Goal: Task Accomplishment & Management: Use online tool/utility

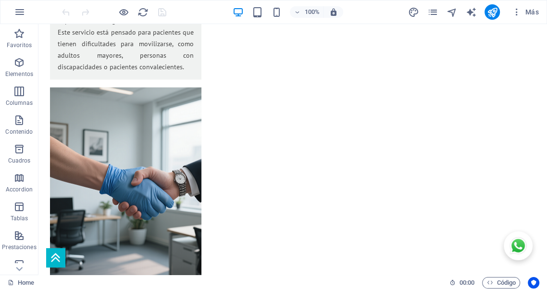
scroll to position [1415, 0]
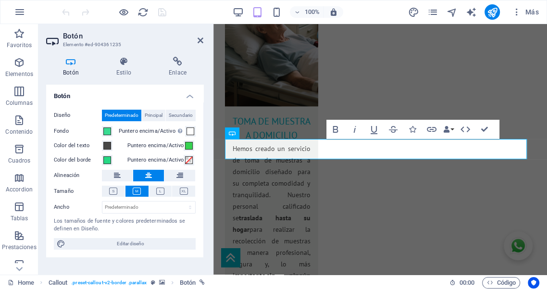
scroll to position [1787, 0]
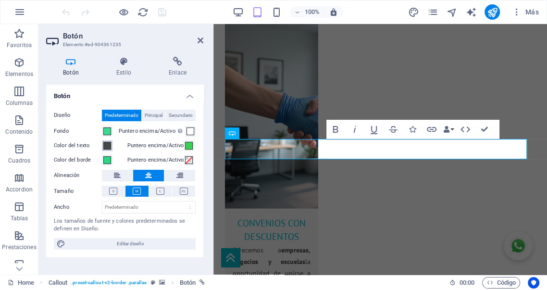
click at [107, 146] on span at bounding box center [107, 146] width 8 height 8
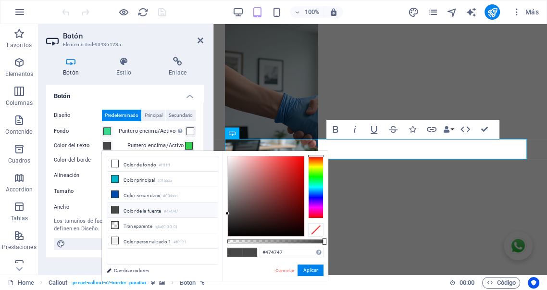
click at [107, 146] on span at bounding box center [107, 146] width 8 height 8
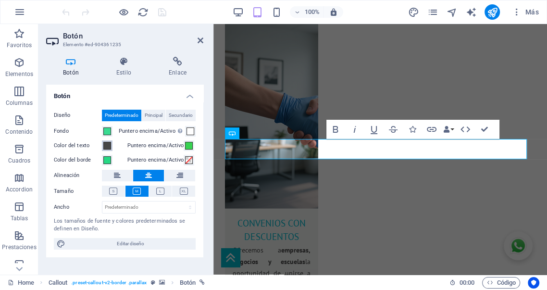
click at [108, 147] on span at bounding box center [107, 146] width 8 height 8
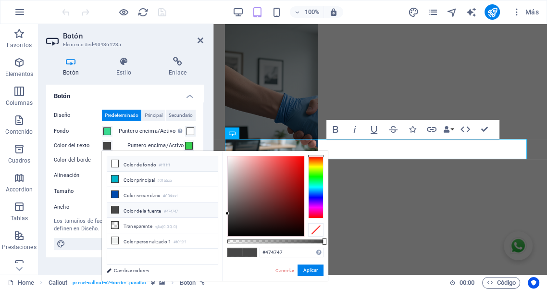
click at [135, 166] on li "Color de fondo #ffffff" at bounding box center [162, 163] width 111 height 15
type input "#ffffff"
click at [308, 270] on button "Aplicar" at bounding box center [310, 270] width 26 height 12
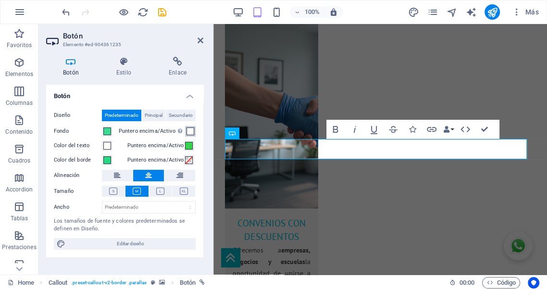
click at [190, 131] on span at bounding box center [190, 131] width 8 height 8
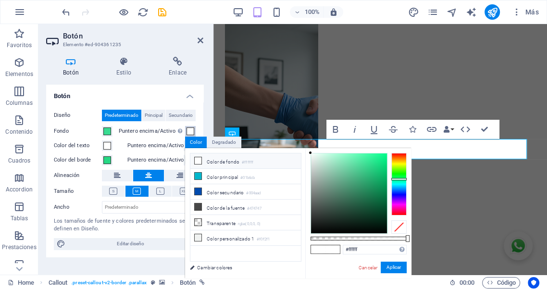
click at [397, 179] on div at bounding box center [398, 184] width 15 height 62
type input "#119056"
drag, startPoint x: 372, startPoint y: 172, endPoint x: 378, endPoint y: 187, distance: 15.8
click at [378, 187] on div at bounding box center [349, 193] width 76 height 80
click at [394, 269] on button "Aplicar" at bounding box center [394, 267] width 26 height 12
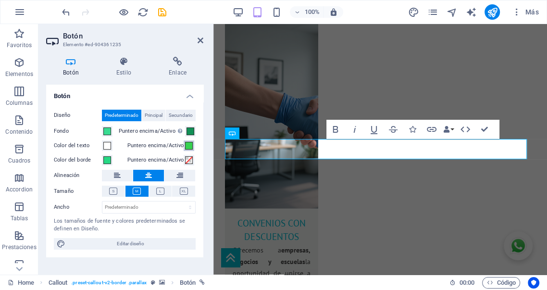
click at [188, 147] on span at bounding box center [189, 146] width 8 height 8
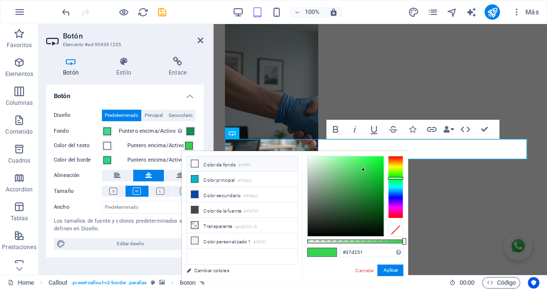
click at [226, 164] on li "Color de fondo #ffffff" at bounding box center [242, 163] width 111 height 15
type input "#ffffff"
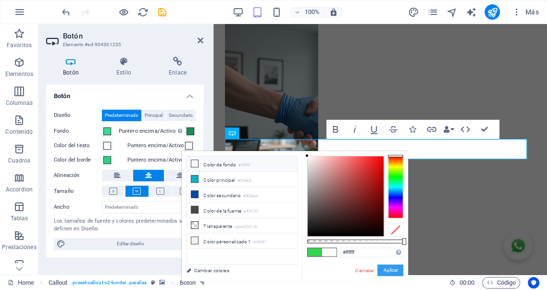
click at [391, 268] on button "Aplicar" at bounding box center [390, 270] width 26 height 12
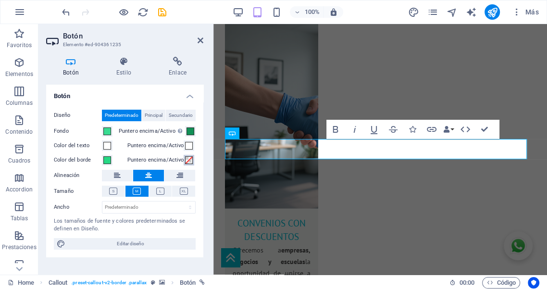
click at [187, 161] on span at bounding box center [189, 160] width 8 height 8
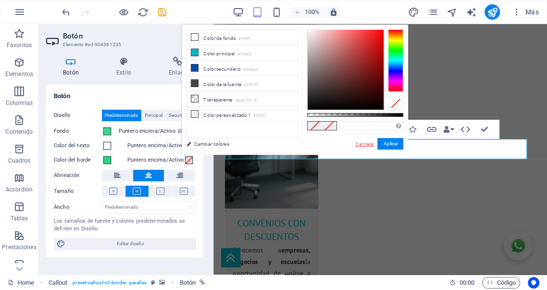
click at [366, 143] on link "Cancelar" at bounding box center [364, 143] width 21 height 7
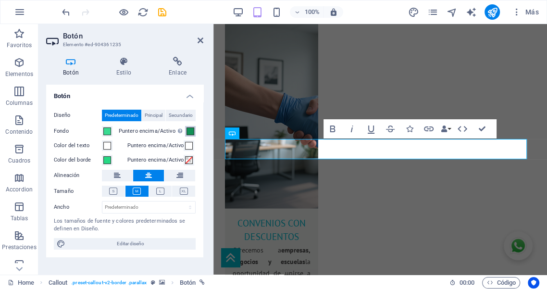
drag, startPoint x: 191, startPoint y: 133, endPoint x: 202, endPoint y: 132, distance: 11.5
click at [193, 132] on span at bounding box center [190, 131] width 8 height 8
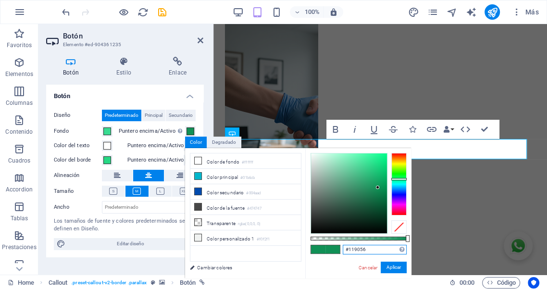
drag, startPoint x: 375, startPoint y: 248, endPoint x: 295, endPoint y: 246, distance: 80.3
click at [295, 246] on div "less Color de fondo #ffffff Color principal #01b6cb Color secundario #004aad Co…" at bounding box center [298, 213] width 226 height 130
click at [368, 267] on link "Cancelar" at bounding box center [367, 267] width 21 height 7
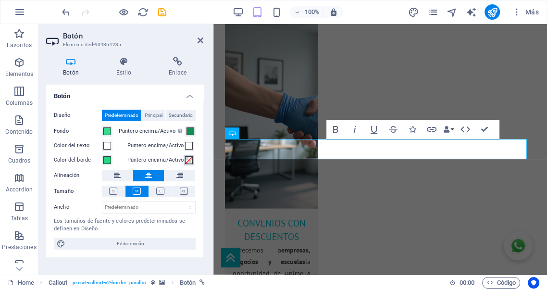
click at [185, 160] on span at bounding box center [189, 160] width 8 height 8
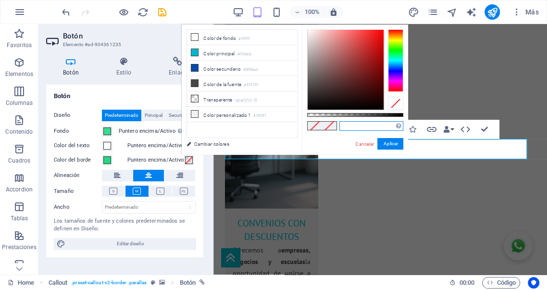
click at [369, 124] on input "text" at bounding box center [371, 126] width 64 height 10
paste input "#119056"
type input "#119056"
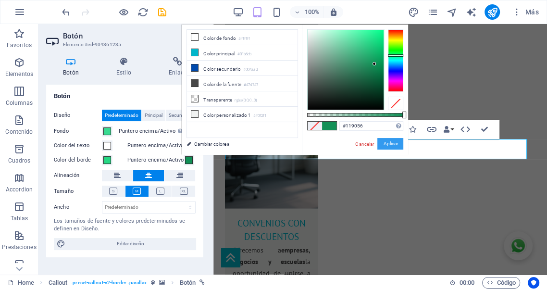
click at [392, 144] on button "Aplicar" at bounding box center [390, 144] width 26 height 12
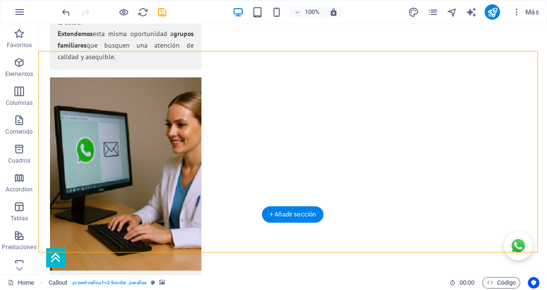
scroll to position [1412, 0]
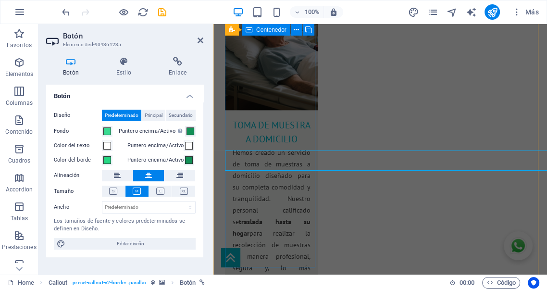
scroll to position [1787, 0]
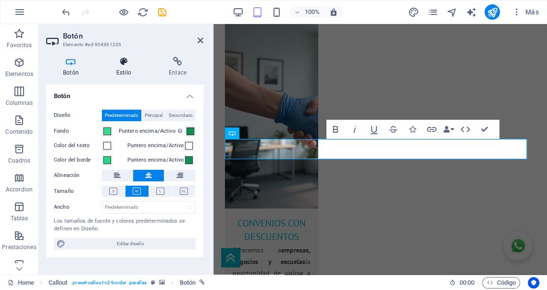
click at [124, 63] on icon at bounding box center [123, 62] width 49 height 10
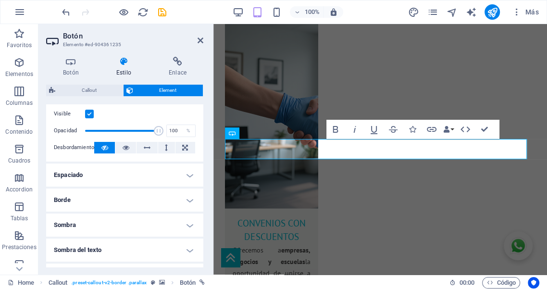
scroll to position [142, 0]
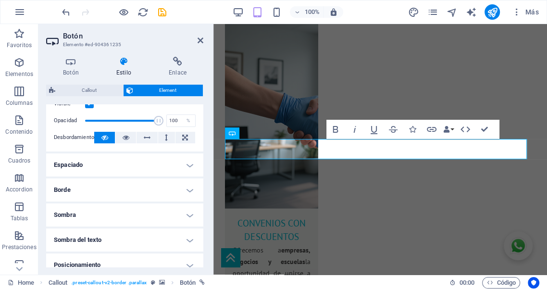
click at [119, 188] on h4 "Borde" at bounding box center [124, 189] width 157 height 23
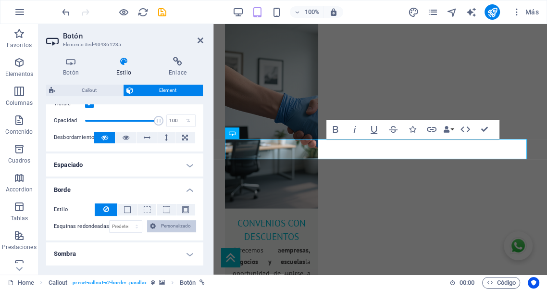
click at [173, 227] on span "Personalizado" at bounding box center [176, 226] width 34 height 12
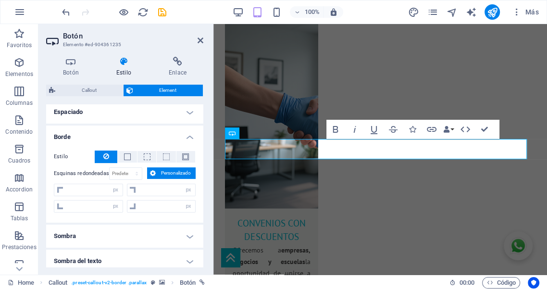
scroll to position [213, 0]
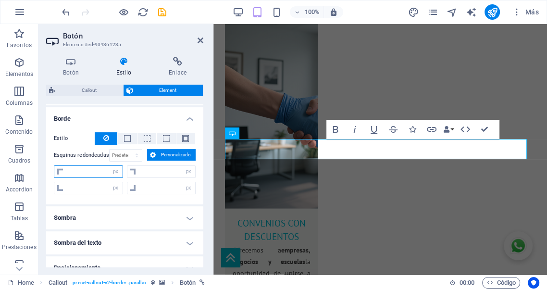
click at [103, 172] on input "number" at bounding box center [94, 172] width 57 height 12
type input "3"
click at [103, 186] on input "number" at bounding box center [94, 188] width 57 height 12
type input "0"
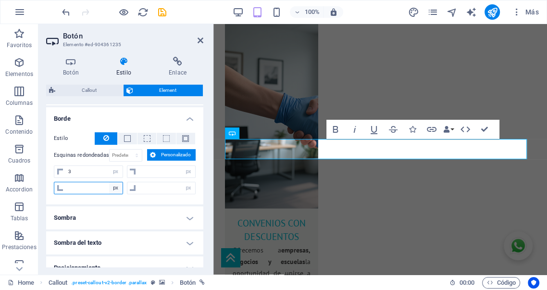
type input "0"
type input "3"
click at [167, 153] on span "Personalizado" at bounding box center [176, 155] width 34 height 12
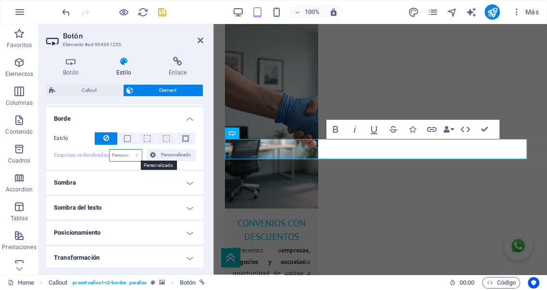
click at [134, 153] on select "Predeterminado px rem % vh vw Personalizado" at bounding box center [126, 155] width 33 height 12
select select "px"
click at [127, 149] on select "Predeterminado px rem % vh vw Personalizado" at bounding box center [126, 155] width 33 height 12
drag, startPoint x: 118, startPoint y: 155, endPoint x: 90, endPoint y: 152, distance: 27.5
click at [90, 152] on div "Esquinas redondeadas 3 Predeterminado px rem % vh vw Personalizado Personalizado" at bounding box center [125, 155] width 142 height 12
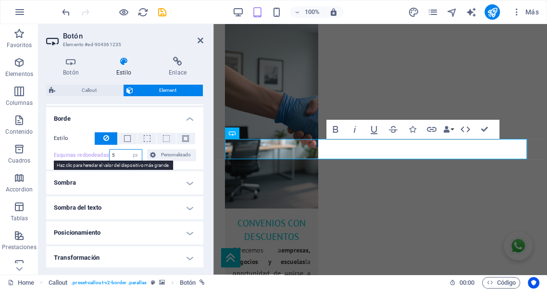
type input "5"
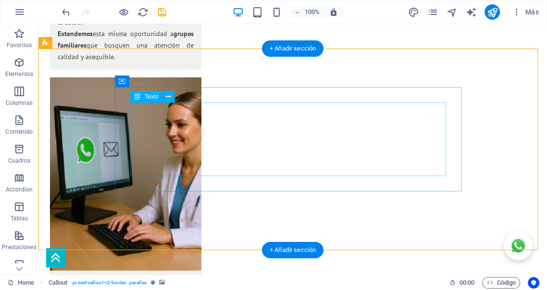
scroll to position [1411, 0]
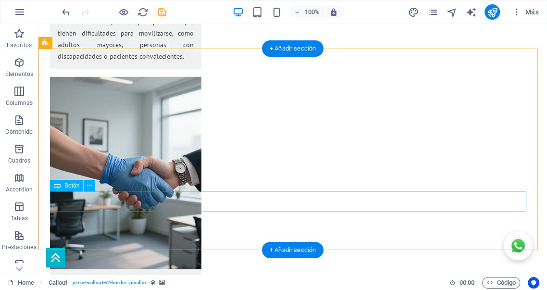
select select "%"
select select "px"
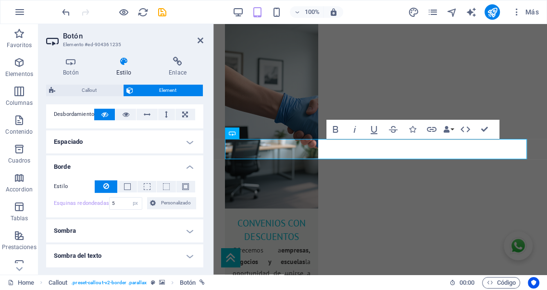
scroll to position [160, 0]
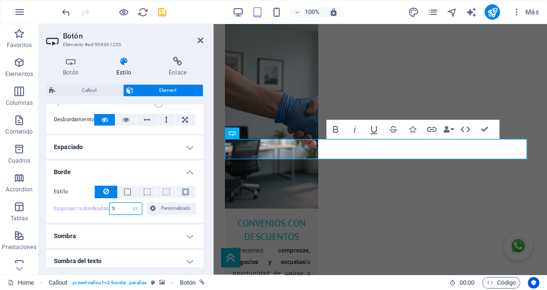
drag, startPoint x: 120, startPoint y: 209, endPoint x: 89, endPoint y: 201, distance: 31.8
click at [89, 202] on div "Esquinas redondeadas 5 Predeterminado px rem % vh vw Personalizado Personalizado" at bounding box center [125, 208] width 142 height 12
type input "10"
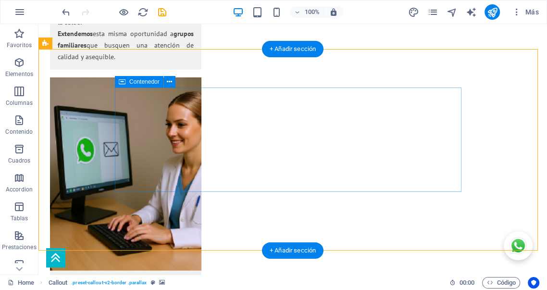
scroll to position [1411, 0]
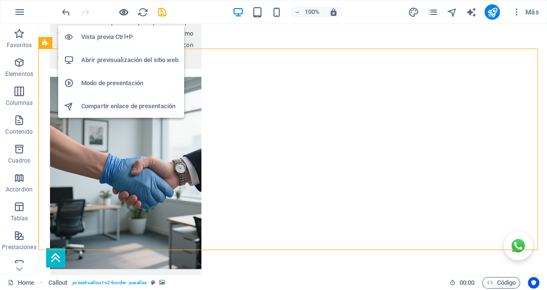
click at [0, 0] on icon "button" at bounding box center [0, 0] width 0 height 0
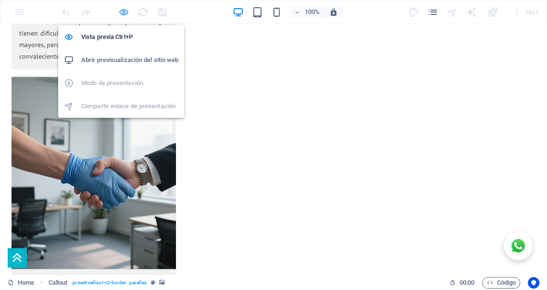
click at [0, 0] on icon "button" at bounding box center [0, 0] width 0 height 0
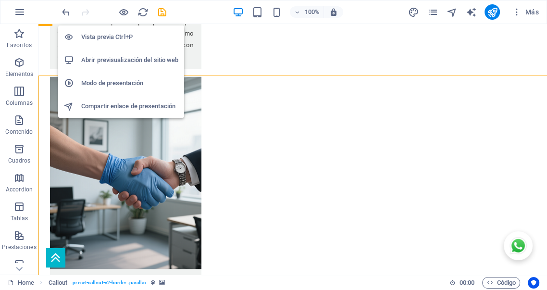
scroll to position [1399, 0]
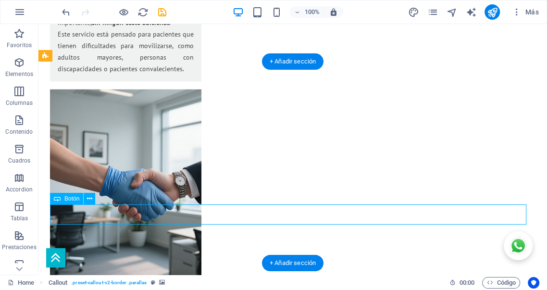
select select "%"
select select "px"
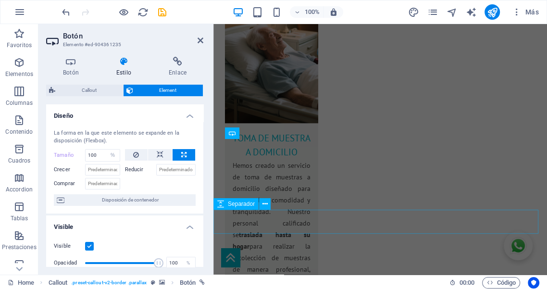
scroll to position [1787, 0]
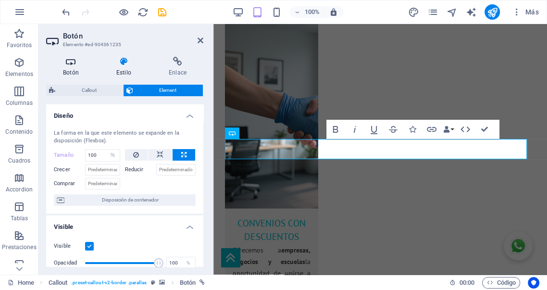
click at [73, 69] on h4 "Botón" at bounding box center [72, 67] width 53 height 20
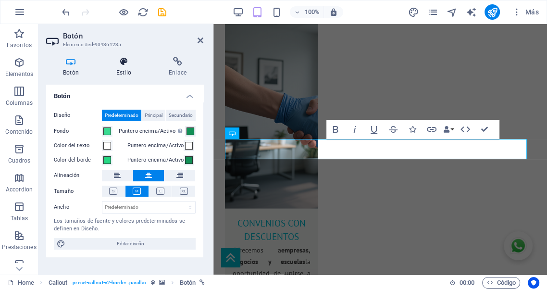
click at [125, 68] on h4 "Estilo" at bounding box center [125, 67] width 52 height 20
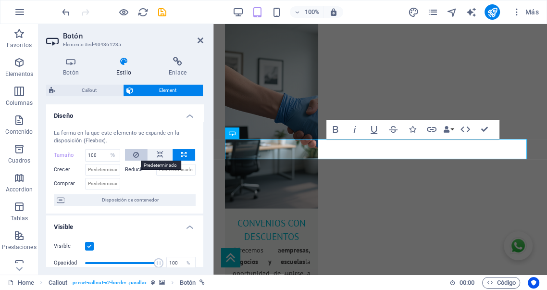
click at [135, 152] on icon at bounding box center [136, 155] width 6 height 12
select select "DISABLED_OPTION_VALUE"
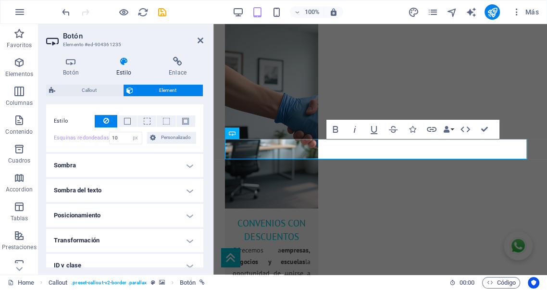
scroll to position [231, 0]
click at [128, 122] on span at bounding box center [127, 120] width 7 height 7
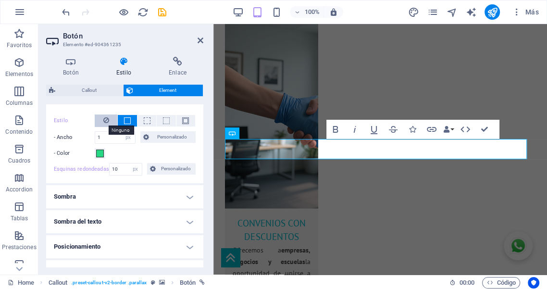
click at [103, 121] on icon at bounding box center [106, 120] width 6 height 12
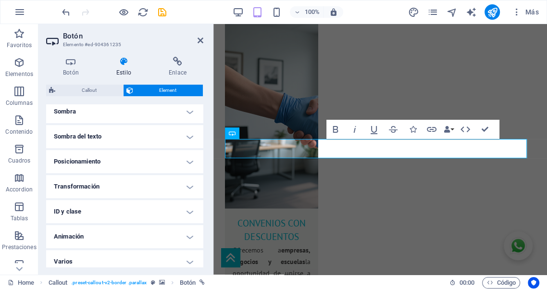
scroll to position [290, 0]
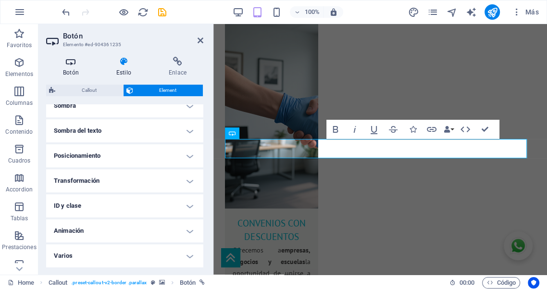
click at [69, 68] on h4 "Botón" at bounding box center [72, 67] width 53 height 20
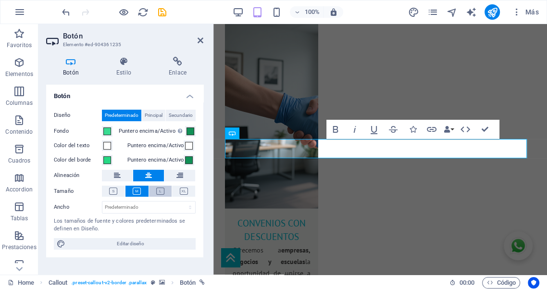
click at [159, 192] on icon at bounding box center [160, 190] width 8 height 7
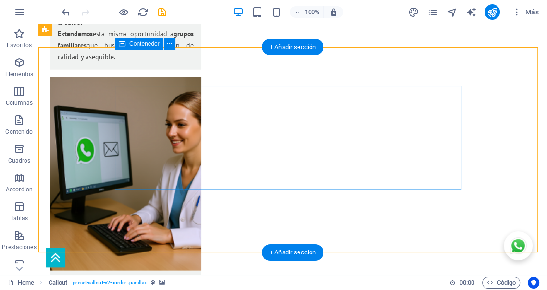
scroll to position [1414, 0]
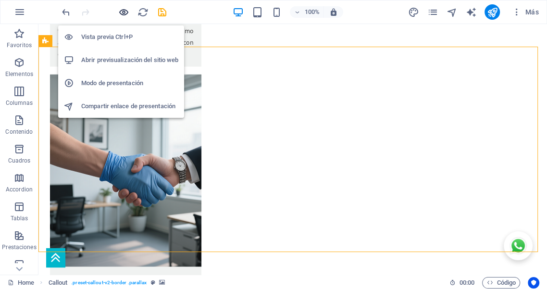
click at [0, 0] on icon "button" at bounding box center [0, 0] width 0 height 0
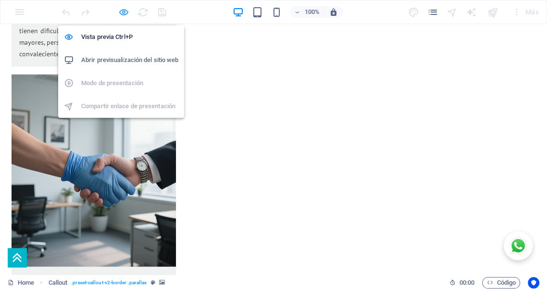
click at [0, 0] on icon "button" at bounding box center [0, 0] width 0 height 0
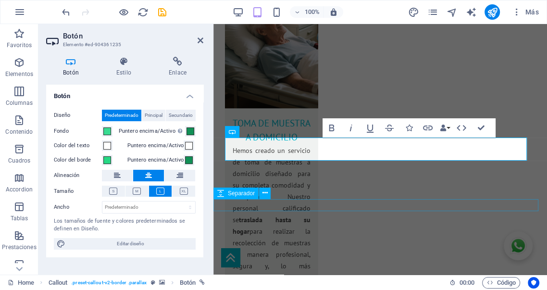
scroll to position [1789, 0]
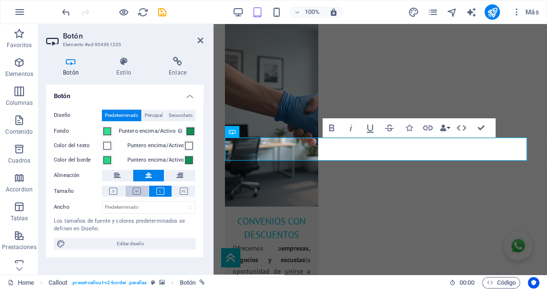
click at [138, 193] on icon at bounding box center [137, 190] width 8 height 7
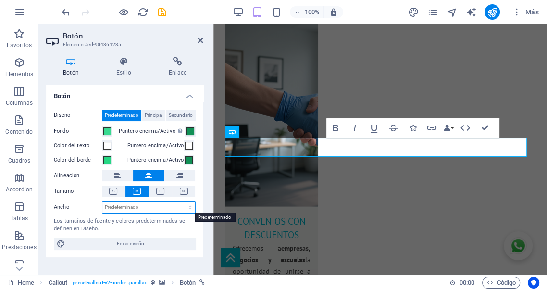
click at [167, 206] on select "Predeterminado px rem % em vh vw" at bounding box center [148, 207] width 93 height 12
select select "px"
click at [182, 201] on select "Predeterminado px rem % em vh vw" at bounding box center [148, 207] width 93 height 12
type input "205"
click at [164, 231] on div "Los tamaños de fuente y colores predeterminados se definen en Diseño." at bounding box center [125, 225] width 142 height 16
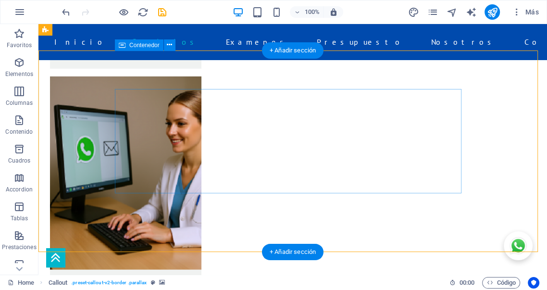
scroll to position [1412, 0]
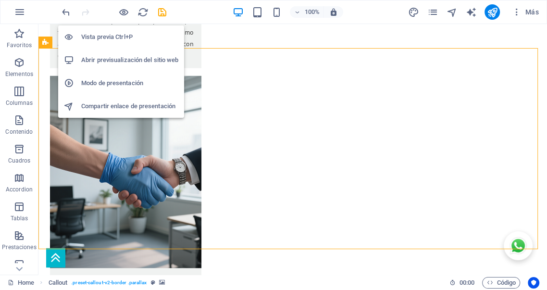
click at [0, 0] on icon "button" at bounding box center [0, 0] width 0 height 0
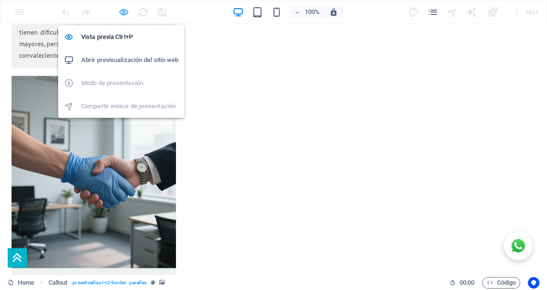
click at [0, 0] on icon "button" at bounding box center [0, 0] width 0 height 0
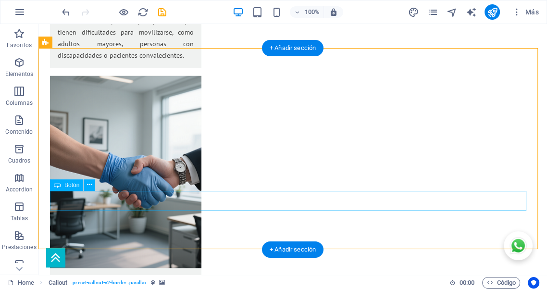
select select "px"
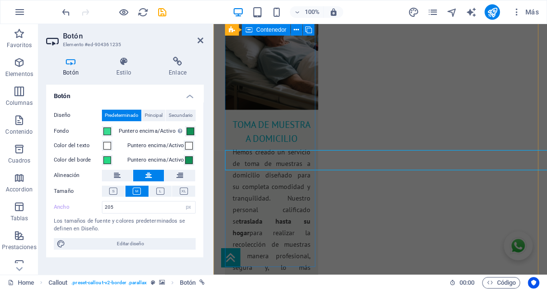
scroll to position [1787, 0]
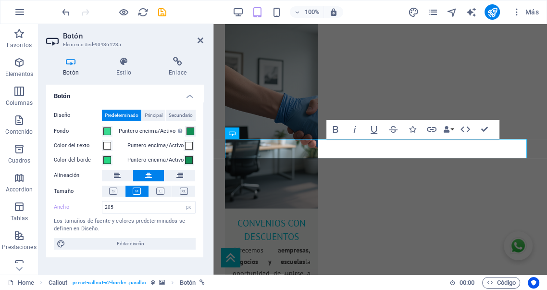
click at [82, 160] on label "Color del borde" at bounding box center [78, 160] width 48 height 12
click at [102, 160] on button "Color del borde" at bounding box center [107, 160] width 11 height 11
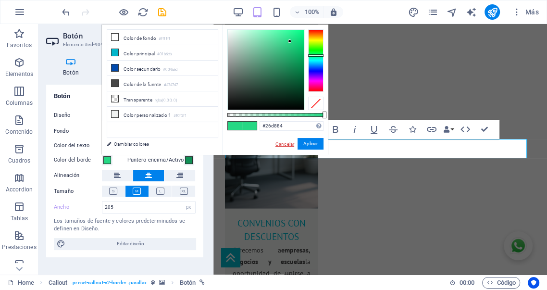
click at [279, 144] on link "Cancelar" at bounding box center [284, 143] width 21 height 7
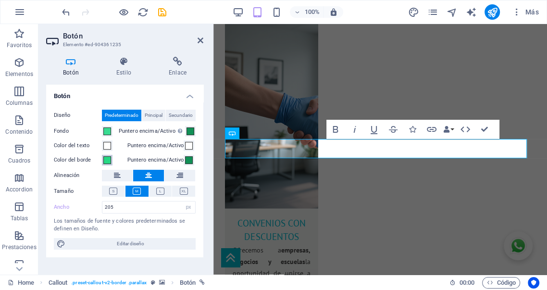
drag, startPoint x: 83, startPoint y: 160, endPoint x: 106, endPoint y: 159, distance: 23.1
click at [84, 160] on label "Color del borde" at bounding box center [78, 160] width 48 height 12
click at [102, 160] on button "Color del borde" at bounding box center [107, 160] width 11 height 11
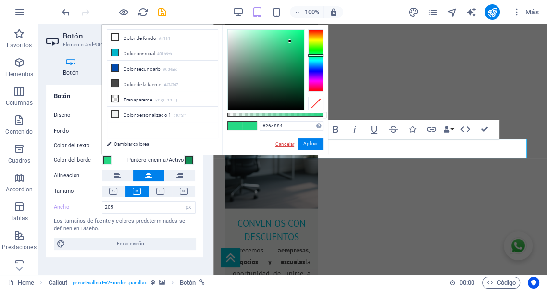
click at [281, 142] on link "Cancelar" at bounding box center [284, 143] width 21 height 7
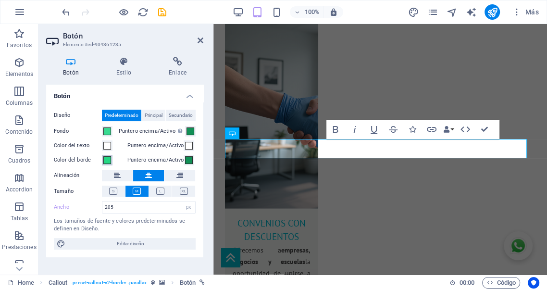
click at [106, 159] on span at bounding box center [107, 160] width 8 height 8
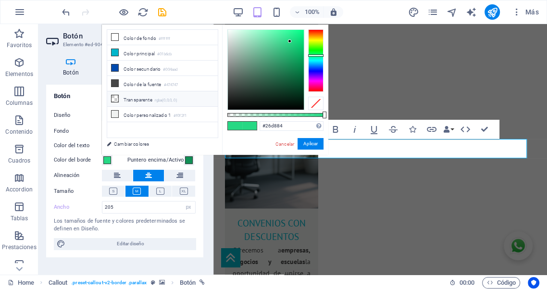
click at [152, 98] on li "Transparente rgba(0,0,0,.0)" at bounding box center [162, 98] width 111 height 15
type input "rgba(0, 0, 0, 0)"
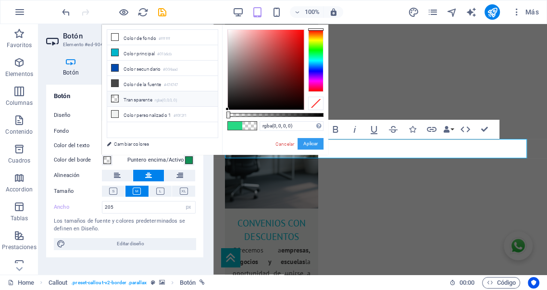
click at [307, 142] on button "Aplicar" at bounding box center [310, 144] width 26 height 12
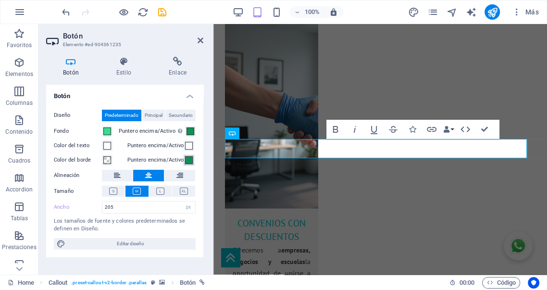
click at [187, 158] on span at bounding box center [189, 160] width 8 height 8
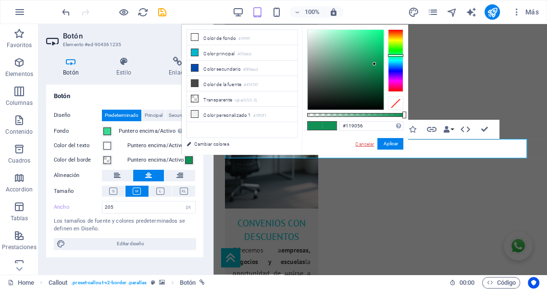
click at [360, 143] on link "Cancelar" at bounding box center [364, 143] width 21 height 7
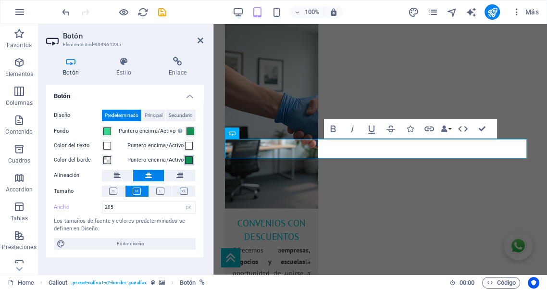
click at [187, 159] on span at bounding box center [189, 160] width 8 height 8
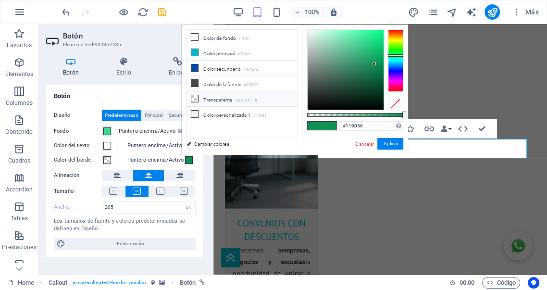
click at [220, 95] on li "Transparente rgba(0,0,0,.0)" at bounding box center [242, 98] width 111 height 15
type input "rgba(0, 0, 0, 0)"
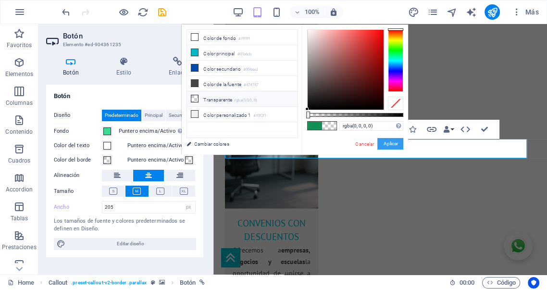
click at [388, 141] on button "Aplicar" at bounding box center [390, 144] width 26 height 12
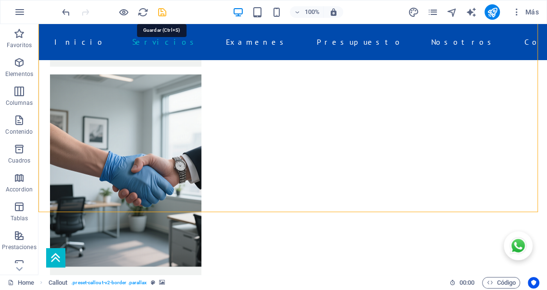
scroll to position [1414, 0]
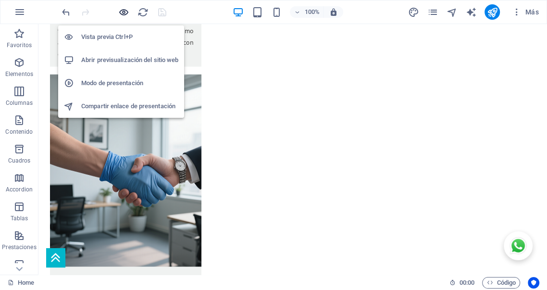
click at [0, 0] on icon "button" at bounding box center [0, 0] width 0 height 0
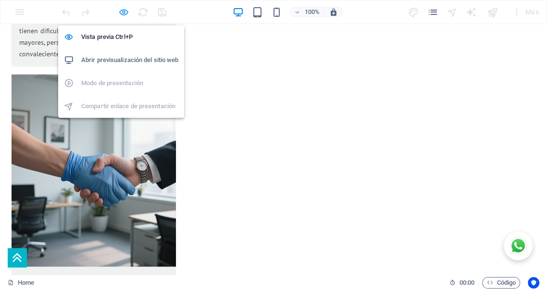
click at [0, 0] on icon "button" at bounding box center [0, 0] width 0 height 0
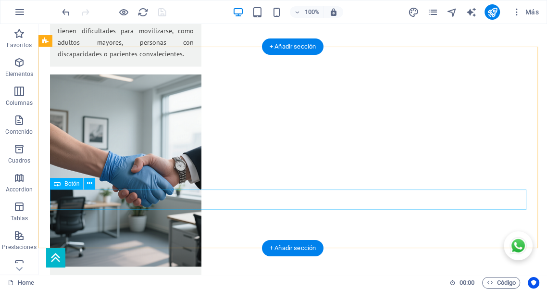
select select "px"
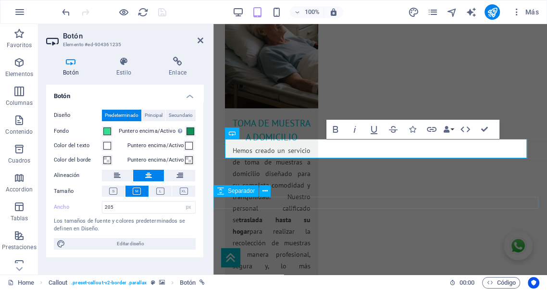
scroll to position [1787, 0]
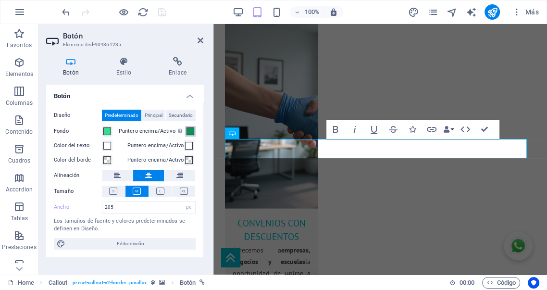
click at [190, 130] on span at bounding box center [190, 131] width 8 height 8
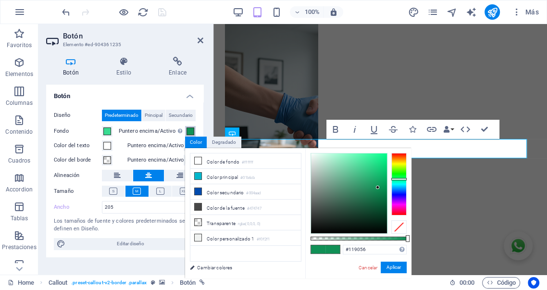
click at [190, 130] on span at bounding box center [190, 131] width 8 height 8
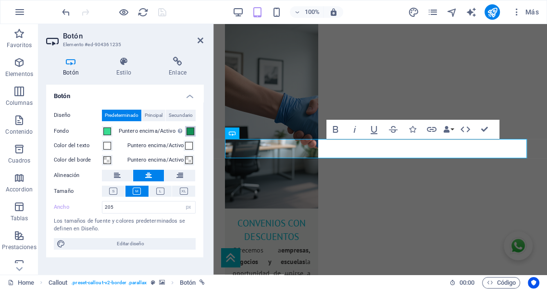
click at [189, 133] on span at bounding box center [190, 131] width 8 height 8
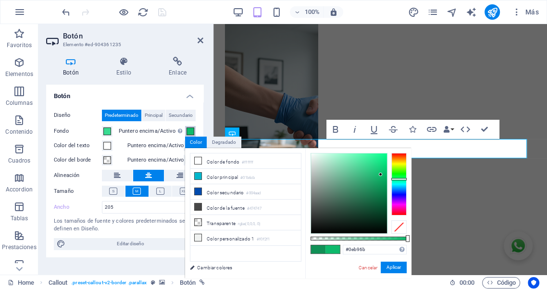
type input "#0eb669"
drag, startPoint x: 375, startPoint y: 182, endPoint x: 381, endPoint y: 175, distance: 8.9
click at [381, 175] on div at bounding box center [349, 193] width 76 height 80
click at [388, 260] on div "#0eb669 Formatos soportados #0852ed rgb(8, 82, 237) rgba(8, 82, 237, 90%) hsv(2…" at bounding box center [358, 283] width 106 height 270
drag, startPoint x: 398, startPoint y: 267, endPoint x: 144, endPoint y: 232, distance: 256.1
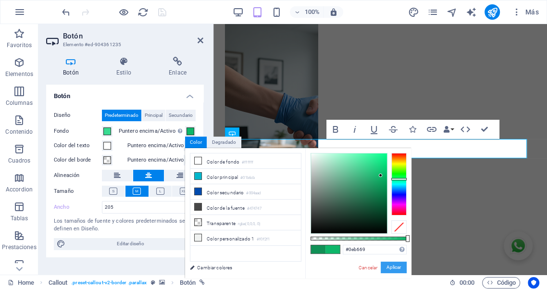
click at [398, 267] on button "Aplicar" at bounding box center [394, 267] width 26 height 12
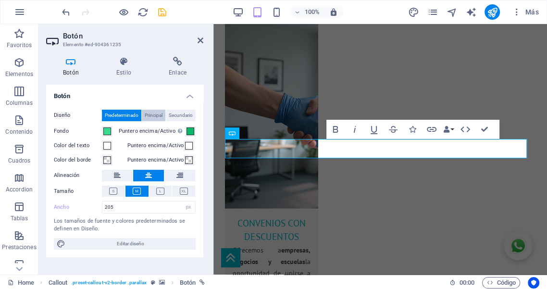
click at [158, 119] on span "Principal" at bounding box center [154, 116] width 18 height 12
click at [177, 114] on span "Secundario" at bounding box center [181, 116] width 24 height 12
click at [153, 112] on span "Principal" at bounding box center [154, 116] width 18 height 12
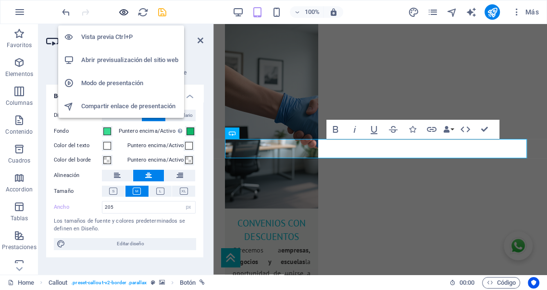
click at [0, 0] on icon "button" at bounding box center [0, 0] width 0 height 0
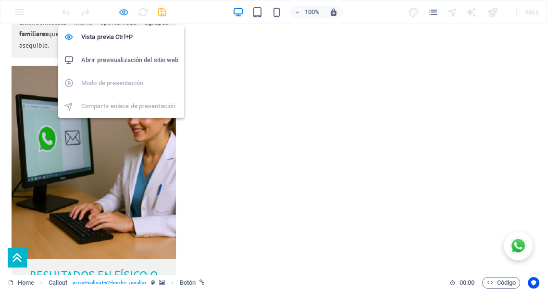
scroll to position [1482, 0]
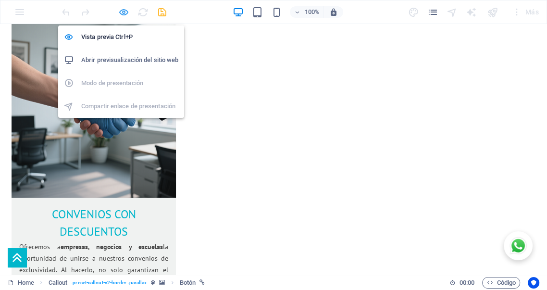
click at [0, 0] on icon "button" at bounding box center [0, 0] width 0 height 0
select select "px"
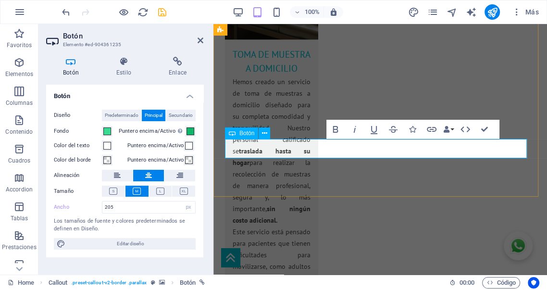
scroll to position [1787, 0]
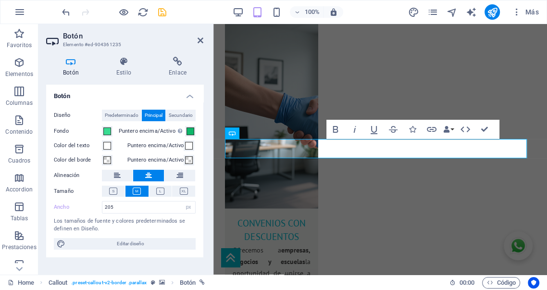
click at [188, 96] on h4 "Botón" at bounding box center [124, 93] width 157 height 17
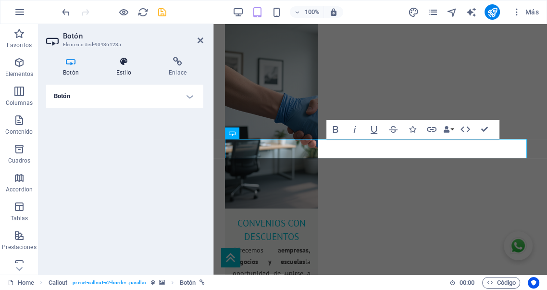
click at [122, 70] on h4 "Estilo" at bounding box center [125, 67] width 52 height 20
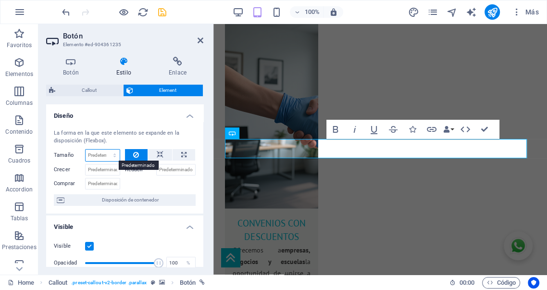
click at [111, 156] on select "Predeterminado automático px % 1/1 1/2 1/3 1/4 1/5 1/6 1/7 1/8 1/9 1/10" at bounding box center [103, 155] width 34 height 12
select select "px"
click at [105, 149] on select "Predeterminado automático px % 1/1 1/2 1/3 1/4 1/5 1/6 1/7 1/8 1/9 1/10" at bounding box center [103, 155] width 34 height 12
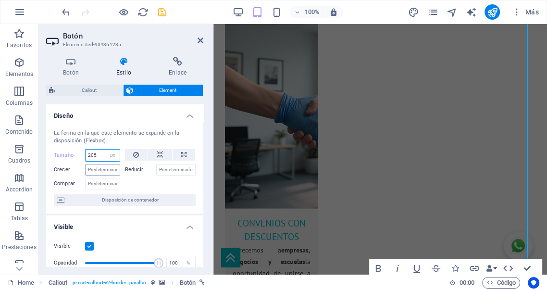
type input "205"
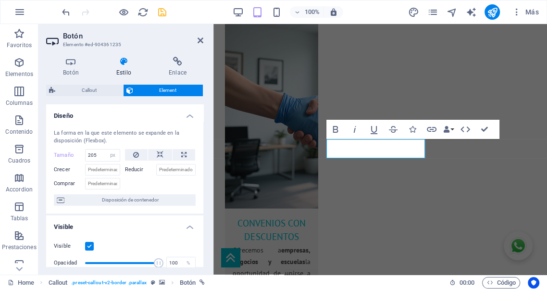
click at [188, 114] on h4 "Diseño" at bounding box center [124, 112] width 157 height 17
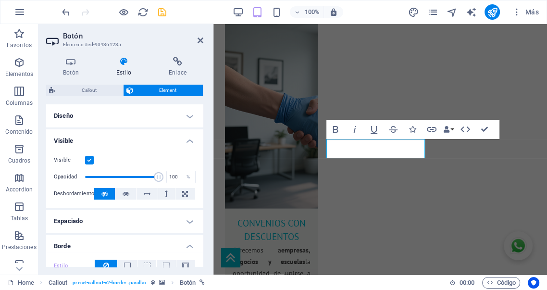
click at [187, 141] on h4 "Visible" at bounding box center [124, 137] width 157 height 17
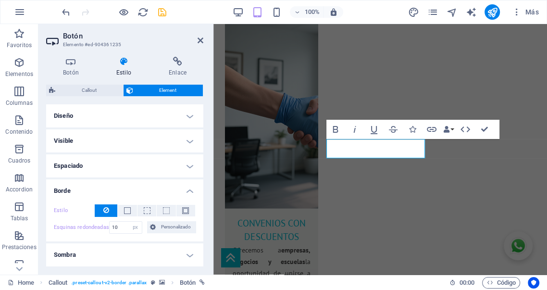
click at [188, 168] on h4 "Espaciado" at bounding box center [124, 165] width 157 height 23
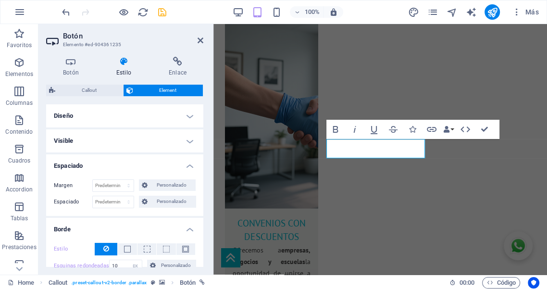
click at [188, 168] on h4 "Espaciado" at bounding box center [124, 162] width 157 height 17
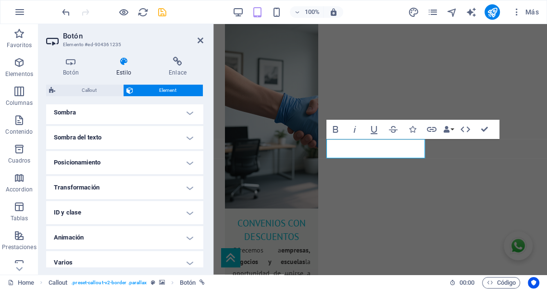
scroll to position [149, 0]
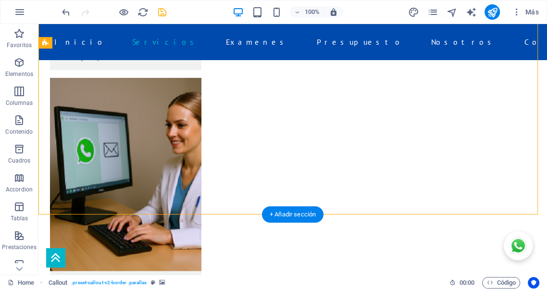
scroll to position [1412, 0]
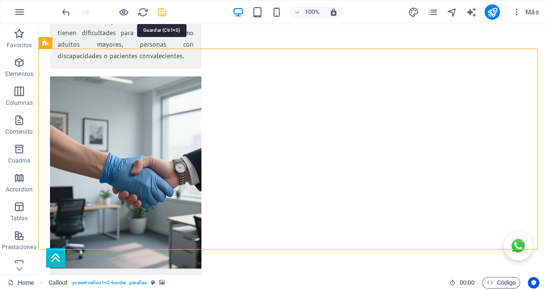
click at [160, 12] on icon "save" at bounding box center [162, 12] width 11 height 11
select select "px"
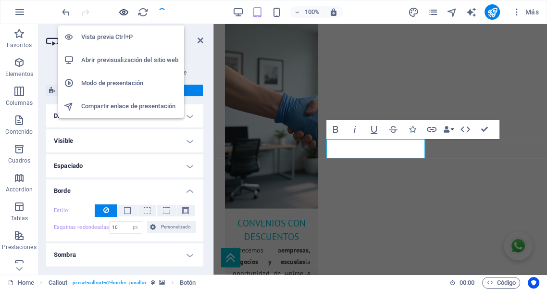
click at [0, 0] on icon "button" at bounding box center [0, 0] width 0 height 0
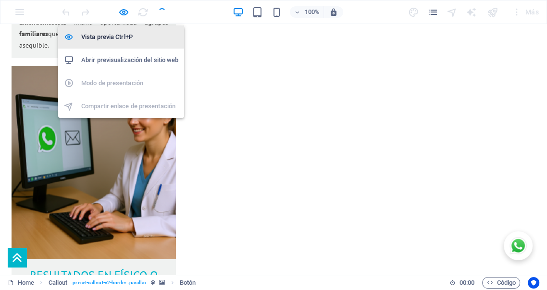
scroll to position [1482, 0]
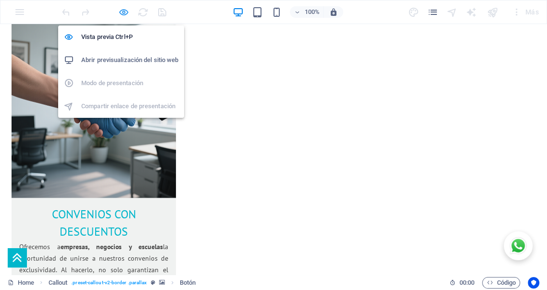
click at [0, 0] on icon "button" at bounding box center [0, 0] width 0 height 0
select select "px"
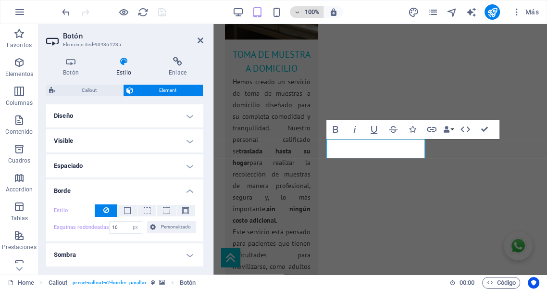
scroll to position [1787, 0]
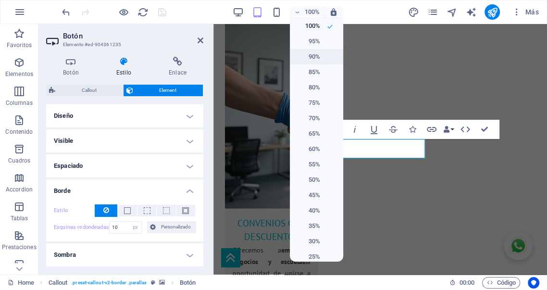
click at [314, 56] on h6 "90%" at bounding box center [307, 57] width 25 height 12
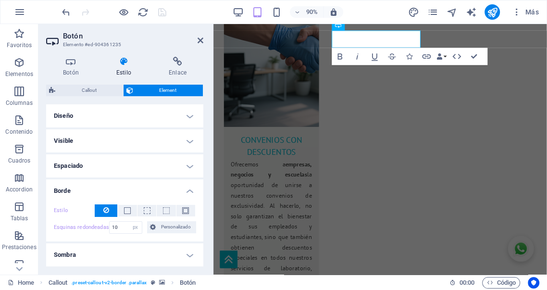
drag, startPoint x: 683, startPoint y: 25, endPoint x: 303, endPoint y: 82, distance: 384.3
click at [202, 42] on icon at bounding box center [200, 41] width 6 height 8
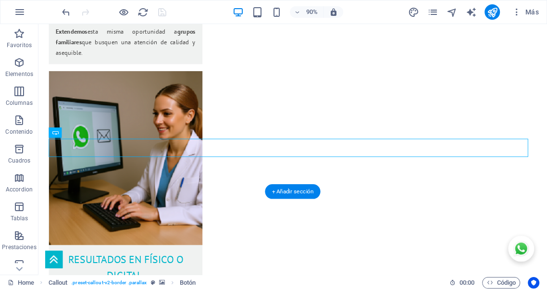
scroll to position [1457, 0]
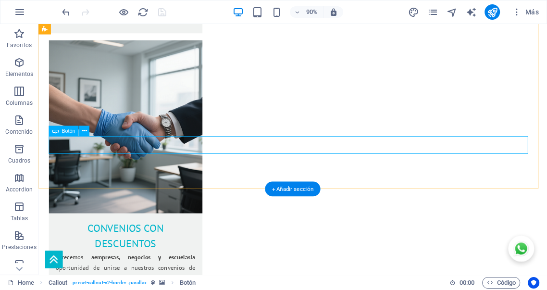
select select "px"
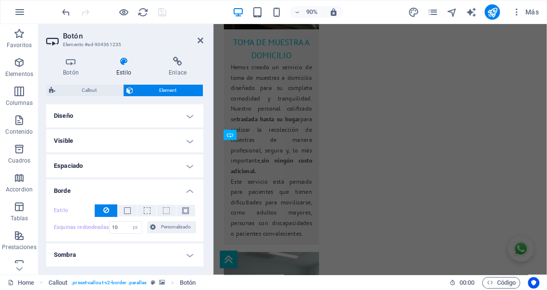
scroll to position [1666, 0]
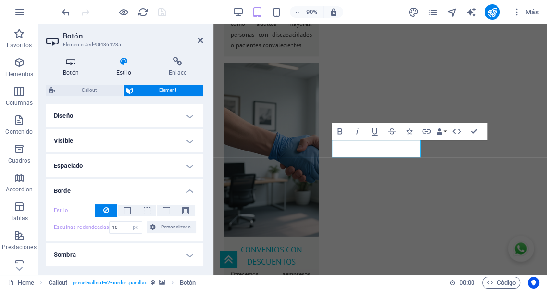
click at [72, 69] on h4 "Botón" at bounding box center [72, 67] width 53 height 20
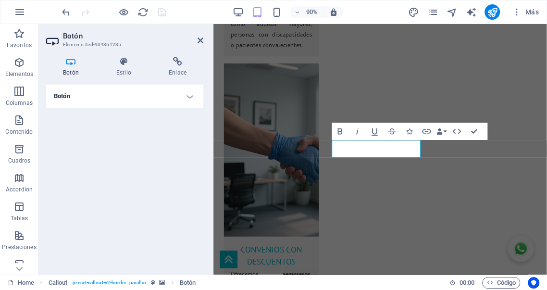
click at [190, 98] on h4 "Botón" at bounding box center [124, 96] width 157 height 23
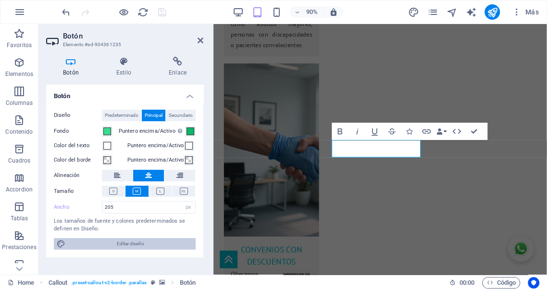
click at [124, 243] on span "Editar diseño" at bounding box center [130, 244] width 124 height 12
select select "px"
select select "400"
select select "px"
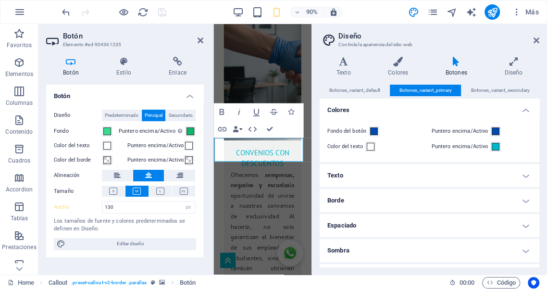
type input "130"
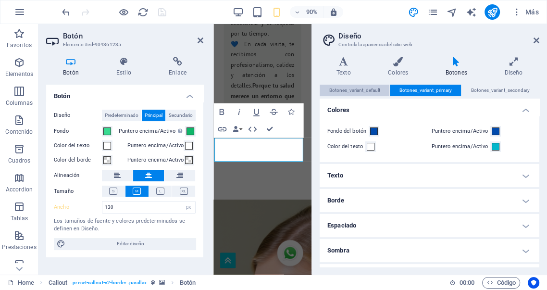
click at [355, 91] on span "Botones_variant_default" at bounding box center [354, 91] width 51 height 12
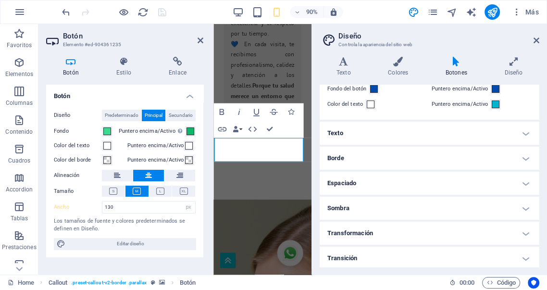
scroll to position [45, 0]
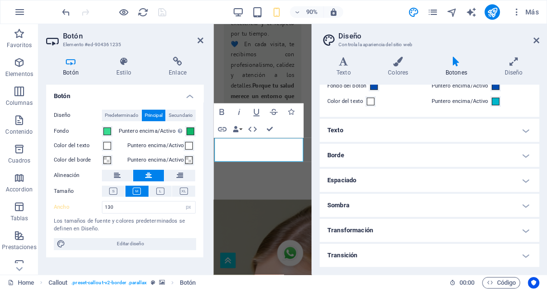
click at [524, 181] on h4 "Espaciado" at bounding box center [430, 180] width 220 height 23
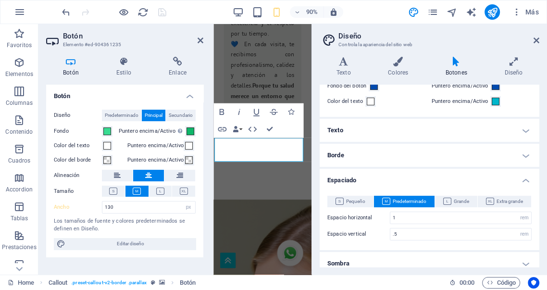
click at [524, 181] on h4 "Espaciado" at bounding box center [430, 177] width 220 height 17
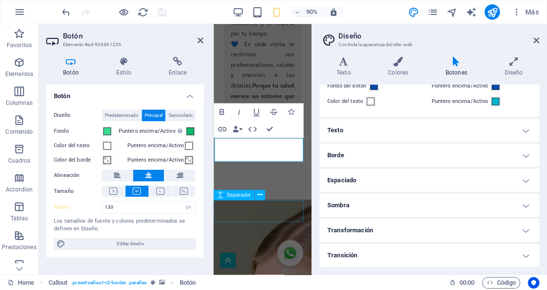
click at [251, 196] on div "Separador" at bounding box center [233, 194] width 41 height 11
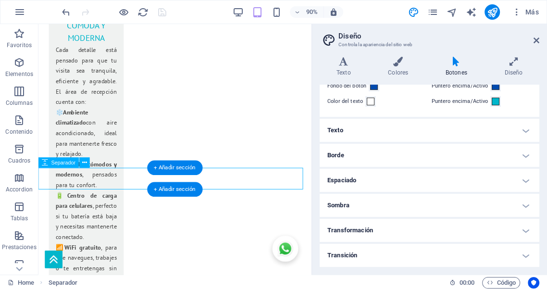
scroll to position [1930, 0]
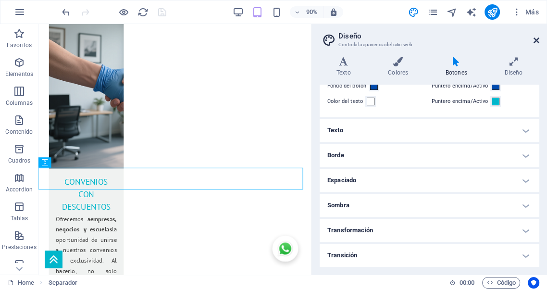
click at [537, 41] on icon at bounding box center [536, 41] width 6 height 8
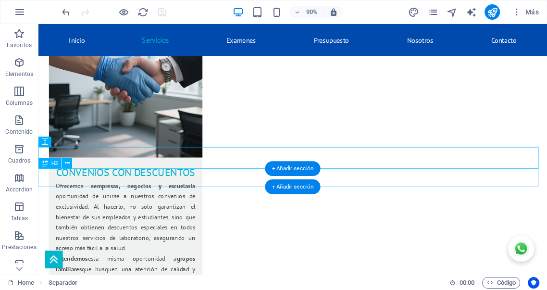
scroll to position [1451, 0]
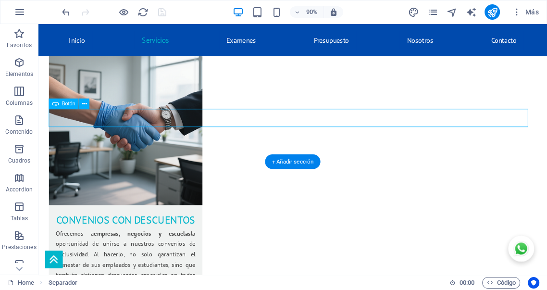
select select "px"
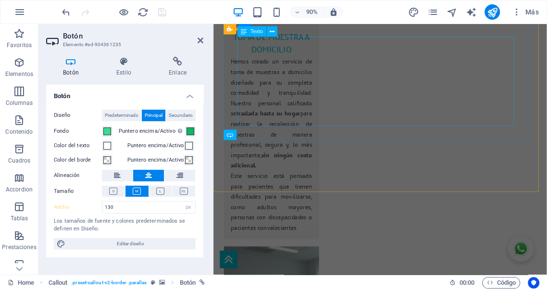
scroll to position [1666, 0]
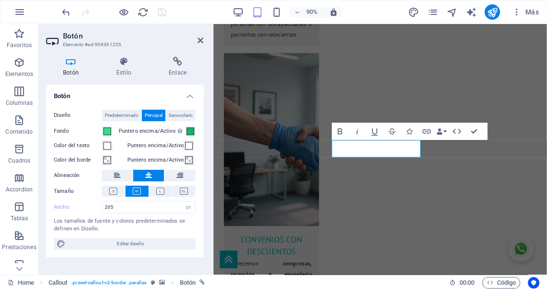
type input "205"
click at [191, 209] on select "Predeterminado px rem % em vh vw" at bounding box center [188, 207] width 13 height 12
select select "default"
click at [182, 201] on select "Predeterminado px rem % em vh vw" at bounding box center [188, 207] width 13 height 12
type input "205"
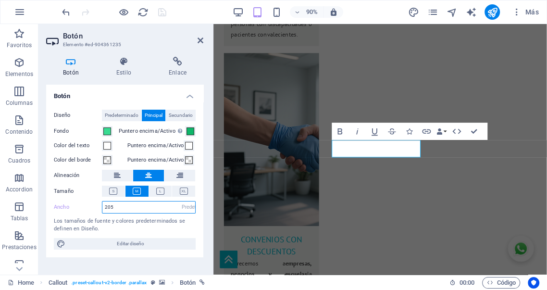
select select "px"
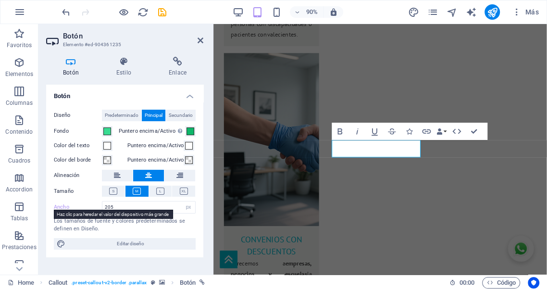
click at [62, 209] on label "Ancho" at bounding box center [78, 206] width 48 height 5
select select "DISABLED_OPTION_VALUE"
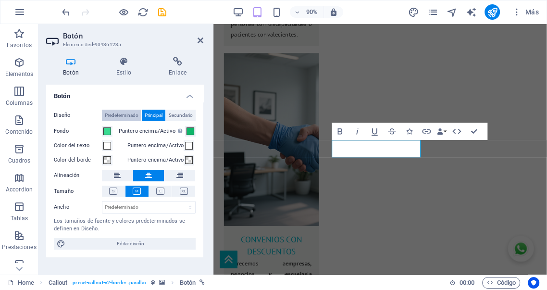
click at [112, 115] on span "Predeterminado" at bounding box center [122, 116] width 34 height 12
click at [123, 74] on h4 "Estilo" at bounding box center [125, 67] width 52 height 20
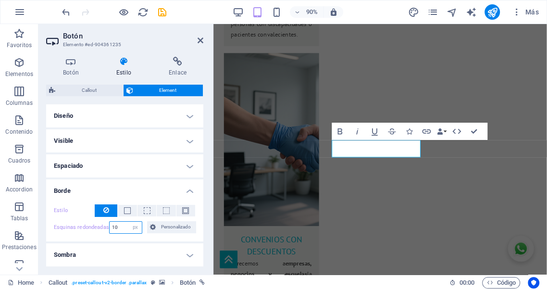
drag, startPoint x: 119, startPoint y: 227, endPoint x: 74, endPoint y: 222, distance: 45.4
click at [74, 222] on div "Esquinas redondeadas 10 Predeterminado px rem % vh vw Personalizado Personaliza…" at bounding box center [125, 227] width 142 height 12
click at [174, 229] on span "Personalizado" at bounding box center [176, 227] width 34 height 12
type input "15"
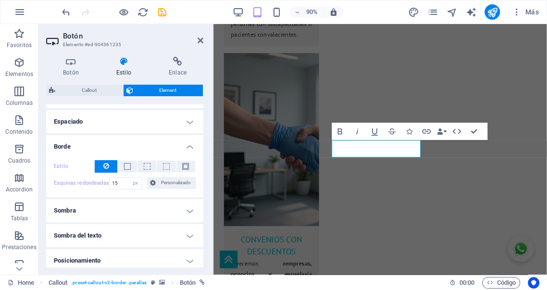
scroll to position [53, 0]
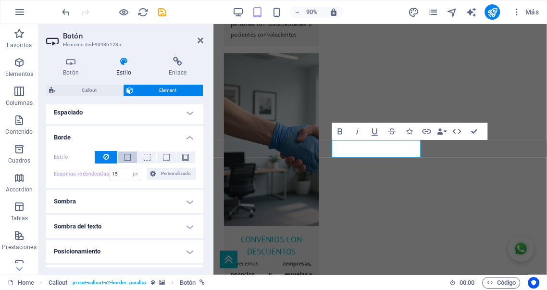
click at [127, 157] on span at bounding box center [127, 157] width 7 height 7
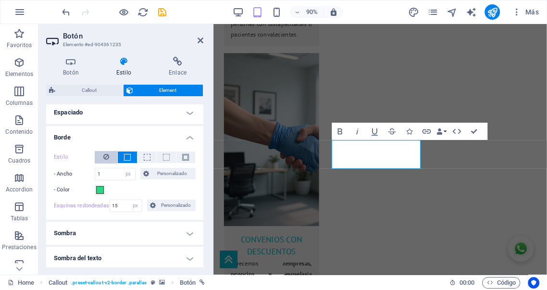
click at [107, 158] on icon at bounding box center [106, 157] width 6 height 12
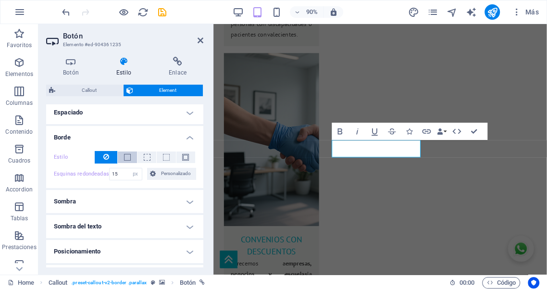
click at [127, 160] on span at bounding box center [127, 157] width 2 height 12
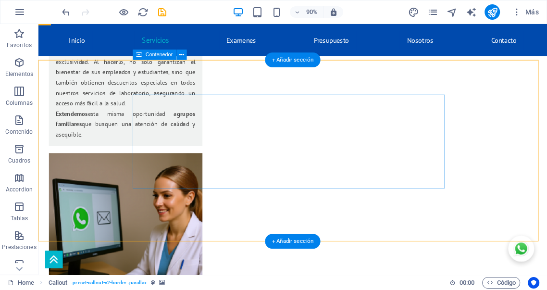
scroll to position [1401, 0]
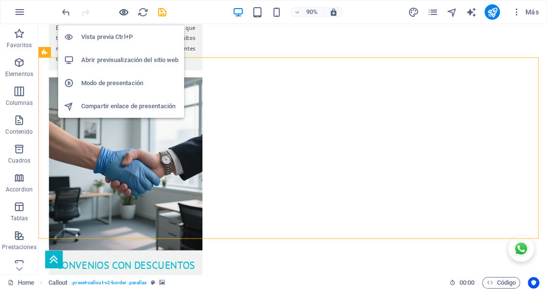
click at [0, 0] on icon "button" at bounding box center [0, 0] width 0 height 0
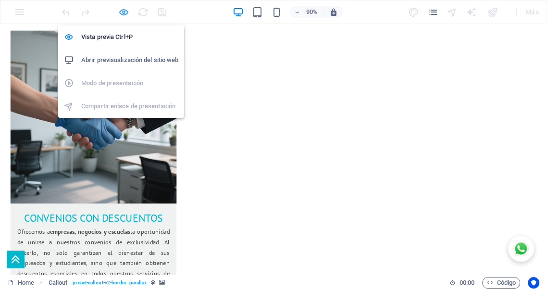
drag, startPoint x: 122, startPoint y: 10, endPoint x: 91, endPoint y: 119, distance: 113.4
click at [0, 0] on icon "button" at bounding box center [0, 0] width 0 height 0
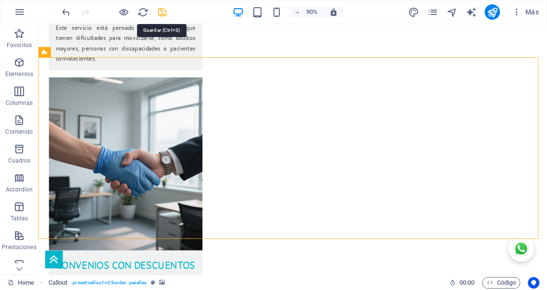
drag, startPoint x: 164, startPoint y: 12, endPoint x: 138, endPoint y: 81, distance: 72.8
click at [164, 12] on icon "save" at bounding box center [162, 12] width 11 height 11
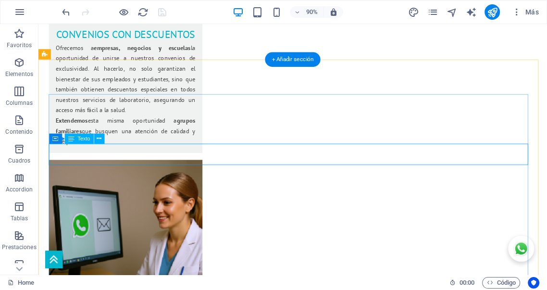
scroll to position [1668, 0]
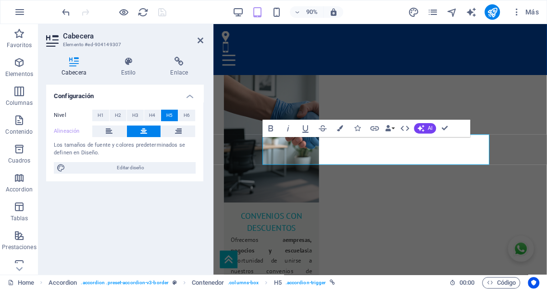
scroll to position [1879, 0]
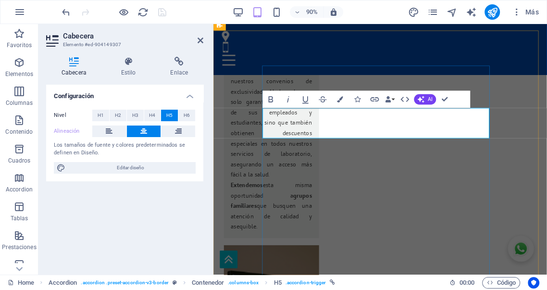
drag, startPoint x: 438, startPoint y: 140, endPoint x: 349, endPoint y: 142, distance: 89.4
copy link "¿DONDE ESTAN UBICADOS?"
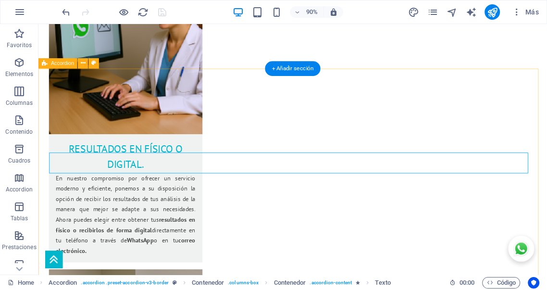
scroll to position [1658, 0]
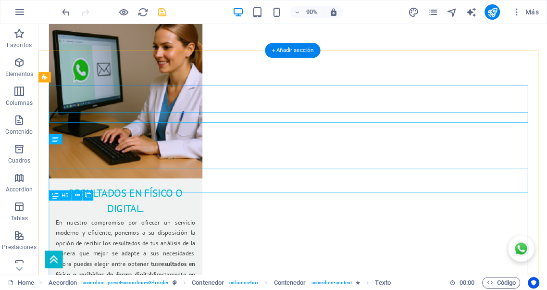
scroll to position [1643, 0]
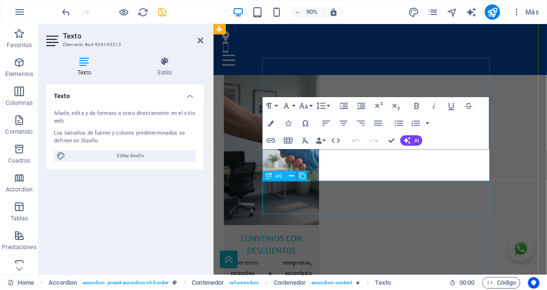
scroll to position [1912, 0]
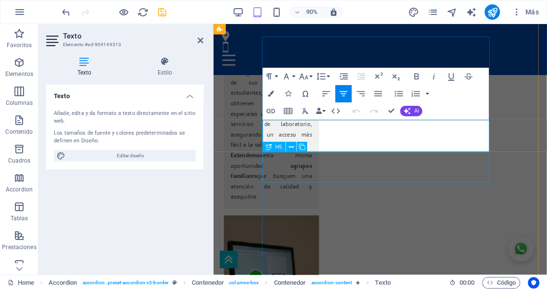
drag, startPoint x: 438, startPoint y: 160, endPoint x: 222, endPoint y: 134, distance: 217.9
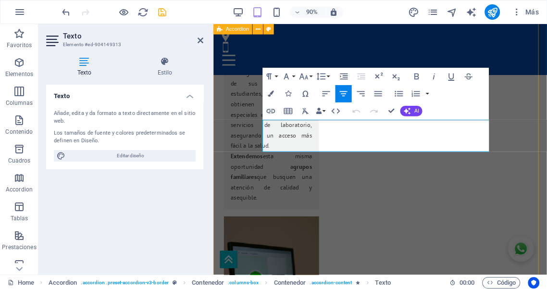
copy span "[GEOGRAPHIC_DATA][PERSON_NAME] entre [PERSON_NAME] [GEOGRAPHIC_DATA] y 19, [GEO…"
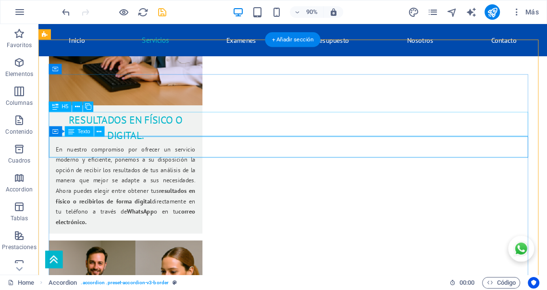
scroll to position [1687, 0]
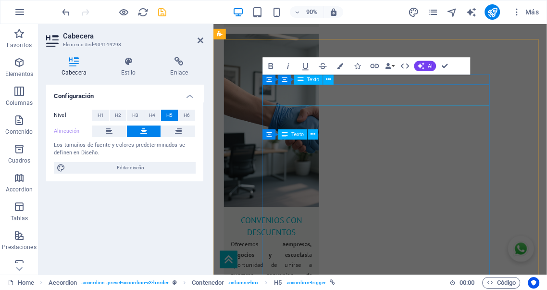
scroll to position [1901, 0]
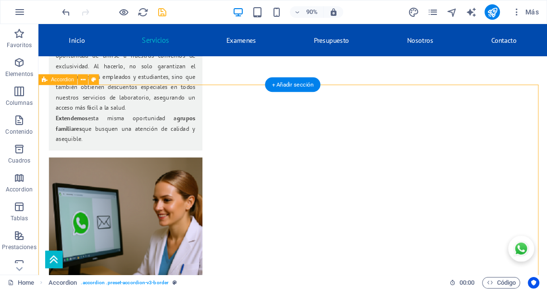
scroll to position [1593, 0]
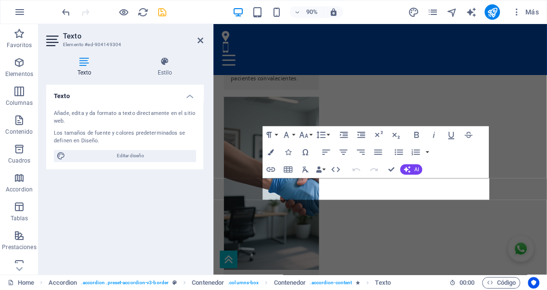
scroll to position [1821, 0]
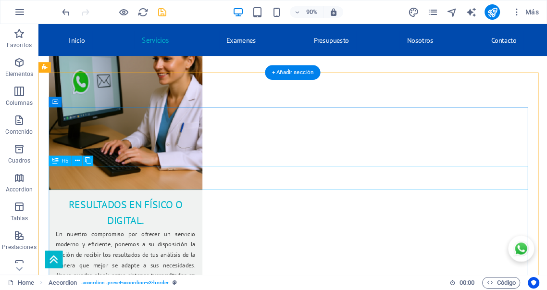
scroll to position [1654, 0]
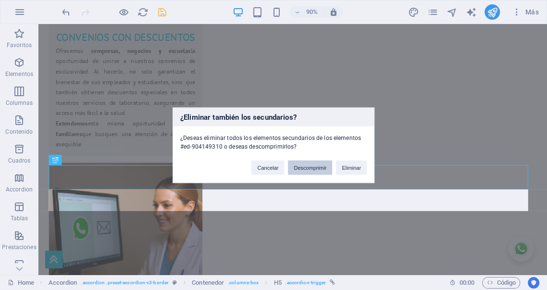
click at [316, 169] on button "Descomprimir" at bounding box center [310, 167] width 44 height 14
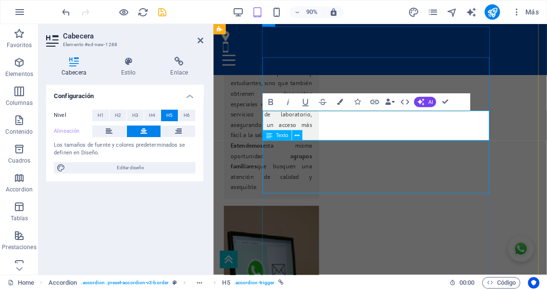
scroll to position [1922, 0]
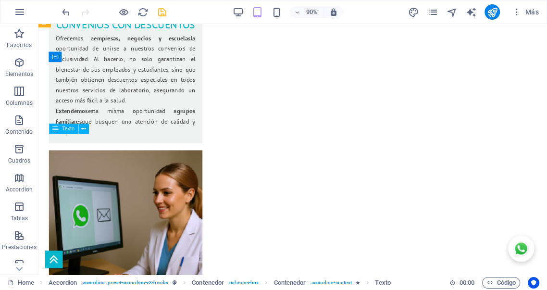
scroll to position [1668, 0]
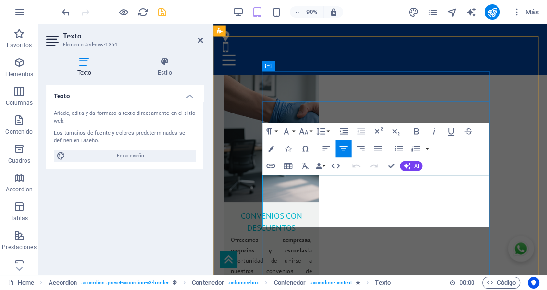
scroll to position [1872, 0]
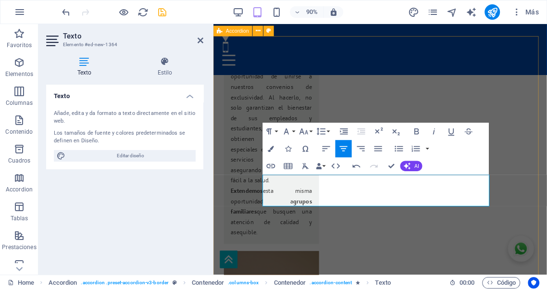
drag, startPoint x: 449, startPoint y: 221, endPoint x: 243, endPoint y: 179, distance: 210.5
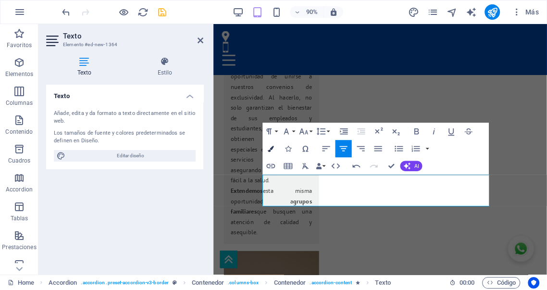
click at [270, 149] on icon "button" at bounding box center [271, 149] width 6 height 6
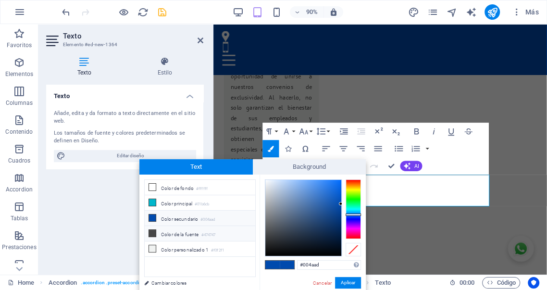
click at [165, 234] on li "Color de la fuente #474747" at bounding box center [200, 233] width 111 height 15
type input "#474747"
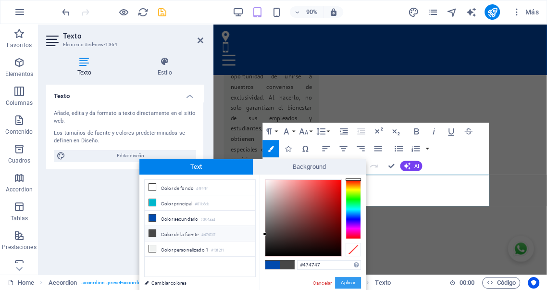
click at [347, 281] on button "Aplicar" at bounding box center [348, 283] width 26 height 12
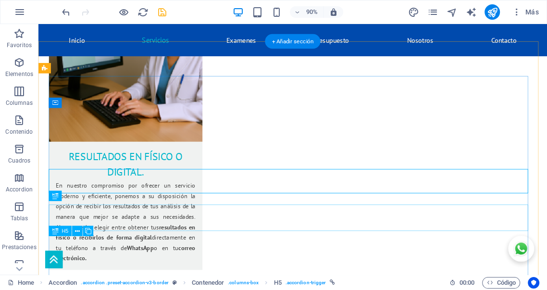
scroll to position [1653, 0]
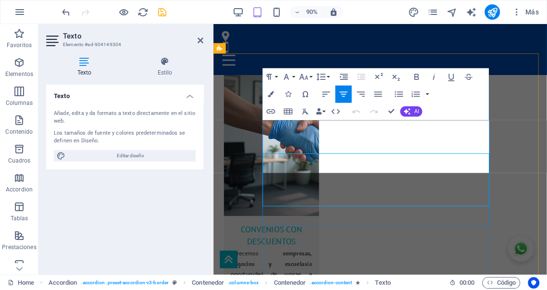
scroll to position [1853, 0]
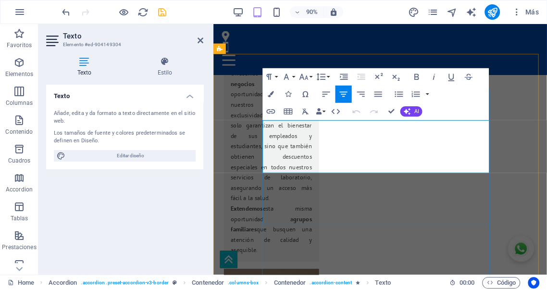
drag, startPoint x: 441, startPoint y: 183, endPoint x: 273, endPoint y: 163, distance: 168.9
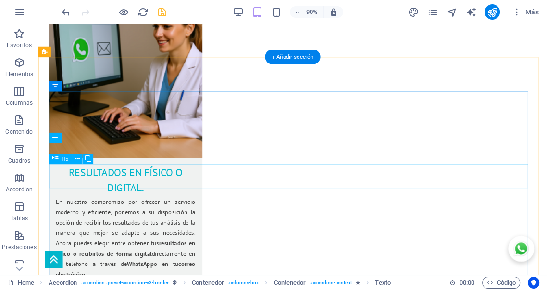
scroll to position [1634, 0]
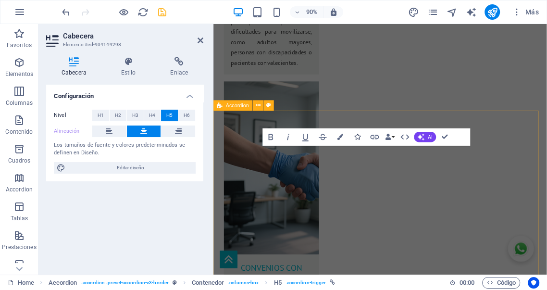
scroll to position [1822, 0]
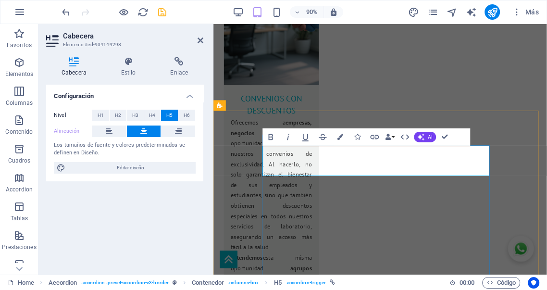
drag, startPoint x: 439, startPoint y: 183, endPoint x: 346, endPoint y: 183, distance: 92.7
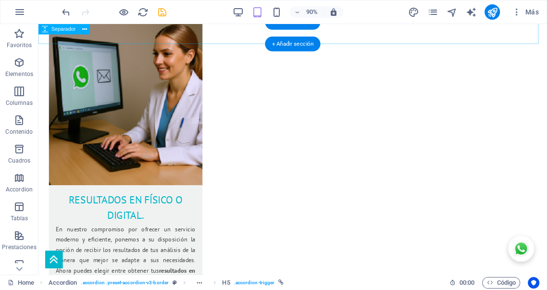
scroll to position [1641, 0]
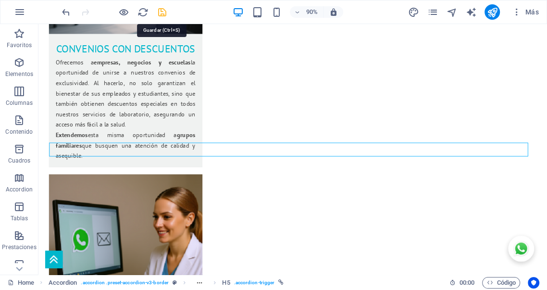
click at [161, 12] on icon "save" at bounding box center [162, 12] width 11 height 11
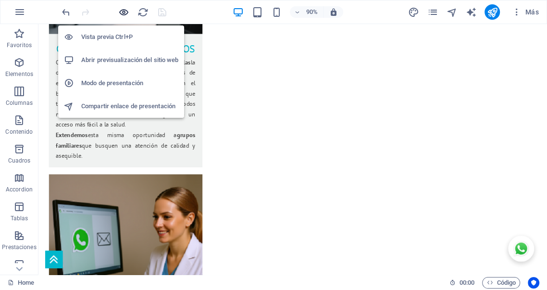
click at [0, 0] on icon "button" at bounding box center [0, 0] width 0 height 0
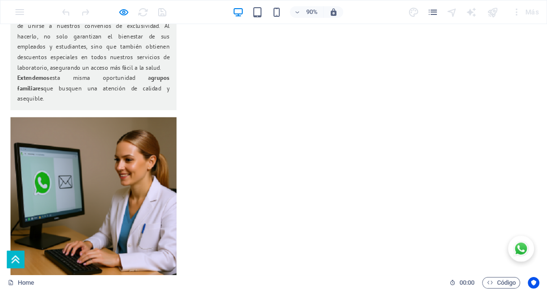
scroll to position [1670, 0]
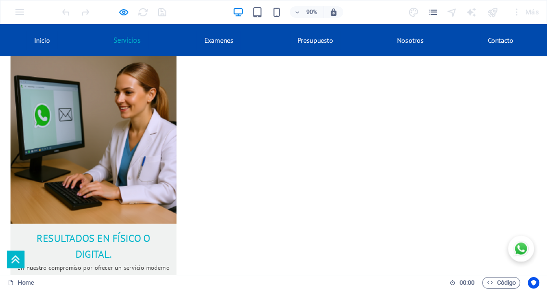
scroll to position [1690, 0]
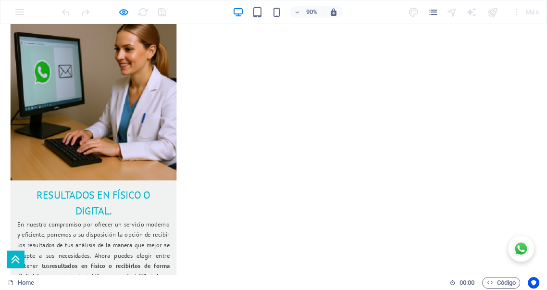
scroll to position [1814, 0]
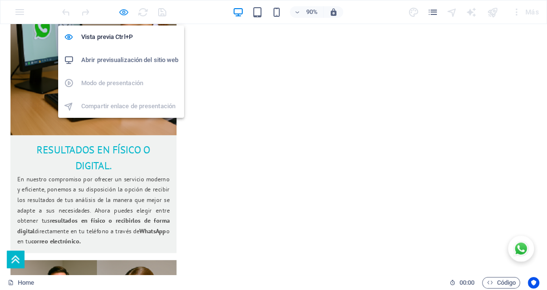
click at [0, 0] on icon "button" at bounding box center [0, 0] width 0 height 0
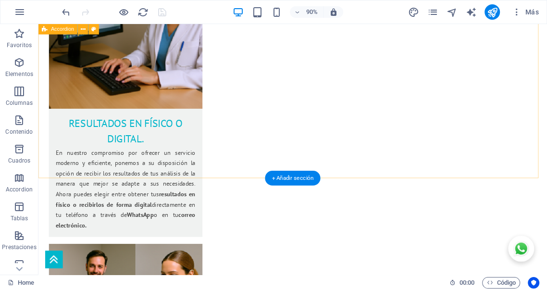
scroll to position [1946, 0]
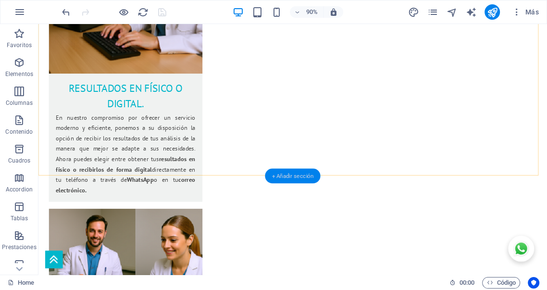
click at [292, 177] on div "+ Añadir sección" at bounding box center [292, 175] width 55 height 15
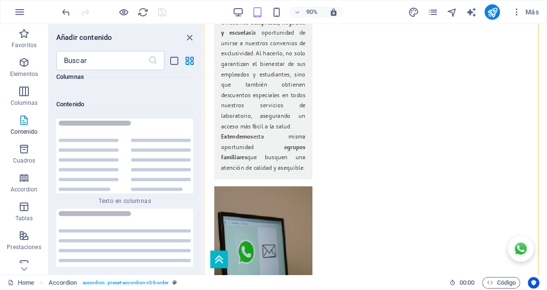
scroll to position [1925, 0]
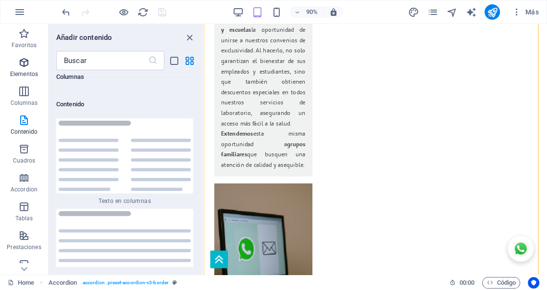
click at [25, 67] on icon "button" at bounding box center [24, 63] width 12 height 12
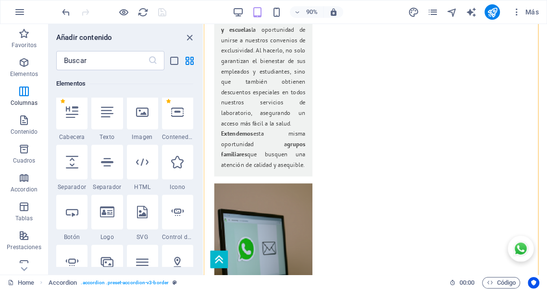
scroll to position [181, 0]
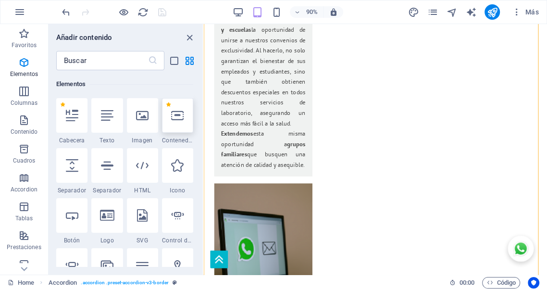
click at [179, 116] on icon at bounding box center [177, 115] width 12 height 12
click at [204, 116] on div "H2 Contenedor Contenedor Imagen Contenedor Contenedor Contenedor H5 Tarjetas Se…" at bounding box center [375, 149] width 343 height 250
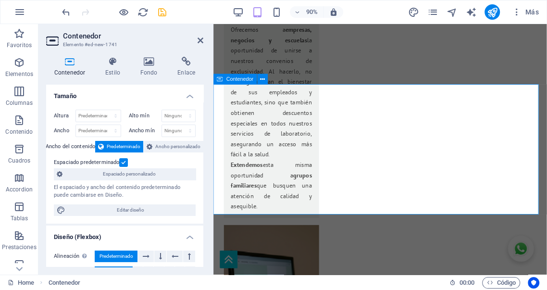
scroll to position [2430, 0]
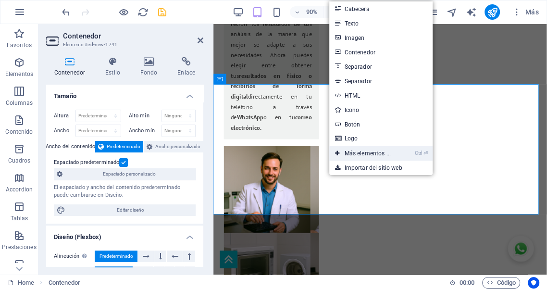
click at [363, 156] on link "Ctrl ⏎ Más elementos ..." at bounding box center [362, 153] width 67 height 14
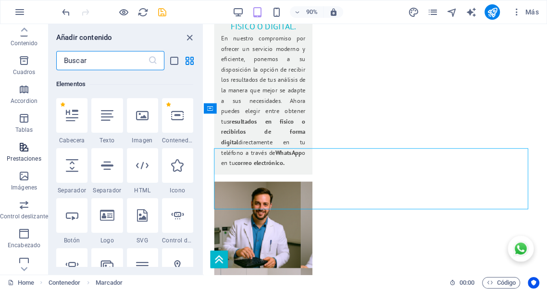
scroll to position [88, 0]
click at [25, 94] on icon "button" at bounding box center [24, 90] width 12 height 12
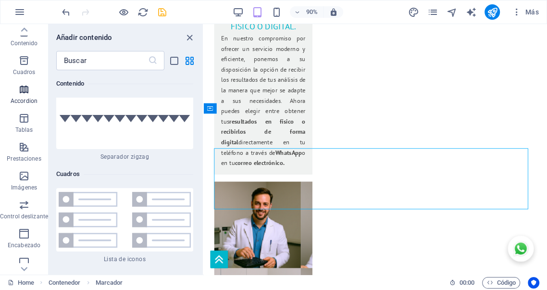
scroll to position [5941, 0]
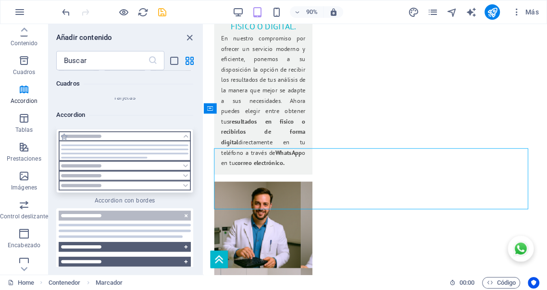
click at [119, 138] on img at bounding box center [125, 160] width 132 height 59
click at [204, 138] on div "Arrastra aquí para reemplazar el contenido existente. Si quieres crear un eleme…" at bounding box center [375, 149] width 343 height 250
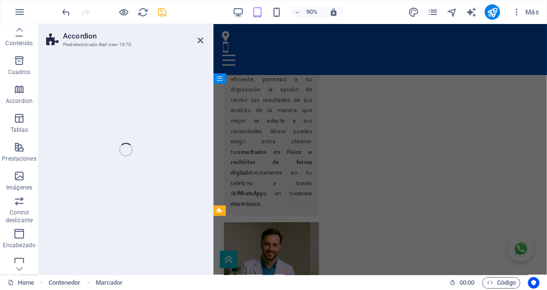
scroll to position [2430, 0]
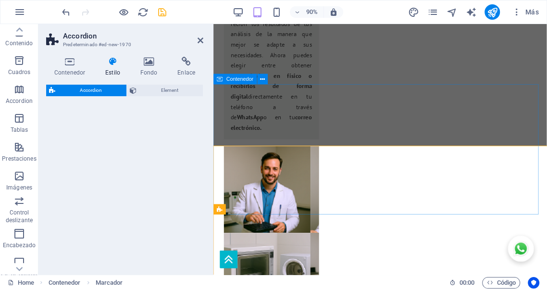
select select "px"
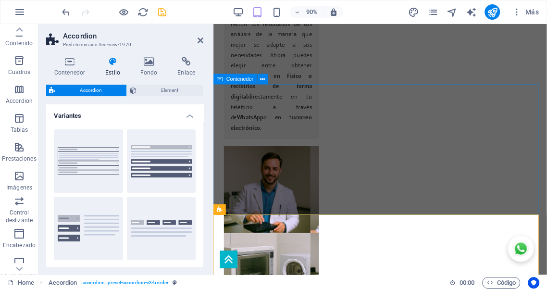
drag, startPoint x: 347, startPoint y: 165, endPoint x: 316, endPoint y: 162, distance: 31.8
click at [200, 41] on icon at bounding box center [200, 41] width 6 height 8
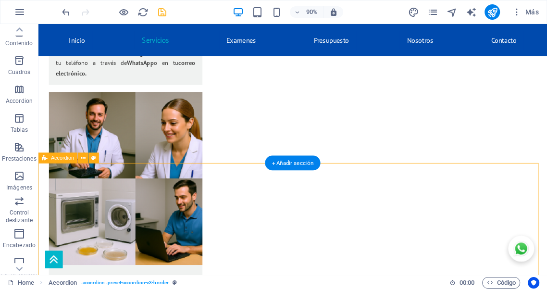
scroll to position [2069, 0]
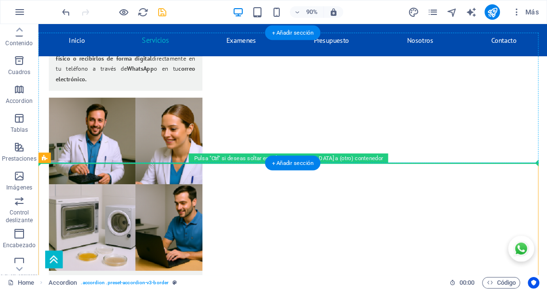
drag, startPoint x: 131, startPoint y: 185, endPoint x: 174, endPoint y: 111, distance: 86.4
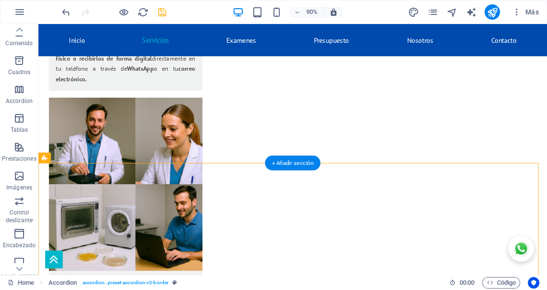
drag, startPoint x: 167, startPoint y: 187, endPoint x: 176, endPoint y: 187, distance: 9.6
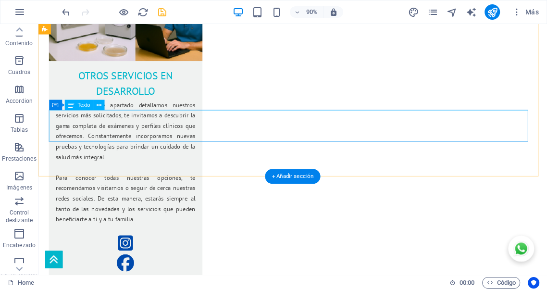
scroll to position [2390, 0]
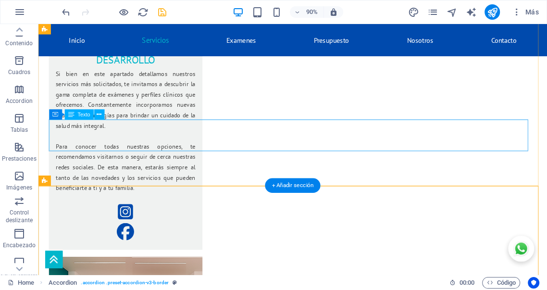
scroll to position [2283, 0]
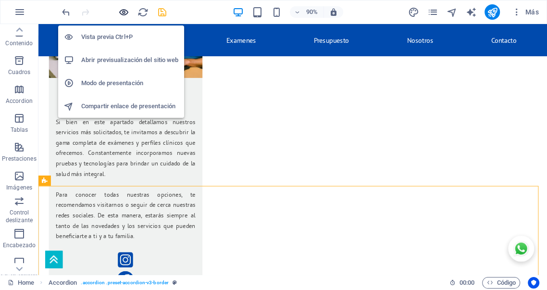
click at [0, 0] on icon "button" at bounding box center [0, 0] width 0 height 0
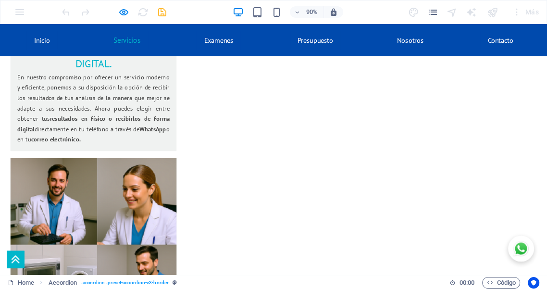
scroll to position [1927, 0]
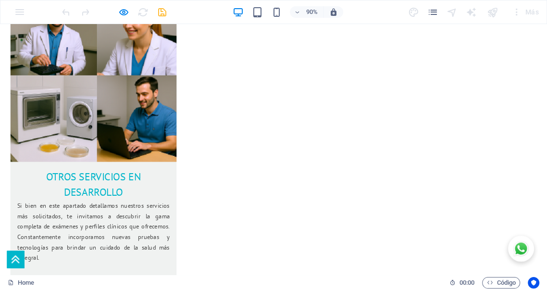
scroll to position [2140, 0]
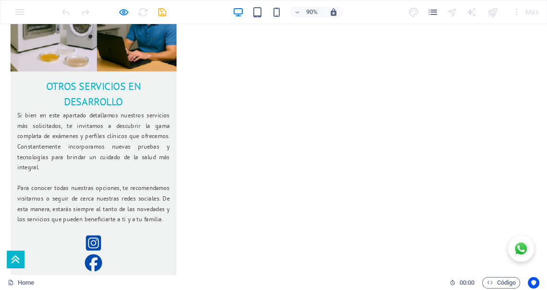
scroll to position [2229, 0]
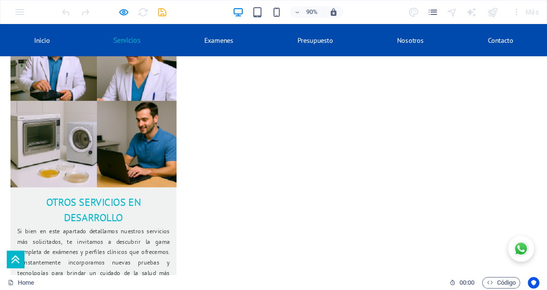
scroll to position [2052, 0]
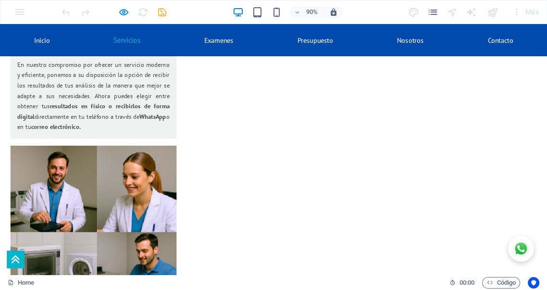
scroll to position [1936, 0]
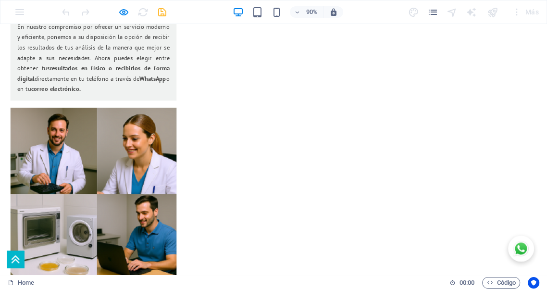
scroll to position [1990, 0]
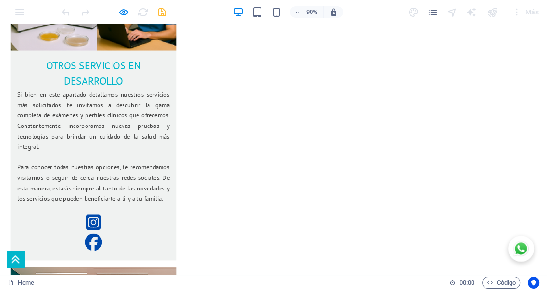
scroll to position [2239, 0]
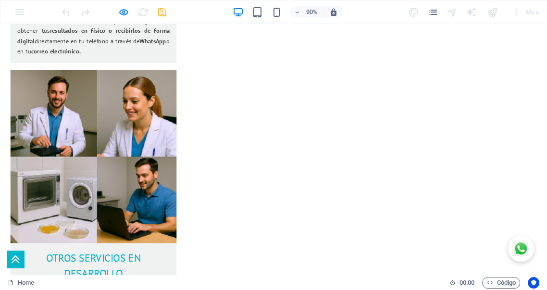
scroll to position [2026, 0]
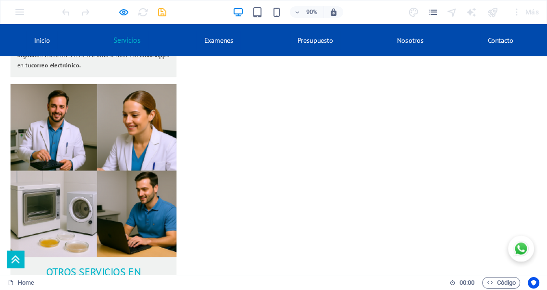
scroll to position [1938, 0]
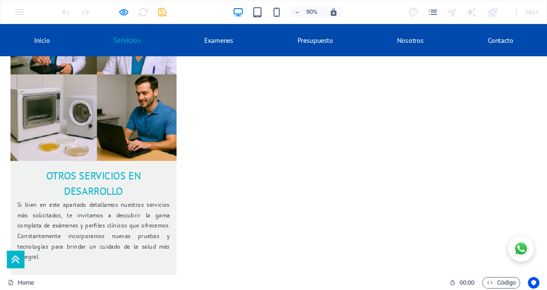
scroll to position [1992, 0]
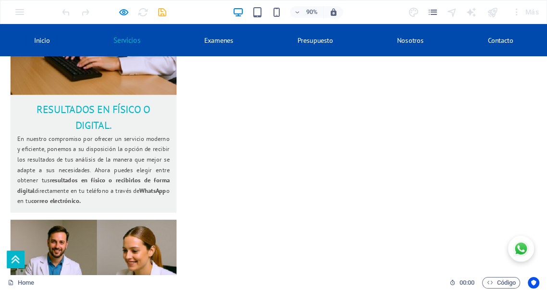
scroll to position [1849, 0]
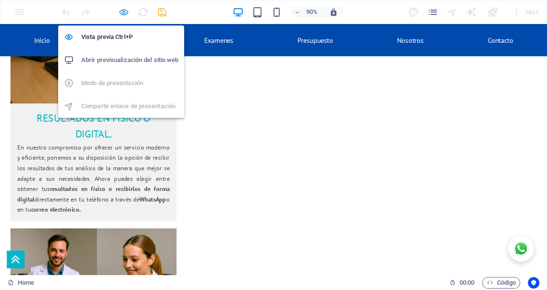
click at [0, 0] on icon "button" at bounding box center [0, 0] width 0 height 0
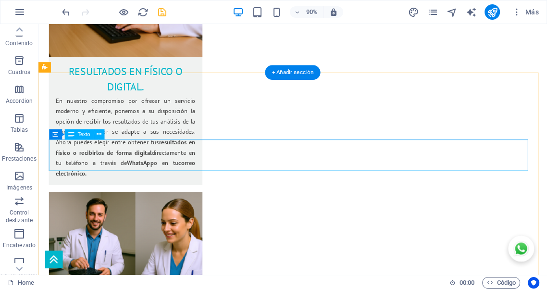
scroll to position [2076, 0]
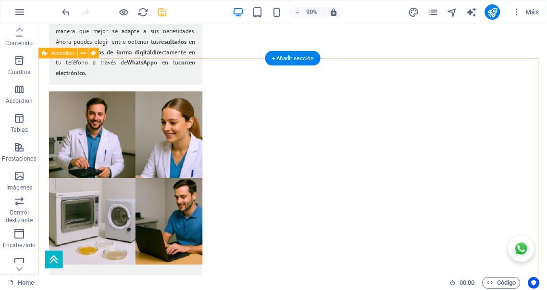
select select "px"
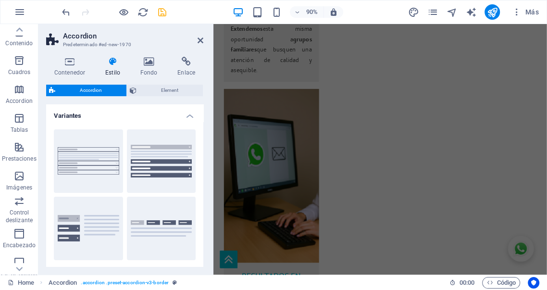
scroll to position [2574, 0]
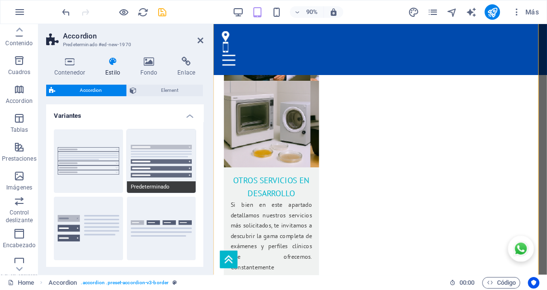
click at [165, 167] on button "Predeterminado" at bounding box center [161, 160] width 69 height 63
type input "1"
select select "rem"
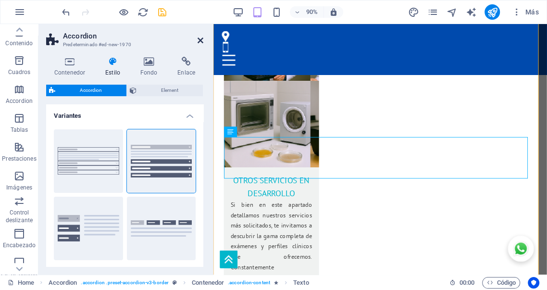
click at [200, 40] on icon at bounding box center [200, 41] width 6 height 8
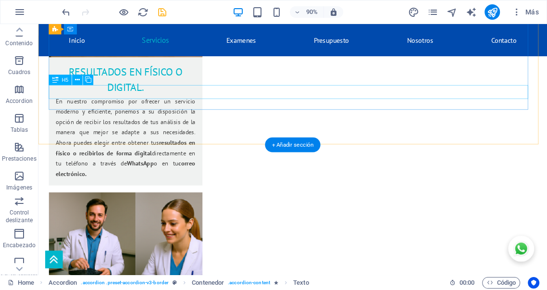
scroll to position [1945, 0]
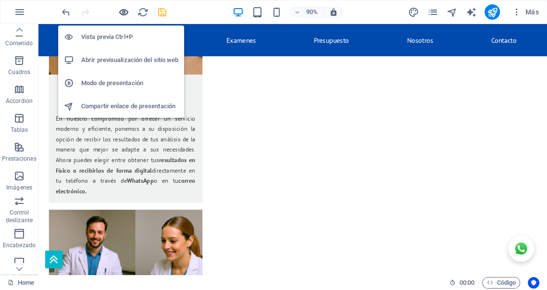
click at [0, 0] on icon "button" at bounding box center [0, 0] width 0 height 0
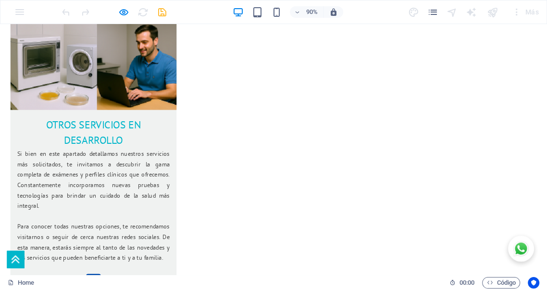
scroll to position [2174, 0]
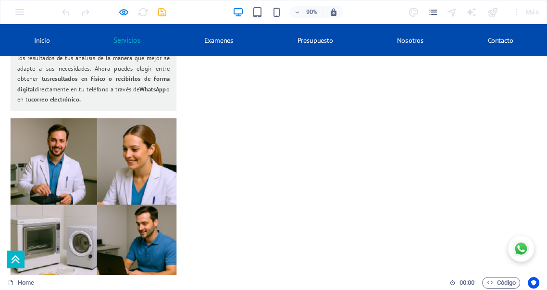
scroll to position [1971, 0]
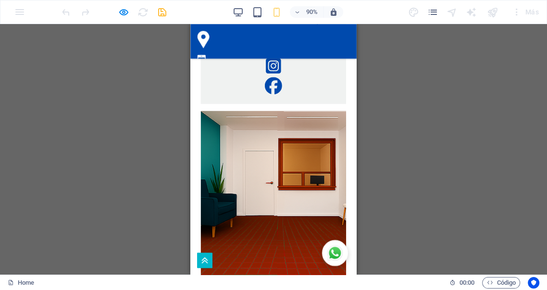
scroll to position [2169, 0]
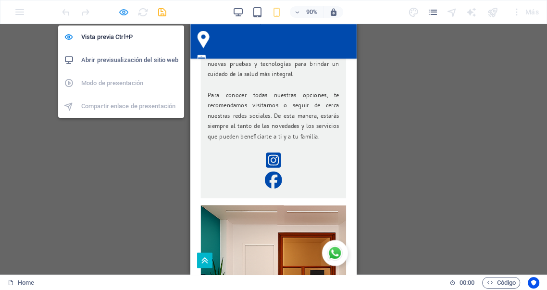
click at [0, 0] on icon "button" at bounding box center [0, 0] width 0 height 0
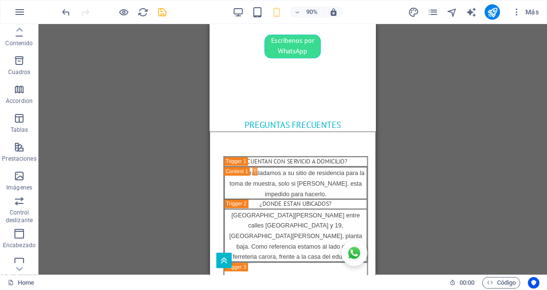
scroll to position [3552, 0]
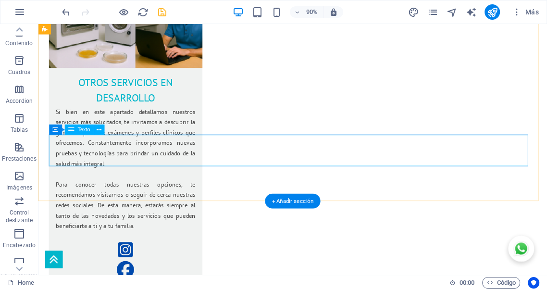
scroll to position [2330, 0]
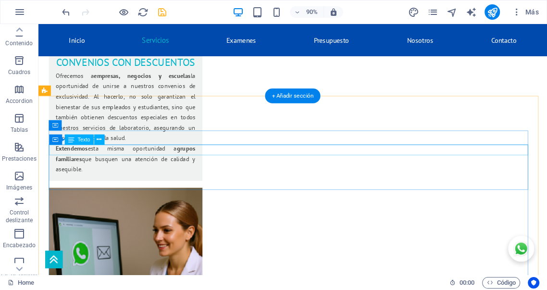
scroll to position [1591, 0]
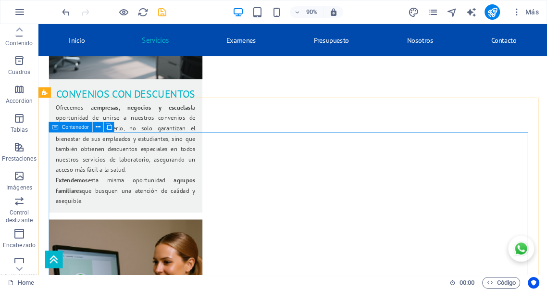
click at [54, 126] on icon at bounding box center [55, 127] width 6 height 11
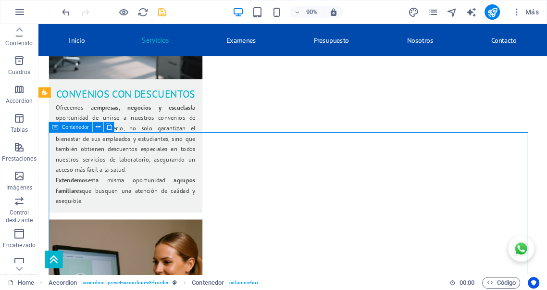
click at [83, 126] on span "Contenedor" at bounding box center [75, 126] width 27 height 5
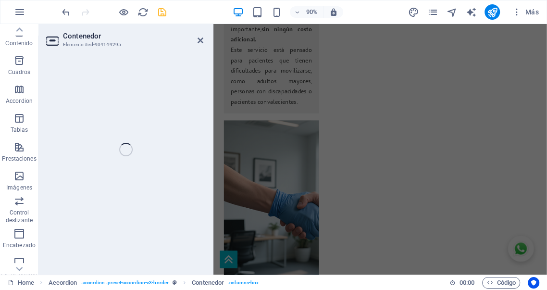
select select "%"
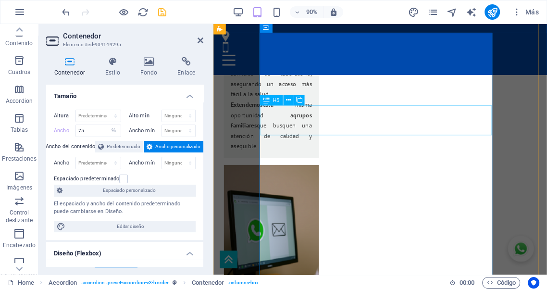
scroll to position [1906, 0]
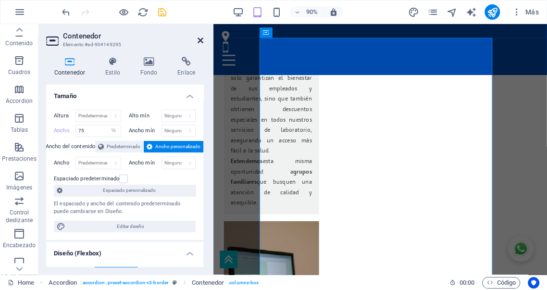
click at [201, 40] on icon at bounding box center [200, 41] width 6 height 8
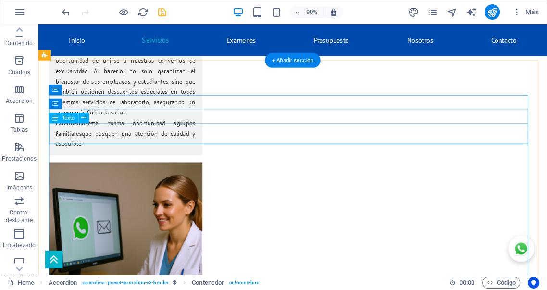
scroll to position [1601, 0]
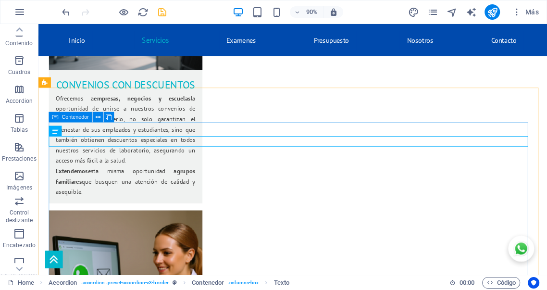
click at [65, 116] on span "Contenedor" at bounding box center [75, 116] width 27 height 5
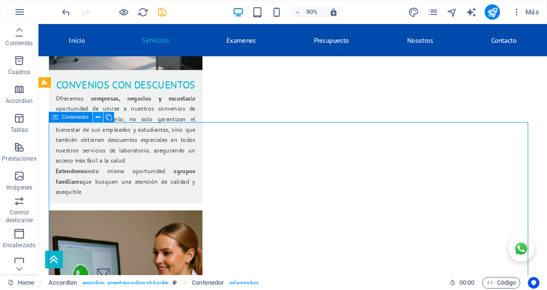
click at [98, 118] on icon at bounding box center [98, 116] width 5 height 9
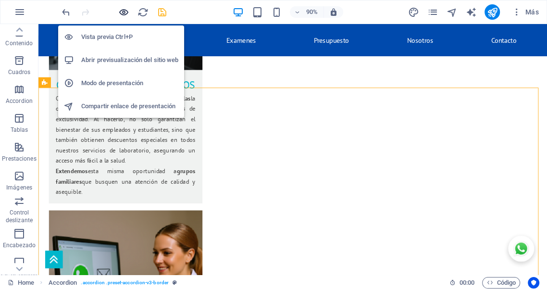
drag, startPoint x: 124, startPoint y: 11, endPoint x: 175, endPoint y: 119, distance: 119.1
click at [0, 0] on icon "button" at bounding box center [0, 0] width 0 height 0
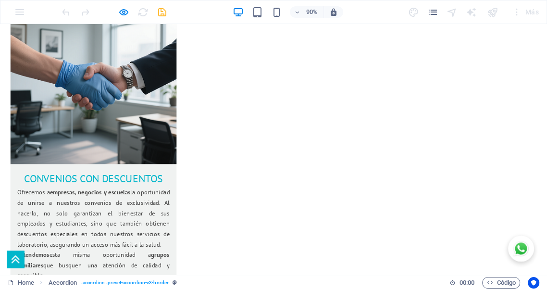
scroll to position [1649, 0]
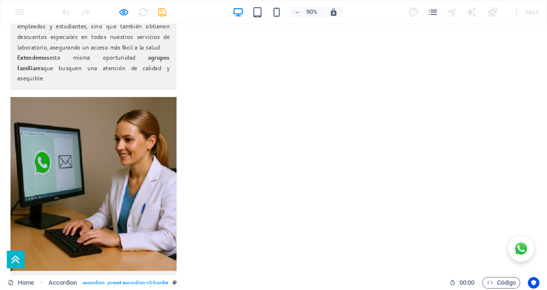
scroll to position [1703, 0]
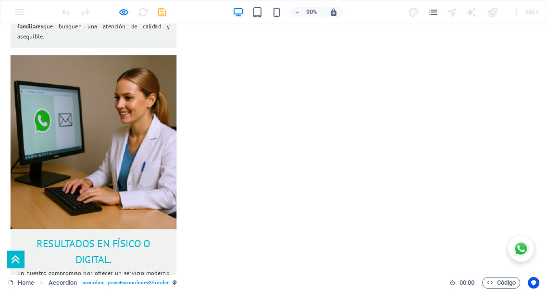
scroll to position [1757, 0]
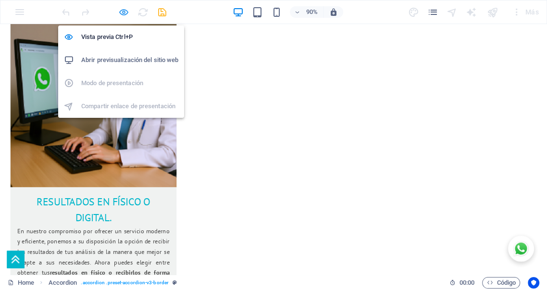
click at [0, 0] on icon "button" at bounding box center [0, 0] width 0 height 0
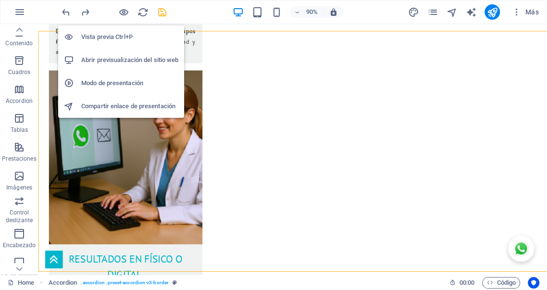
scroll to position [1728, 0]
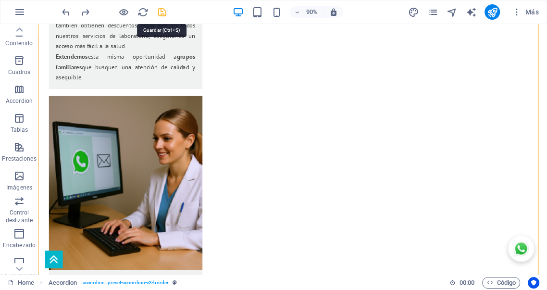
click at [163, 13] on icon "save" at bounding box center [162, 12] width 11 height 11
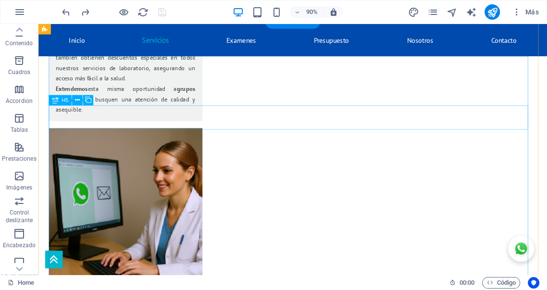
scroll to position [1657, 0]
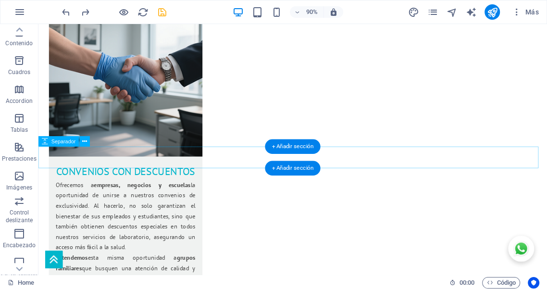
scroll to position [1576, 0]
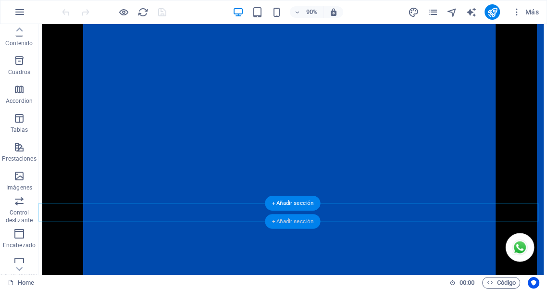
scroll to position [1453, 0]
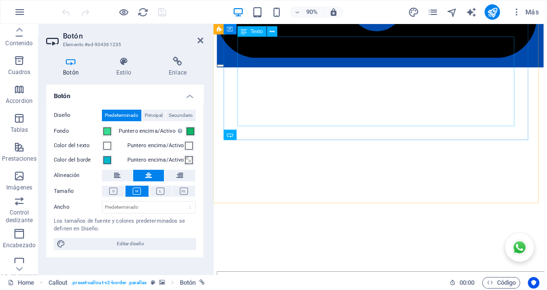
scroll to position [1666, 0]
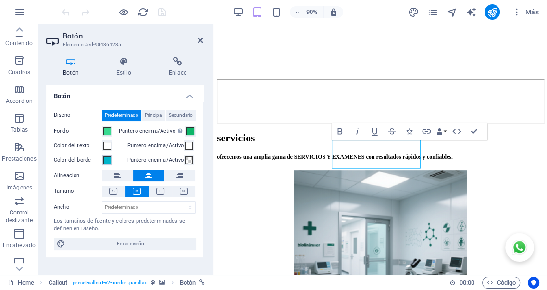
click at [106, 160] on span at bounding box center [107, 160] width 8 height 8
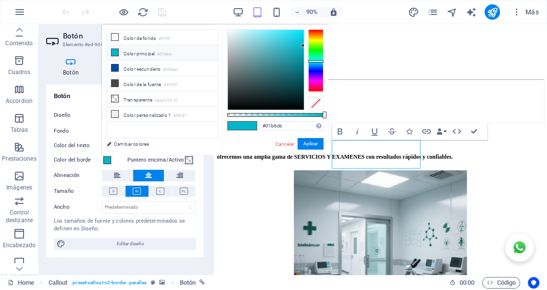
click at [106, 160] on span at bounding box center [107, 160] width 8 height 8
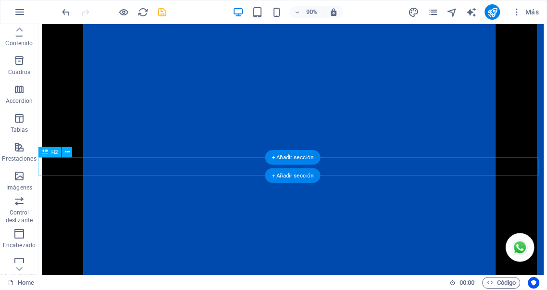
scroll to position [1528, 0]
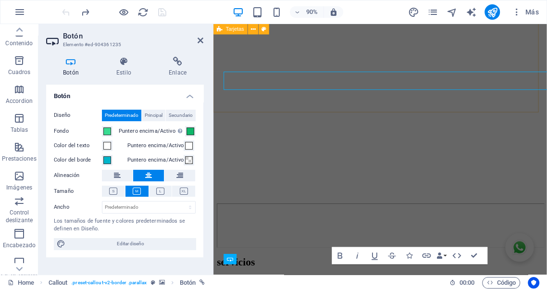
scroll to position [1532, 0]
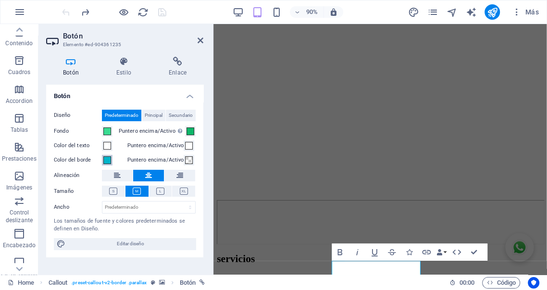
click at [108, 159] on span at bounding box center [107, 160] width 8 height 8
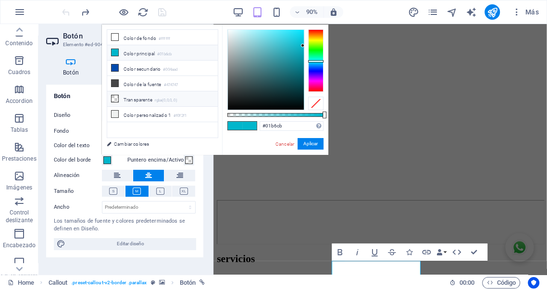
click at [160, 97] on small "rgba(0,0,0,.0)" at bounding box center [166, 100] width 23 height 7
type input "rgba(0, 0, 0, 0)"
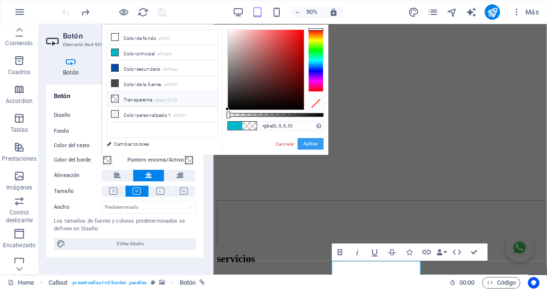
click at [308, 141] on button "Aplicar" at bounding box center [310, 144] width 26 height 12
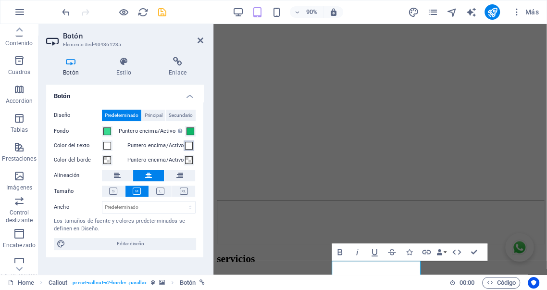
click at [188, 146] on span at bounding box center [189, 146] width 8 height 8
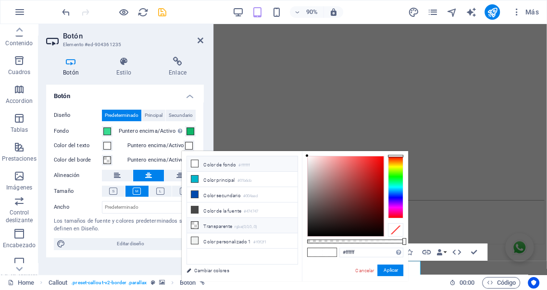
click at [211, 225] on li "Transparente rgba(0,0,0,.0)" at bounding box center [242, 225] width 111 height 15
click at [396, 273] on button "Aplicar" at bounding box center [390, 270] width 26 height 12
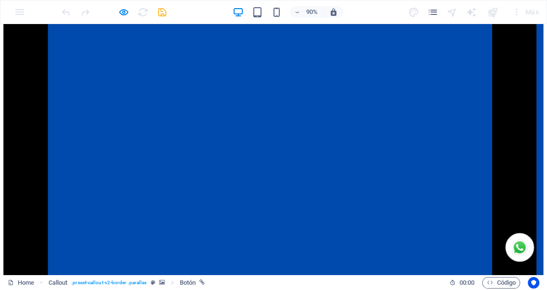
scroll to position [1487, 0]
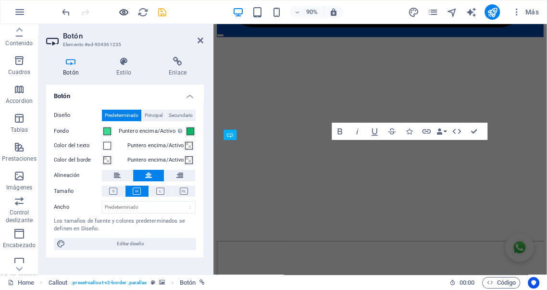
scroll to position [1666, 0]
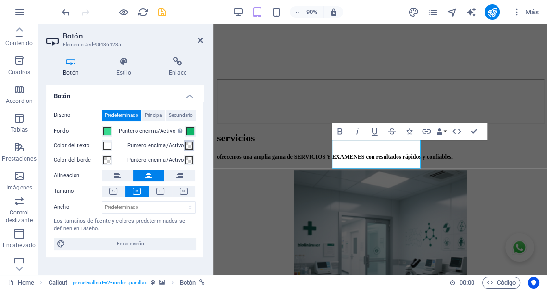
click at [188, 145] on span at bounding box center [189, 146] width 8 height 8
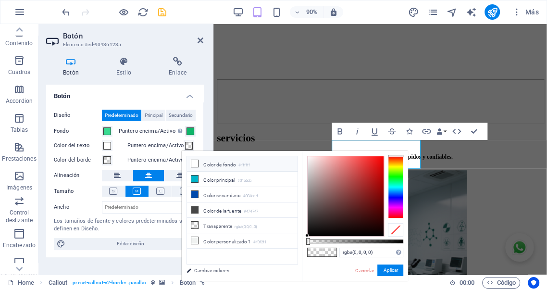
click at [215, 163] on li "Color de fondo #ffffff" at bounding box center [242, 163] width 111 height 15
type input "#ffffff"
click at [388, 268] on button "Aplicar" at bounding box center [390, 270] width 26 height 12
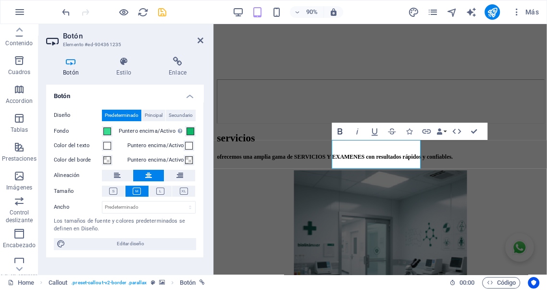
click at [341, 131] on icon "button" at bounding box center [339, 131] width 5 height 6
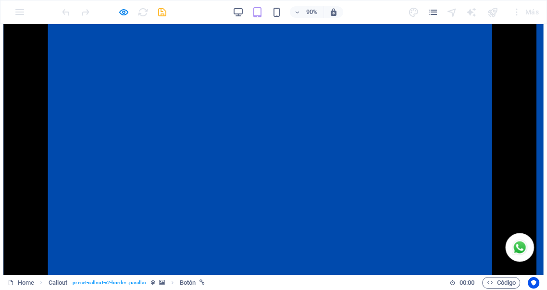
scroll to position [1454, 0]
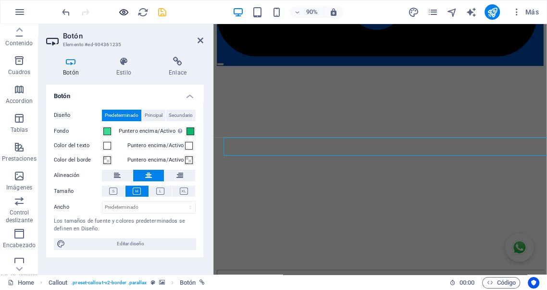
scroll to position [1666, 0]
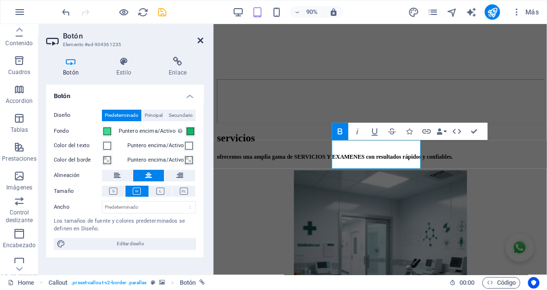
drag, startPoint x: 200, startPoint y: 42, endPoint x: 181, endPoint y: 26, distance: 24.6
click at [200, 42] on icon at bounding box center [200, 41] width 6 height 8
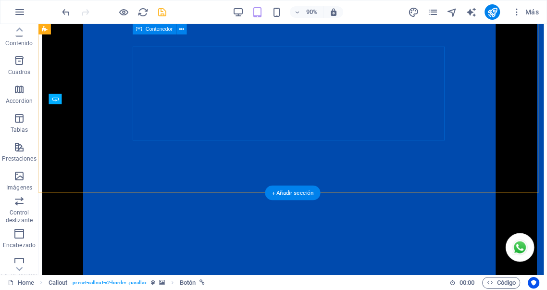
scroll to position [1457, 0]
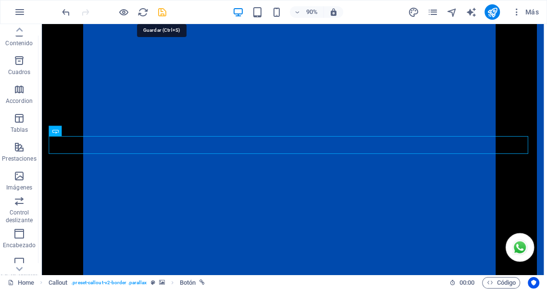
click at [161, 13] on icon "save" at bounding box center [162, 12] width 11 height 11
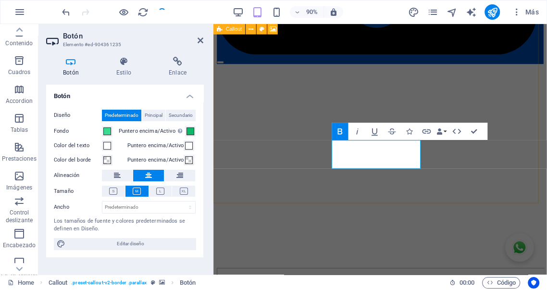
scroll to position [1666, 0]
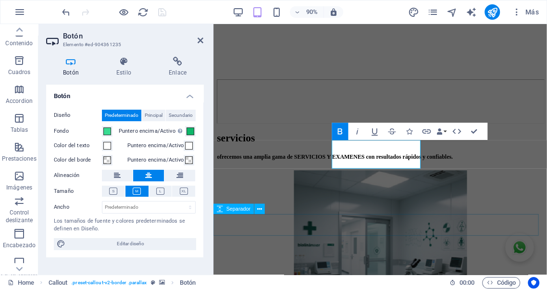
click at [269, 212] on div "Separador" at bounding box center [241, 209] width 57 height 11
click at [201, 40] on icon at bounding box center [200, 41] width 6 height 8
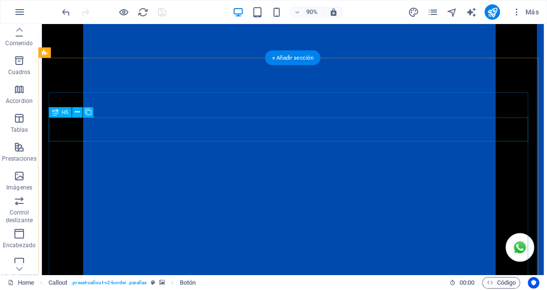
scroll to position [1635, 0]
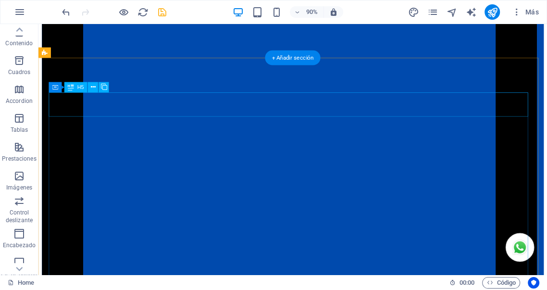
click at [75, 86] on div "H5" at bounding box center [75, 87] width 23 height 11
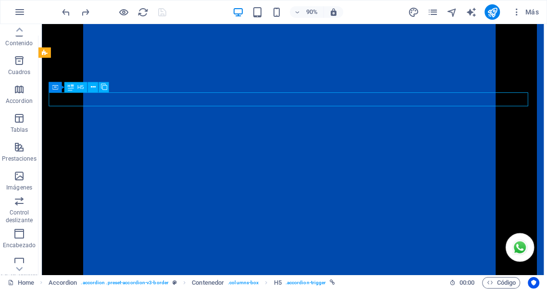
click at [75, 86] on div "H5" at bounding box center [75, 87] width 23 height 11
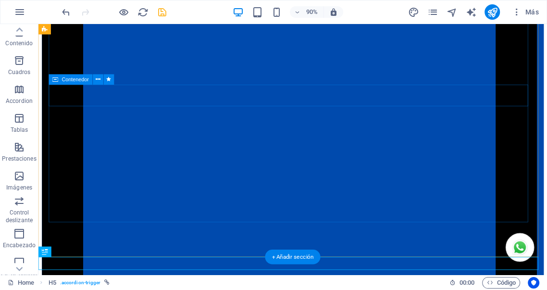
scroll to position [1967, 0]
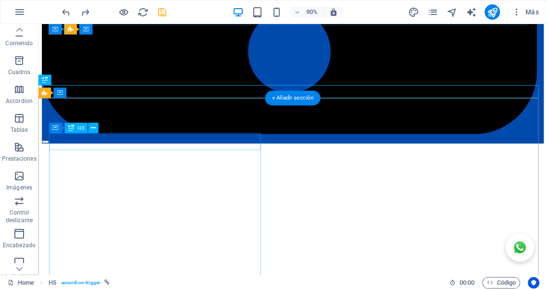
scroll to position [1933, 0]
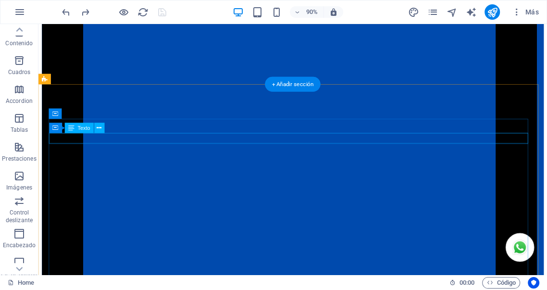
scroll to position [1605, 0]
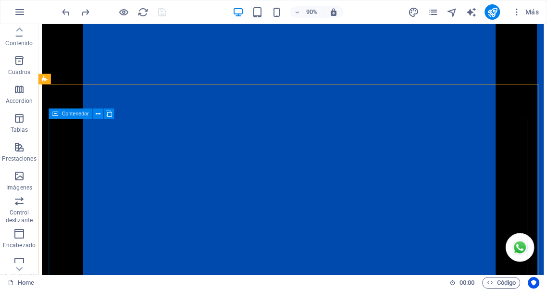
click at [76, 113] on span "Contenedor" at bounding box center [75, 113] width 27 height 5
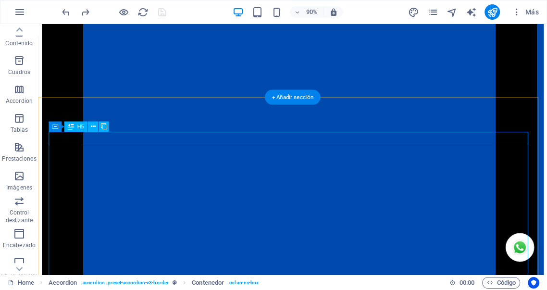
scroll to position [1534, 0]
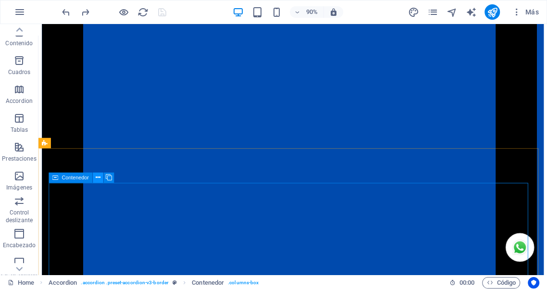
click at [98, 177] on icon at bounding box center [98, 177] width 5 height 9
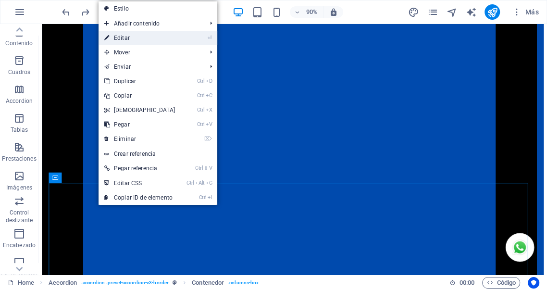
click at [131, 39] on link "⏎ Editar" at bounding box center [139, 38] width 83 height 14
select select "%"
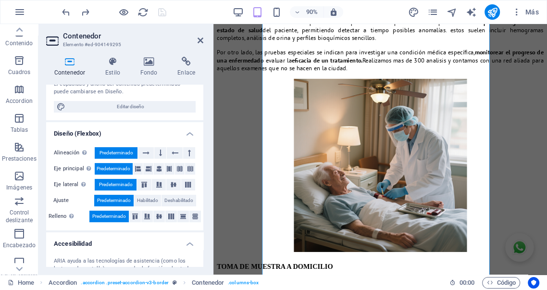
scroll to position [93, 0]
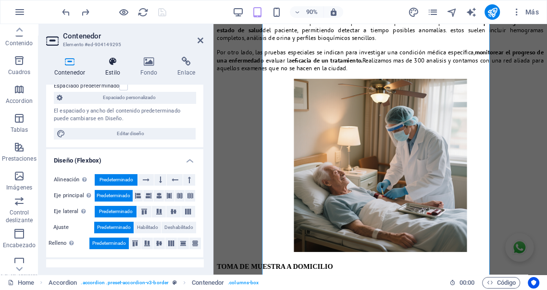
click at [116, 63] on icon at bounding box center [112, 62] width 31 height 10
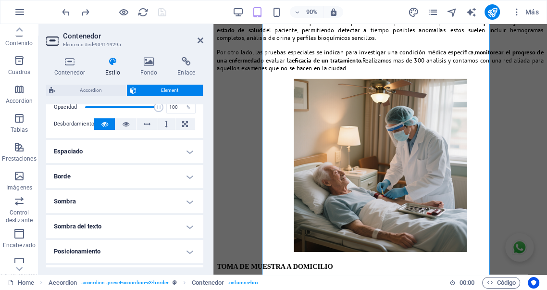
scroll to position [160, 0]
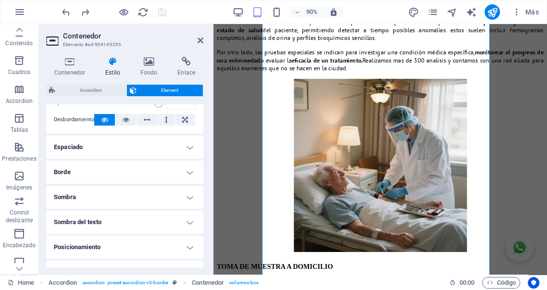
click at [154, 172] on h4 "Borde" at bounding box center [124, 171] width 157 height 23
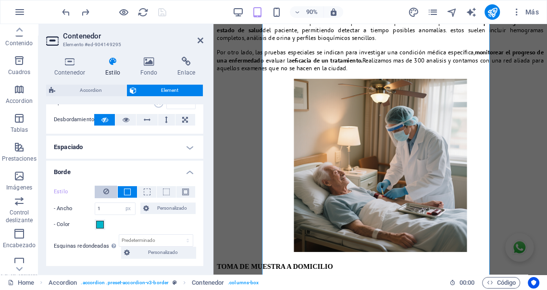
click at [105, 191] on icon at bounding box center [106, 191] width 6 height 12
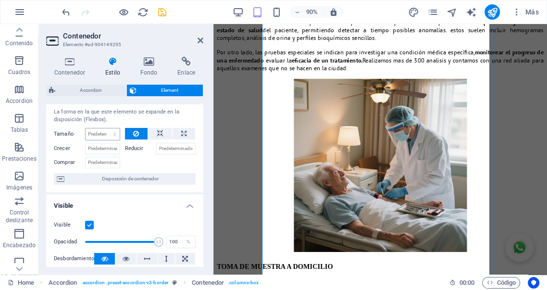
scroll to position [17, 0]
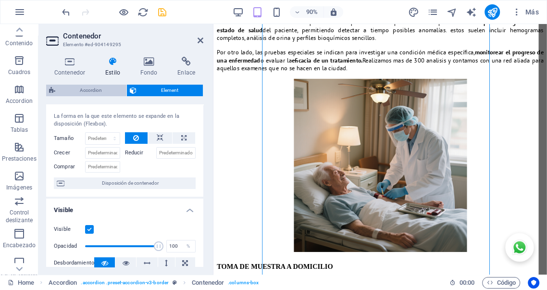
click at [86, 89] on span "Accordion" at bounding box center [90, 91] width 65 height 12
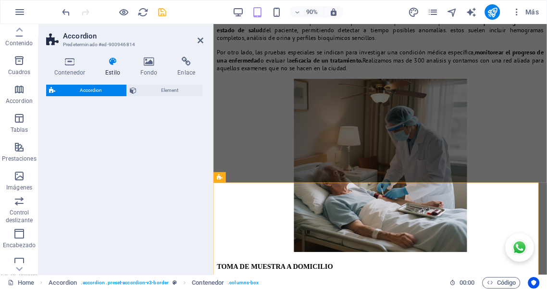
scroll to position [1742, 0]
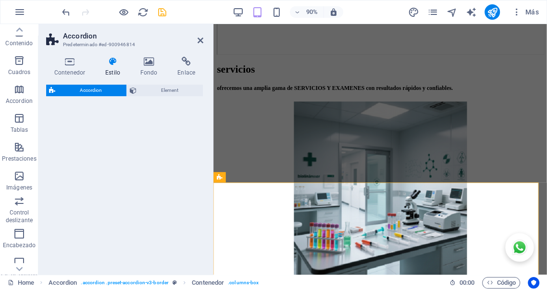
select select "px"
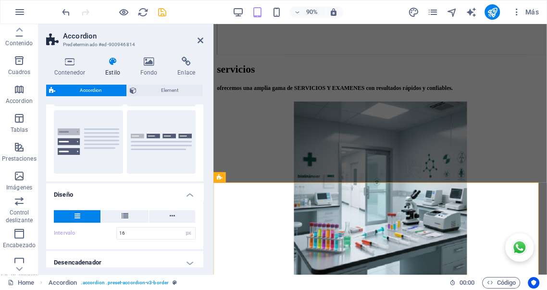
scroll to position [142, 0]
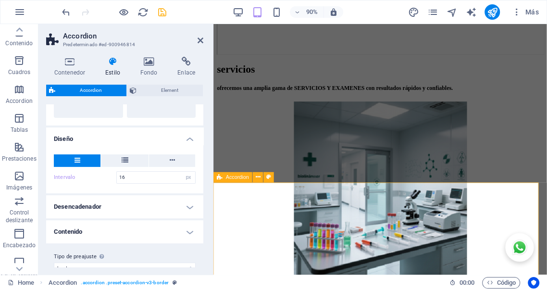
drag, startPoint x: 201, startPoint y: 40, endPoint x: 193, endPoint y: 94, distance: 54.8
click at [201, 40] on icon at bounding box center [200, 41] width 6 height 8
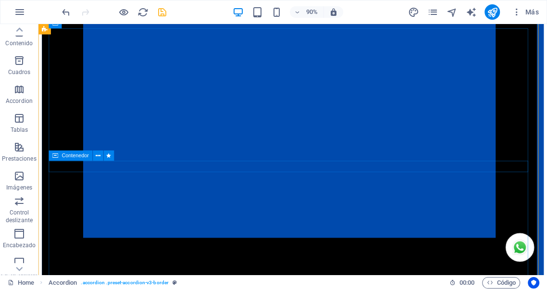
scroll to position [1741, 0]
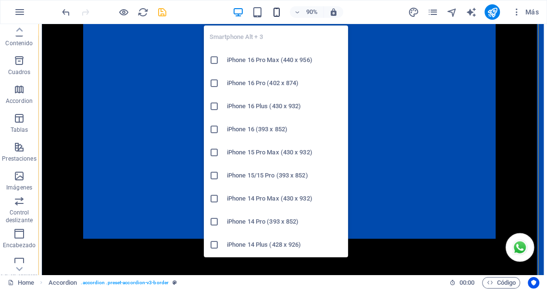
click at [277, 10] on icon "button" at bounding box center [276, 12] width 11 height 11
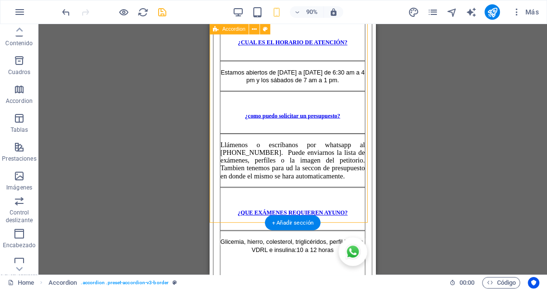
scroll to position [3313, 0]
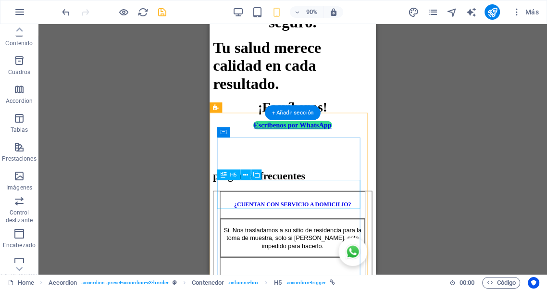
scroll to position [2780, 0]
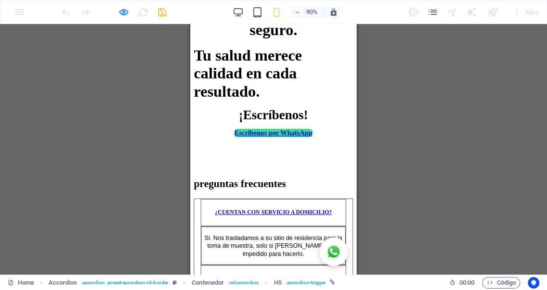
scroll to position [2762, 0]
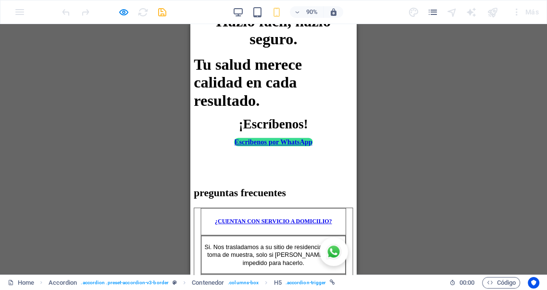
click at [300, 239] on link "¿CUENTAN CON SERVICIO A DOMICILIO?" at bounding box center [283, 242] width 130 height 7
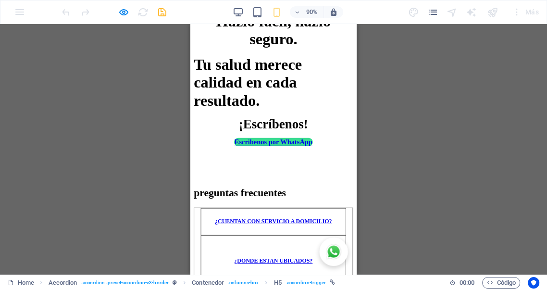
click at [293, 283] on link "¿DONDE ESTAN UBICADOS?" at bounding box center [282, 286] width 87 height 7
click at [295, 283] on link "¿DONDE ESTAN UBICADOS?" at bounding box center [282, 286] width 87 height 7
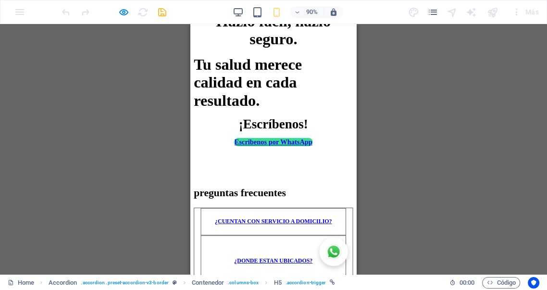
click at [295, 283] on link "¿DONDE ESTAN UBICADOS?" at bounding box center [282, 286] width 87 height 7
click at [300, 239] on link "¿CUENTAN CON SERVICIO A DOMICILIO?" at bounding box center [283, 242] width 130 height 7
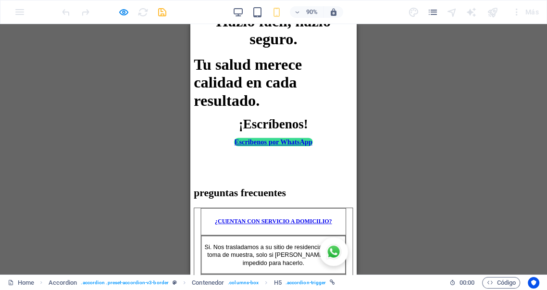
click at [300, 239] on link "¿CUENTAN CON SERVICIO A DOMICILIO?" at bounding box center [283, 242] width 130 height 7
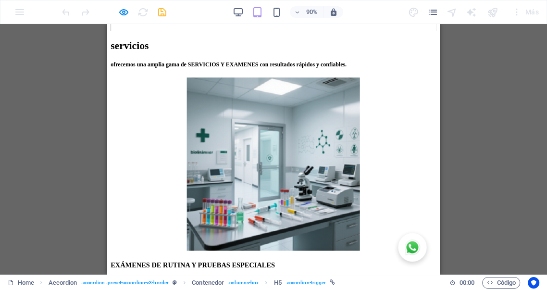
scroll to position [1755, 0]
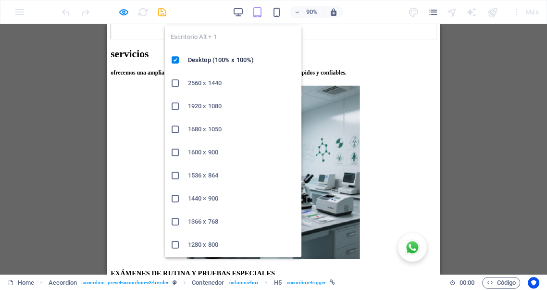
drag, startPoint x: 208, startPoint y: 104, endPoint x: 231, endPoint y: 84, distance: 30.6
click at [208, 104] on h6 "1920 x 1080" at bounding box center [242, 106] width 108 height 12
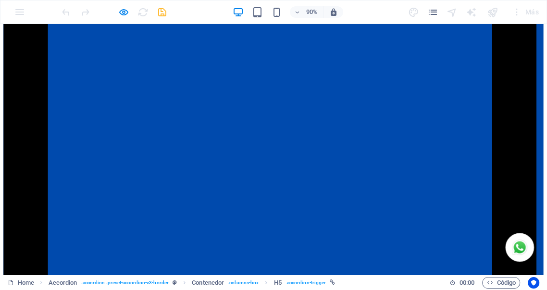
scroll to position [1591, 0]
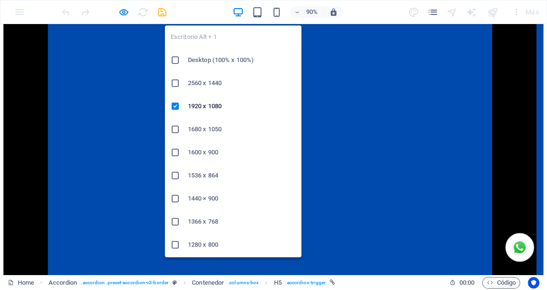
click at [233, 61] on h6 "Desktop (100% x 100%)" at bounding box center [242, 60] width 108 height 12
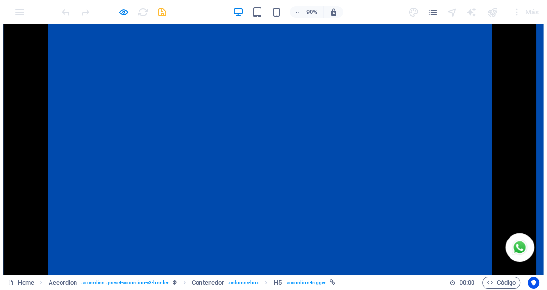
scroll to position [1591, 0]
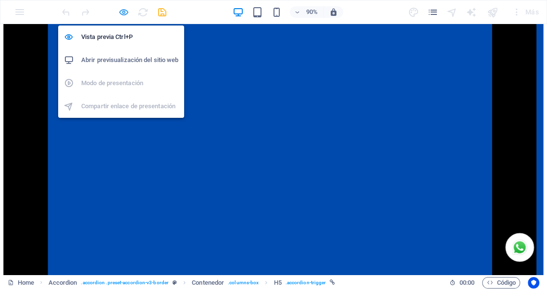
drag, startPoint x: 123, startPoint y: 12, endPoint x: 312, endPoint y: 103, distance: 209.5
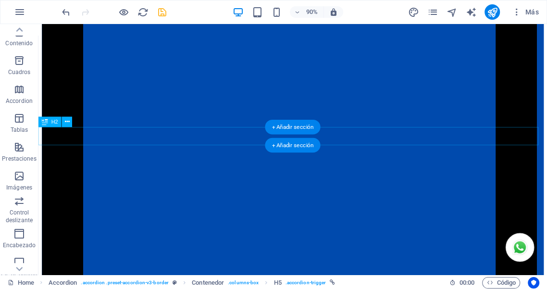
scroll to position [1537, 0]
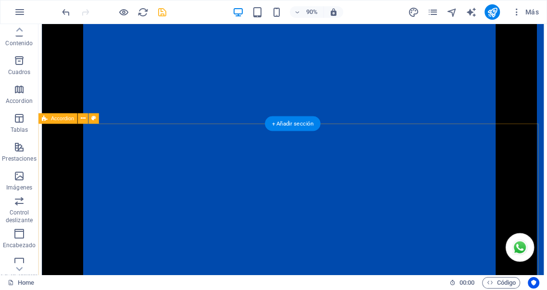
select select "px"
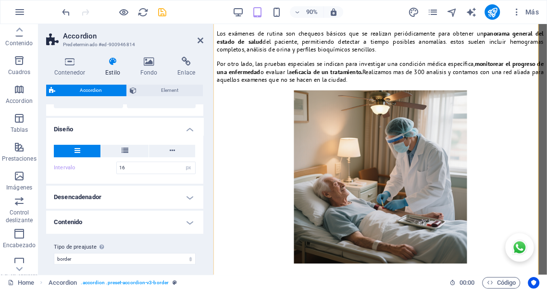
scroll to position [157, 0]
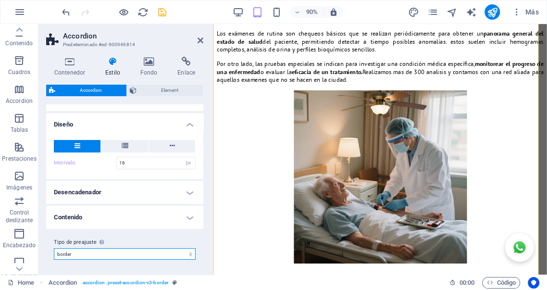
click at [96, 255] on select "border default Añadir tipo de preajuste" at bounding box center [125, 254] width 142 height 12
click at [54, 248] on select "border default Añadir tipo de preajuste" at bounding box center [125, 254] width 142 height 12
select select "preset-accordion-v3-default"
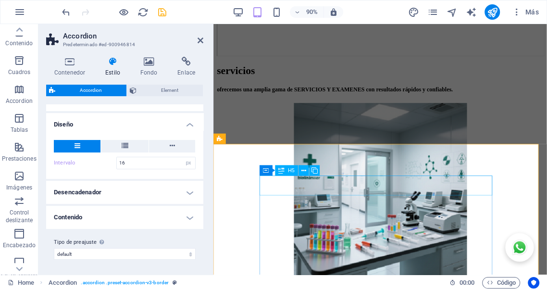
scroll to position [1707, 0]
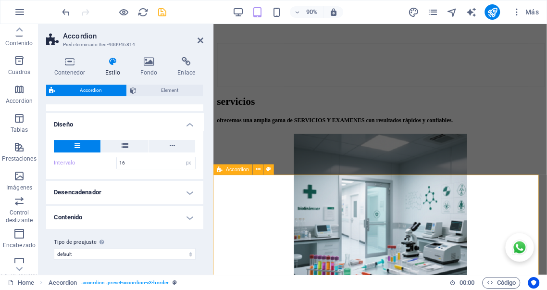
click at [69, 65] on icon at bounding box center [69, 62] width 47 height 10
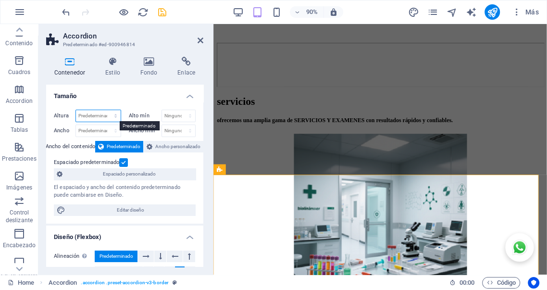
click at [114, 116] on select "Predeterminado px rem % vh vw" at bounding box center [98, 116] width 45 height 12
select select "%"
click at [106, 110] on select "Predeterminado px rem % vh vw" at bounding box center [98, 116] width 45 height 12
drag, startPoint x: 95, startPoint y: 115, endPoint x: 58, endPoint y: 114, distance: 37.0
click at [58, 114] on div "Altura 70 Predeterminado px rem % vh vw" at bounding box center [87, 116] width 67 height 12
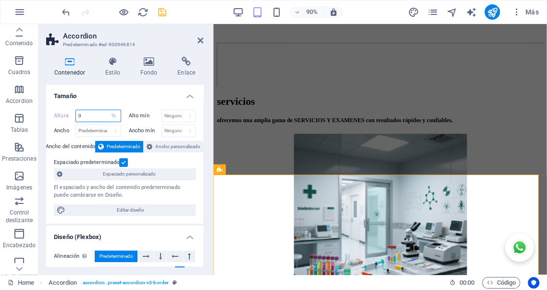
type input "0"
click at [115, 116] on select "Predeterminado px rem % vh vw" at bounding box center [113, 116] width 13 height 12
click at [57, 117] on label "Altura" at bounding box center [65, 115] width 22 height 5
select select "DISABLED_OPTION_VALUE"
click at [58, 115] on label "Altura" at bounding box center [65, 115] width 22 height 5
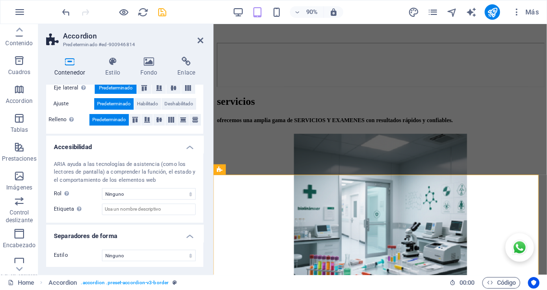
scroll to position [201, 0]
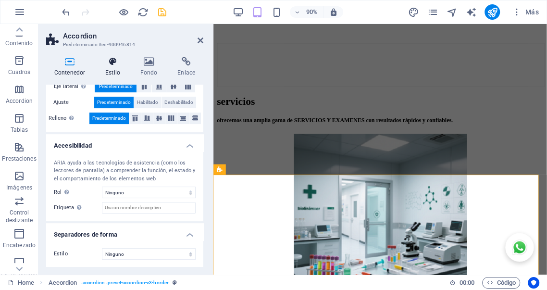
click at [116, 74] on h4 "Estilo" at bounding box center [114, 67] width 35 height 20
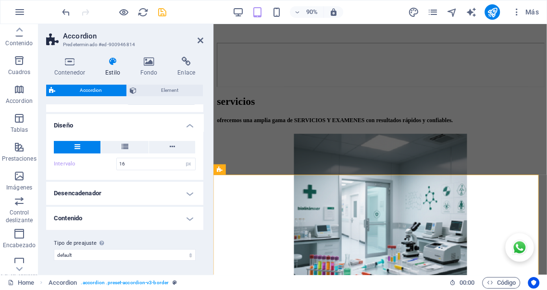
scroll to position [157, 0]
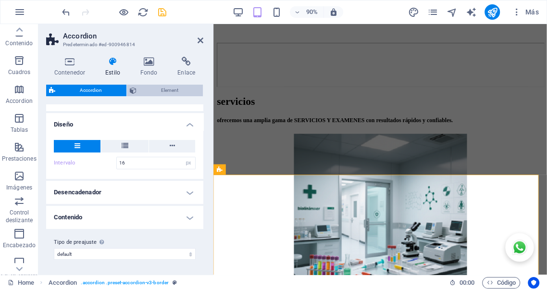
click at [169, 95] on span "Element" at bounding box center [169, 91] width 61 height 12
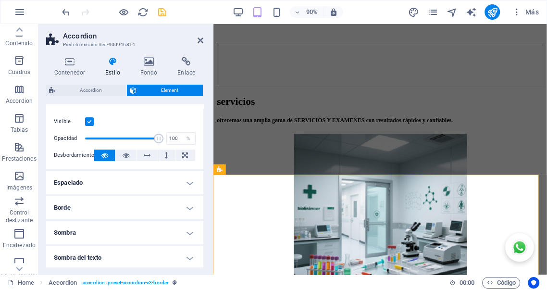
scroll to position [53, 0]
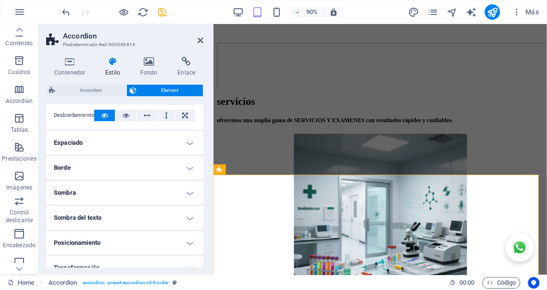
click at [123, 140] on h4 "Espaciado" at bounding box center [124, 142] width 157 height 23
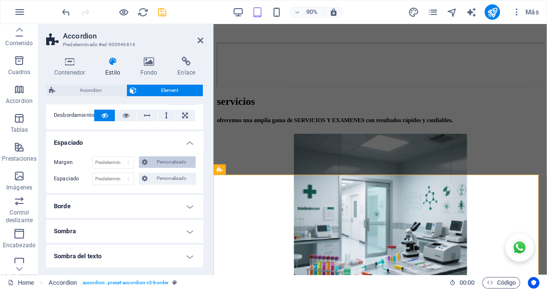
click at [160, 162] on span "Personalizado" at bounding box center [171, 162] width 42 height 12
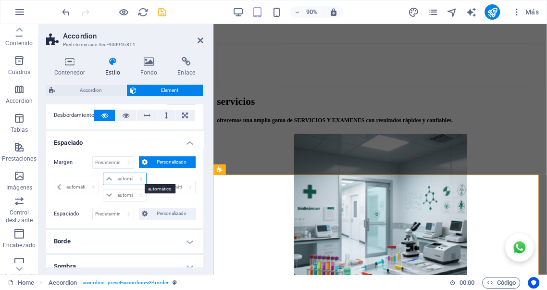
click at [124, 176] on select "automático px % rem vw vh" at bounding box center [124, 179] width 42 height 12
select select "px"
click at [131, 173] on select "automático px % rem vw vh" at bounding box center [124, 179] width 42 height 12
type input "0"
select select "px"
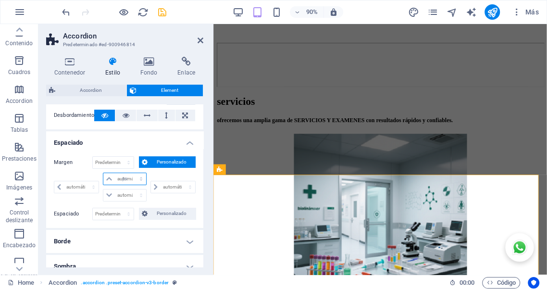
type input "0"
select select "px"
type input "0"
select select "px"
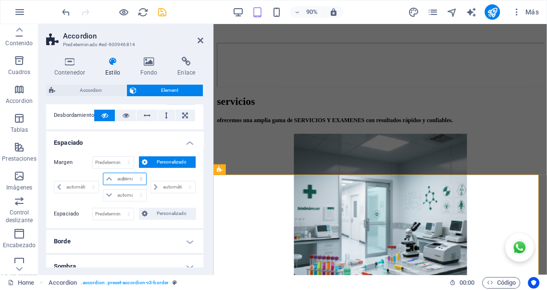
type input "0"
select select "px"
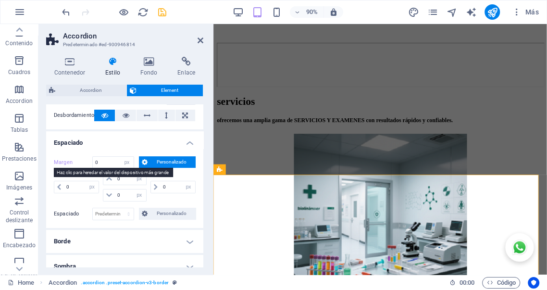
click at [63, 162] on label "Margen" at bounding box center [73, 163] width 38 height 12
select select "DISABLED_OPTION_VALUE"
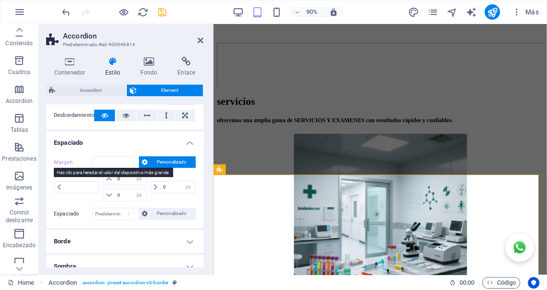
select select "DISABLED_OPTION_VALUE"
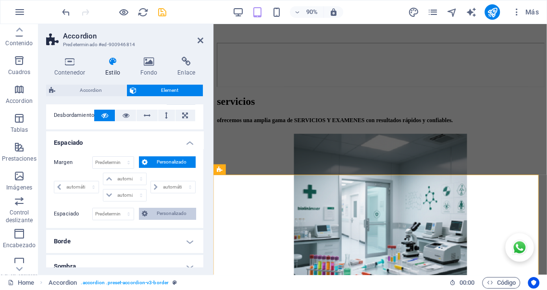
click at [160, 214] on span "Personalizado" at bounding box center [171, 214] width 42 height 12
click at [122, 229] on input "number" at bounding box center [130, 230] width 31 height 12
type input "0"
select select "px"
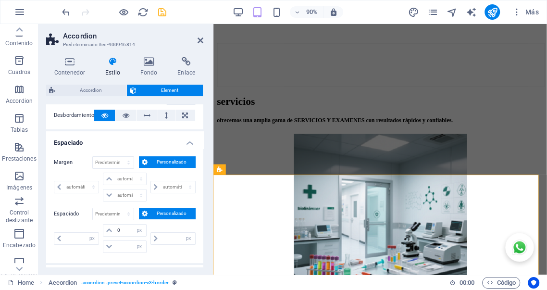
type input "0"
drag, startPoint x: 123, startPoint y: 230, endPoint x: 91, endPoint y: 225, distance: 32.5
click at [92, 226] on div "0 px rem % vh vw 0 px rem % vh vw 0 px rem % vh vw 0 px rem % vh vw" at bounding box center [125, 238] width 142 height 29
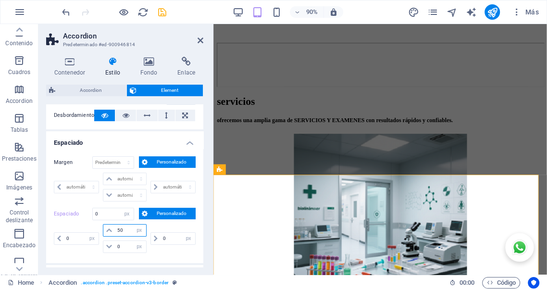
type input "50"
select select "DISABLED_OPTION_VALUE"
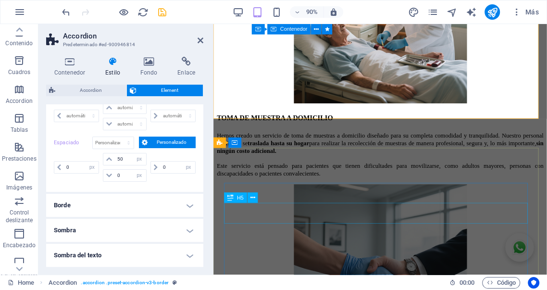
scroll to position [2259, 0]
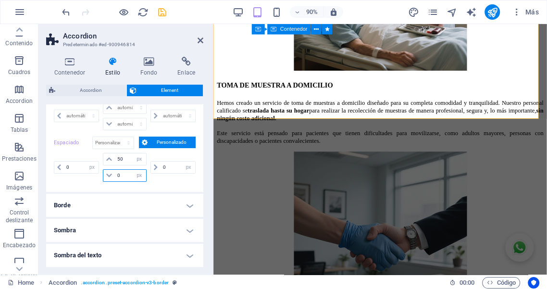
drag, startPoint x: 123, startPoint y: 175, endPoint x: 93, endPoint y: 175, distance: 30.3
click at [93, 175] on div "0 px rem % vh vw 50 px rem % vh vw 0 px rem % vh vw 0 px rem % vh vw" at bounding box center [125, 167] width 142 height 29
type input "50"
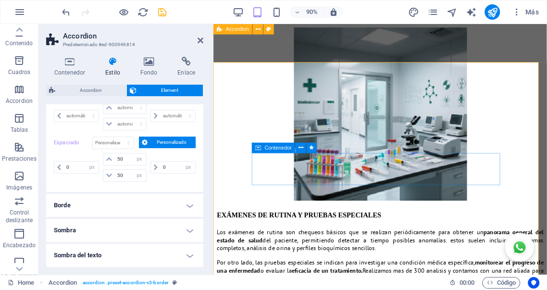
scroll to position [1760, 0]
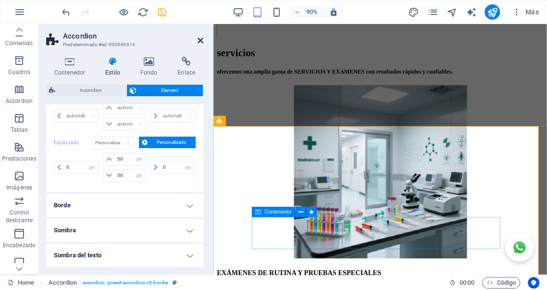
click at [199, 39] on icon at bounding box center [200, 41] width 6 height 8
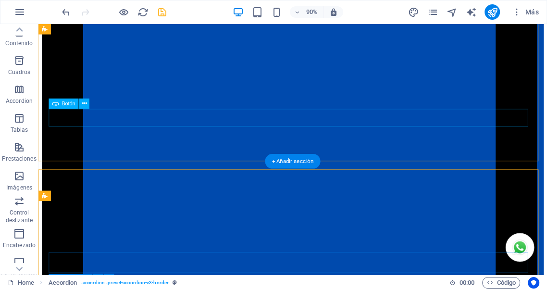
scroll to position [1492, 0]
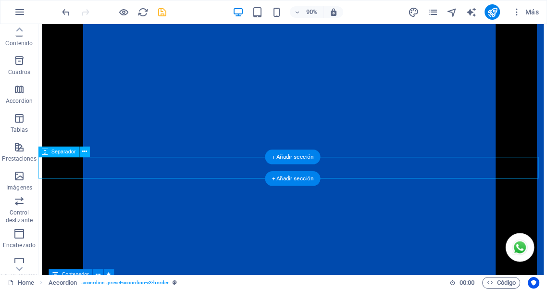
select select "px"
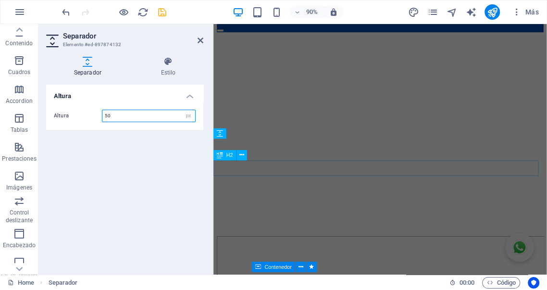
scroll to position [1737, 0]
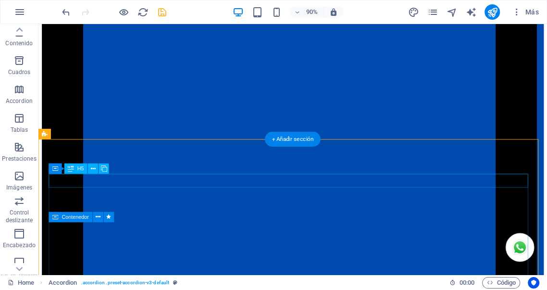
scroll to position [1520, 0]
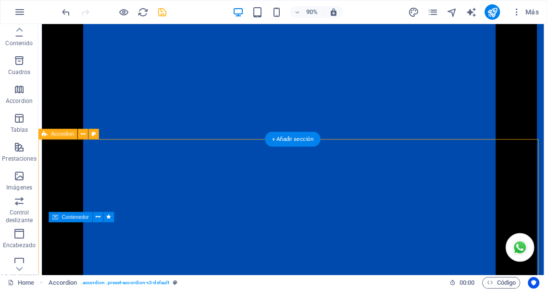
select select "px"
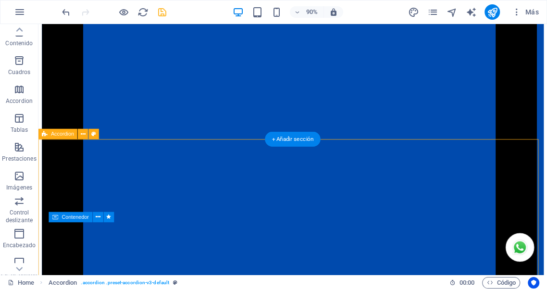
select select "px"
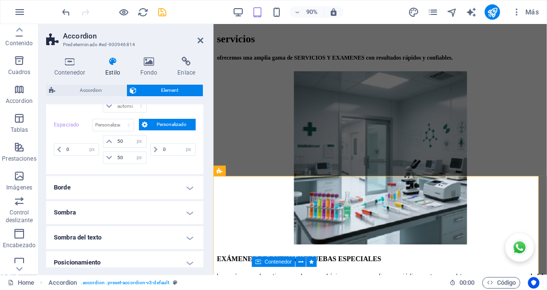
scroll to position [1705, 0]
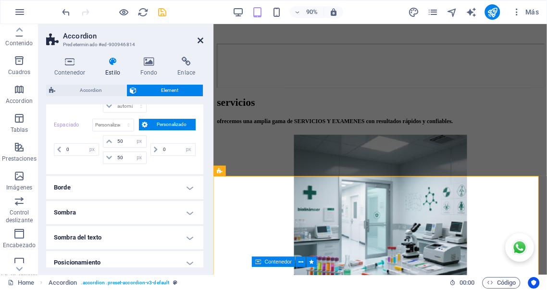
drag, startPoint x: 198, startPoint y: 39, endPoint x: 177, endPoint y: 17, distance: 30.6
click at [198, 39] on icon at bounding box center [200, 41] width 6 height 8
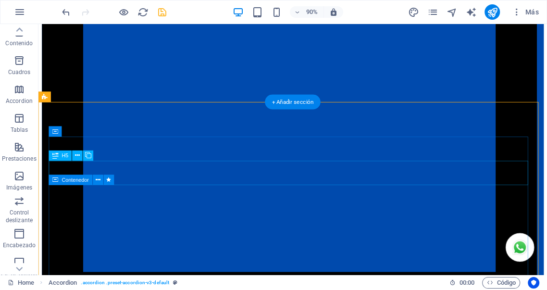
scroll to position [1562, 0]
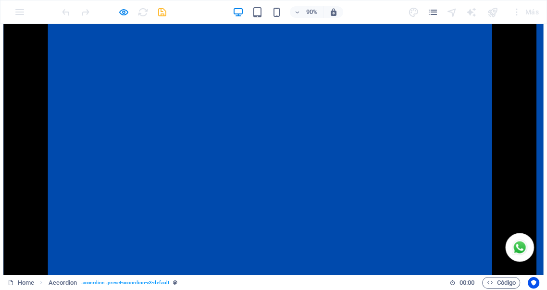
scroll to position [1580, 0]
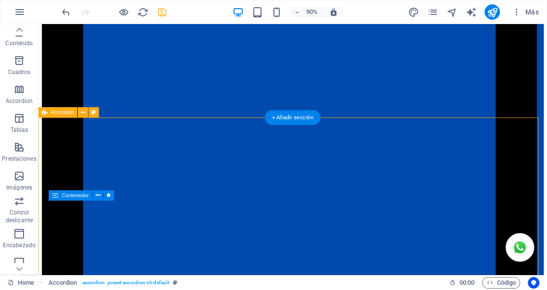
select select "px"
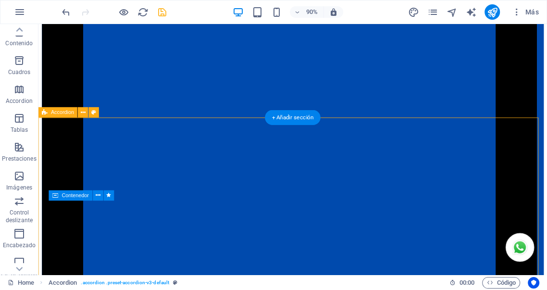
select select "px"
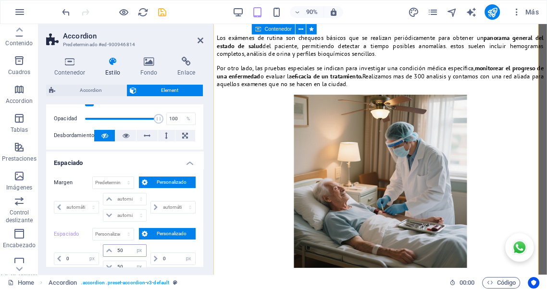
scroll to position [35, 0]
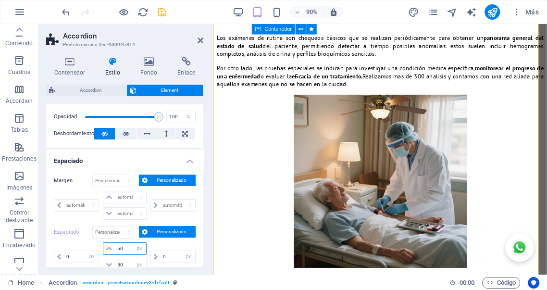
drag, startPoint x: 101, startPoint y: 244, endPoint x: 94, endPoint y: 241, distance: 7.1
click at [96, 242] on div "0 px rem % vh vw 50 px rem % vh vw 50 px rem % vh vw 0 px rem % vh vw" at bounding box center [125, 256] width 142 height 29
type input "0"
click at [201, 40] on icon at bounding box center [200, 41] width 6 height 8
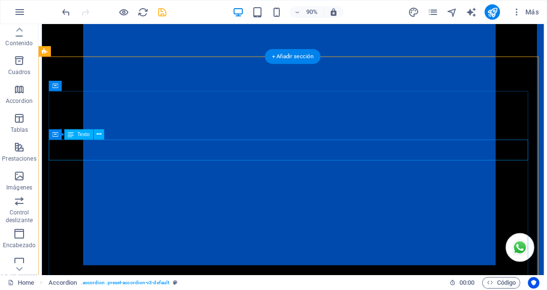
scroll to position [1536, 0]
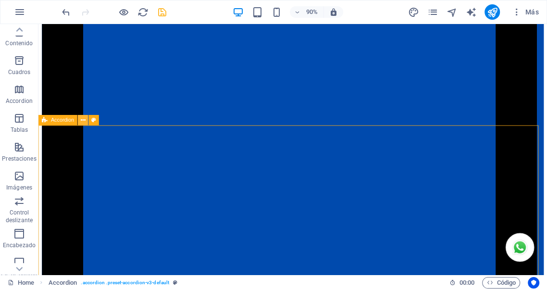
click at [81, 120] on icon at bounding box center [83, 120] width 5 height 9
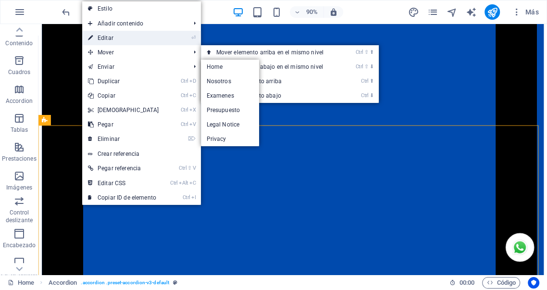
click at [112, 37] on link "⏎ Editar" at bounding box center [123, 38] width 83 height 14
select select "px"
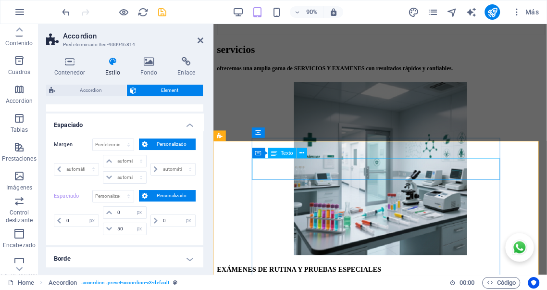
scroll to position [1711, 0]
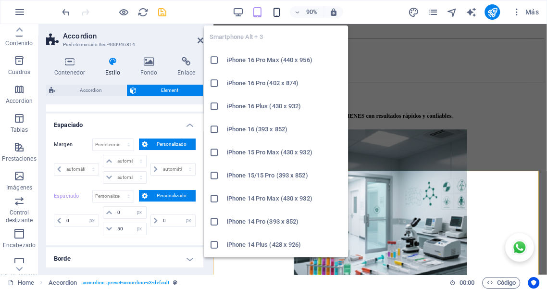
click at [275, 11] on icon "button" at bounding box center [276, 12] width 11 height 11
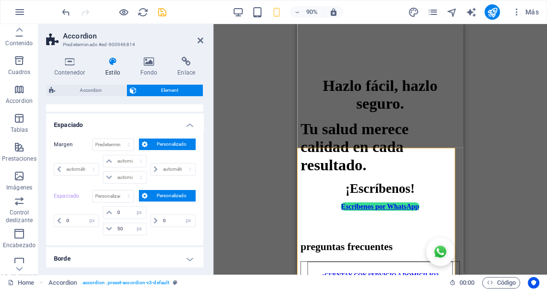
scroll to position [2713, 0]
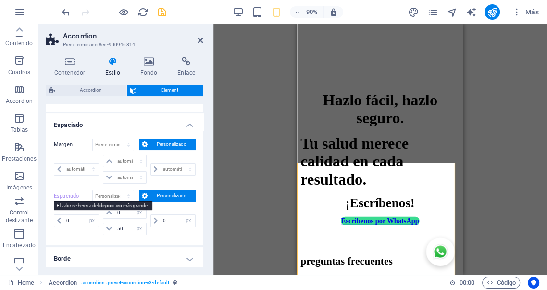
click at [67, 193] on label "Espaciado" at bounding box center [73, 196] width 38 height 12
click at [68, 197] on label "Espaciado" at bounding box center [73, 196] width 38 height 12
click at [68, 195] on label "Espaciado" at bounding box center [73, 196] width 38 height 12
click at [67, 195] on label "Espaciado" at bounding box center [73, 196] width 38 height 12
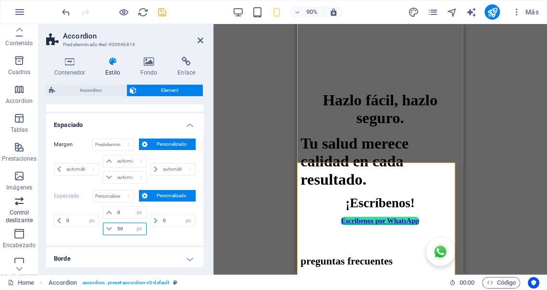
drag, startPoint x: 125, startPoint y: 226, endPoint x: 0, endPoint y: 222, distance: 125.5
click at [0, 222] on section "Favoritos Elementos Columnas Contenido Cuadros Accordion Tablas Prestaciones Im…" at bounding box center [273, 149] width 547 height 250
type input "0"
select select "px"
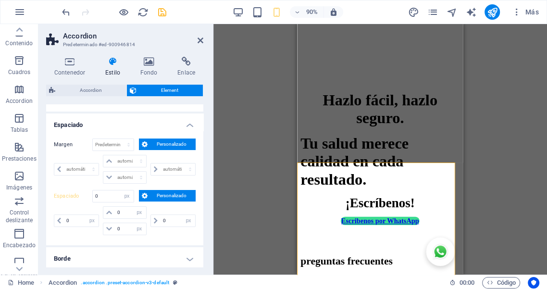
click at [169, 190] on span "Personalizado" at bounding box center [171, 196] width 42 height 12
click at [72, 194] on label "Espaciado" at bounding box center [73, 196] width 38 height 12
select select "DISABLED_OPTION_VALUE"
type input "50"
click at [63, 194] on label "Espaciado" at bounding box center [73, 196] width 38 height 12
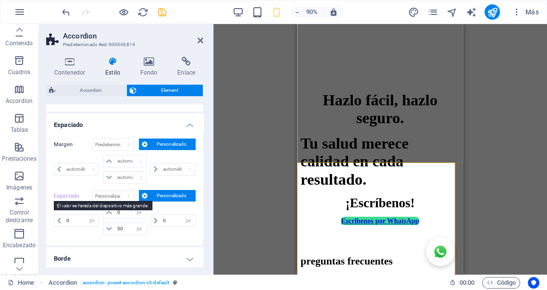
click at [62, 194] on label "Espaciado" at bounding box center [73, 196] width 38 height 12
click at [128, 197] on select "Predeterminado px rem % vh vw Personalizado" at bounding box center [113, 196] width 41 height 12
click at [93, 190] on select "Predeterminado px rem % vh vw Personalizado" at bounding box center [113, 196] width 41 height 12
click at [173, 191] on span "Personalizado" at bounding box center [171, 196] width 42 height 12
click at [70, 197] on label "Espaciado" at bounding box center [73, 196] width 38 height 12
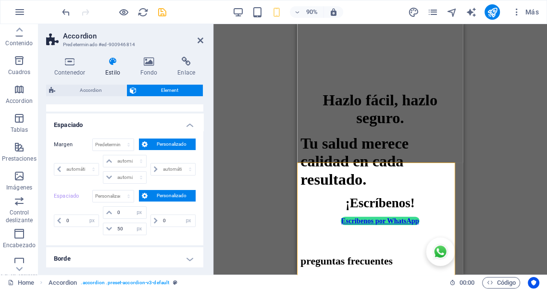
click at [66, 193] on label "Espaciado" at bounding box center [73, 196] width 38 height 12
click at [64, 195] on label "Espaciado" at bounding box center [73, 196] width 38 height 12
click at [173, 190] on span "Personalizado" at bounding box center [171, 196] width 42 height 12
click at [172, 143] on span "Personalizado" at bounding box center [171, 144] width 42 height 12
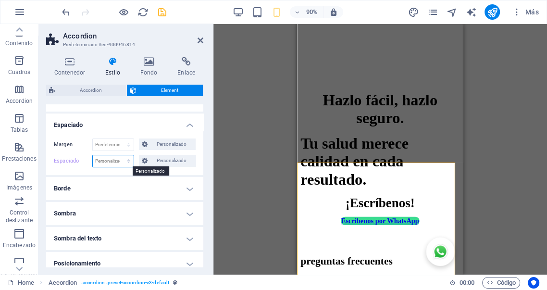
click at [125, 160] on select "Predeterminado px rem % vh vw Personalizado" at bounding box center [113, 161] width 41 height 12
click at [93, 155] on select "Predeterminado px rem % vh vw Personalizado" at bounding box center [113, 161] width 41 height 12
select select "DISABLED_OPTION_VALUE"
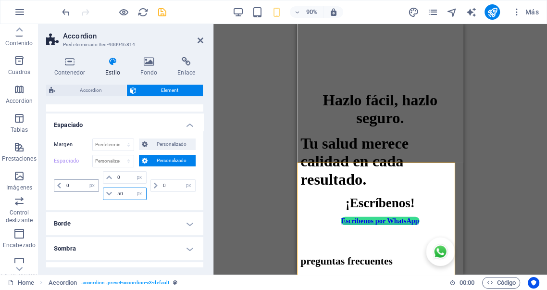
click at [83, 185] on div "0 px rem % vh vw 0 px rem % vh vw 50 px rem % vh vw 0 px rem % vh vw" at bounding box center [125, 185] width 142 height 29
type input "0"
click at [169, 160] on span "Personalizado" at bounding box center [171, 161] width 42 height 12
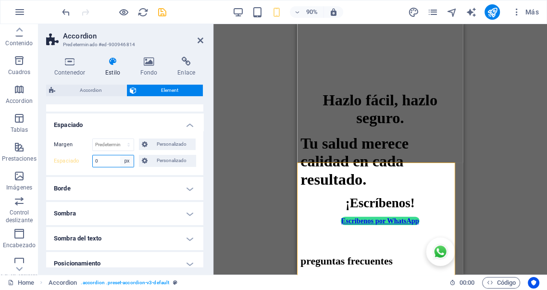
click at [125, 160] on select "Predeterminado px rem % vh vw Personalizado" at bounding box center [126, 161] width 13 height 12
select select "%"
click at [120, 155] on select "Predeterminado px rem % vh vw Personalizado" at bounding box center [126, 161] width 13 height 12
type input "100"
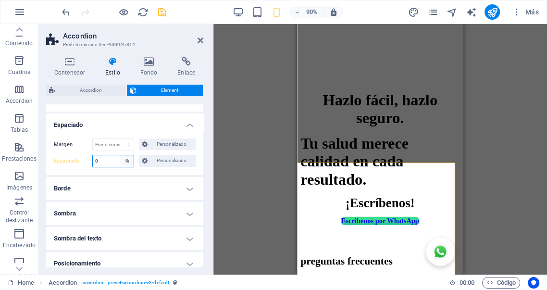
select select "%"
type input "100"
select select "%"
type input "100"
select select "%"
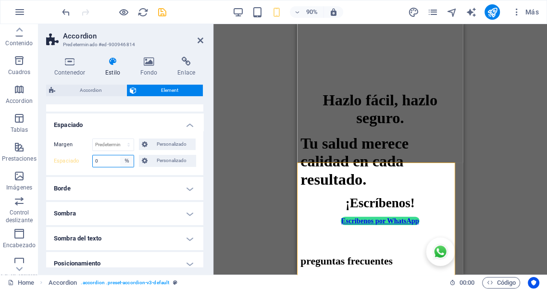
type input "100"
select select "%"
click at [125, 160] on select "Predeterminado px rem % vh vw Personalizado" at bounding box center [126, 161] width 13 height 12
select select "default"
click at [120, 155] on select "Predeterminado px rem % vh vw Personalizado" at bounding box center [126, 161] width 13 height 12
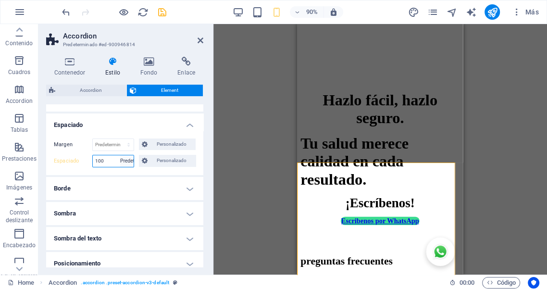
select select "DISABLED_OPTION_VALUE"
type input "0"
select select "px"
type input "0"
select select "px"
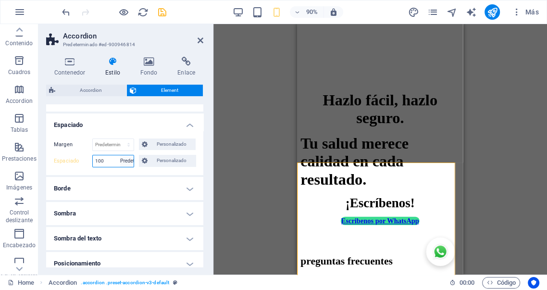
type input "50"
select select "px"
type input "0"
select select "px"
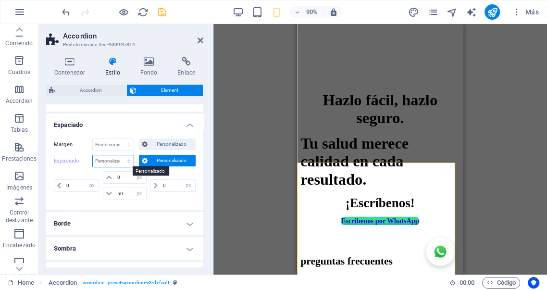
click at [128, 161] on select "Predeterminado px rem % vh vw Personalizado" at bounding box center [113, 161] width 41 height 12
select select "%"
click at [119, 155] on select "Predeterminado px rem % vh vw Personalizado" at bounding box center [113, 161] width 41 height 12
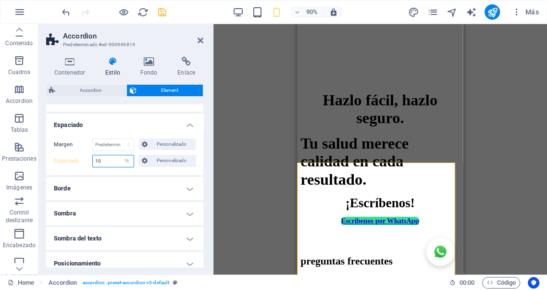
drag, startPoint x: 109, startPoint y: 161, endPoint x: 71, endPoint y: 150, distance: 39.2
click at [71, 150] on div "Margen Predeterminado automático px % rem vw vh Personalizado Personalizado aut…" at bounding box center [124, 153] width 157 height 44
type input "20"
click at [260, 156] on div "Separador Contenedor Barra de menús Banner Contenedor Banner H5 Tarjetas Conten…" at bounding box center [379, 149] width 333 height 250
click at [201, 40] on icon at bounding box center [200, 41] width 6 height 8
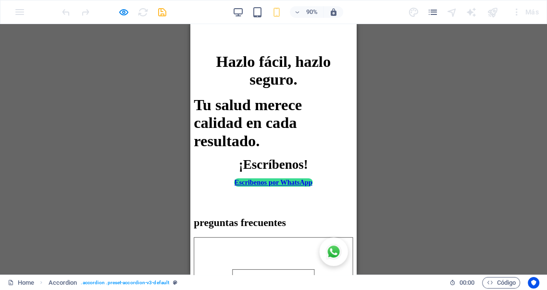
scroll to position [2731, 0]
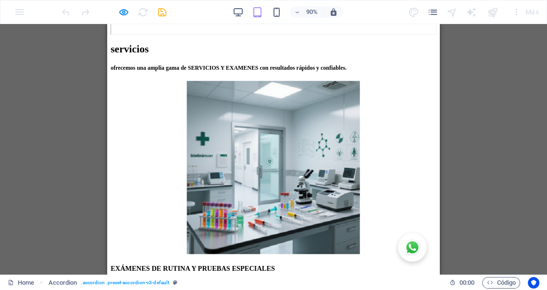
scroll to position [1737, 0]
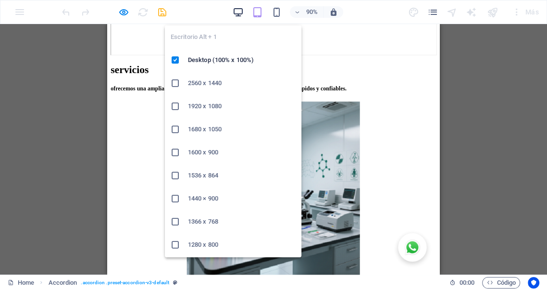
click at [238, 10] on icon "button" at bounding box center [238, 12] width 11 height 11
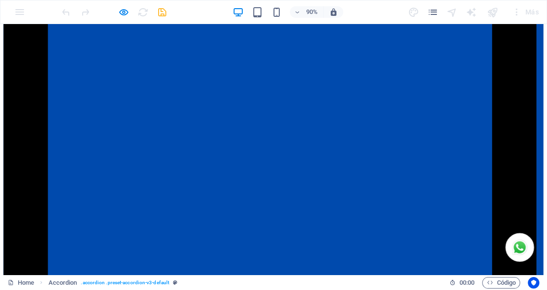
scroll to position [1610, 0]
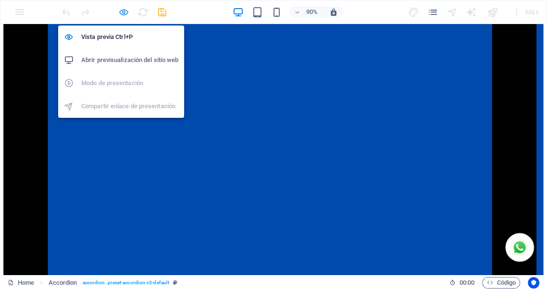
drag, startPoint x: 123, startPoint y: 13, endPoint x: 179, endPoint y: 124, distance: 124.8
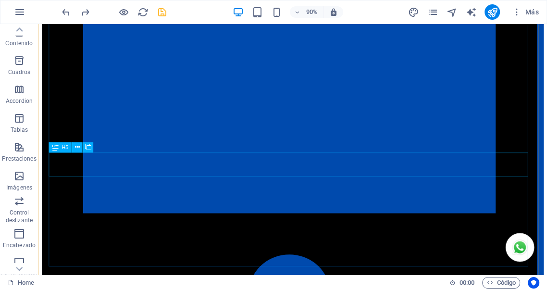
scroll to position [1805, 0]
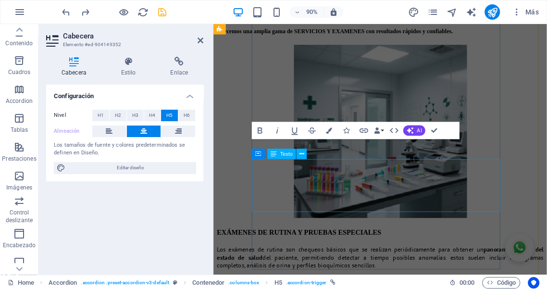
scroll to position [2120, 0]
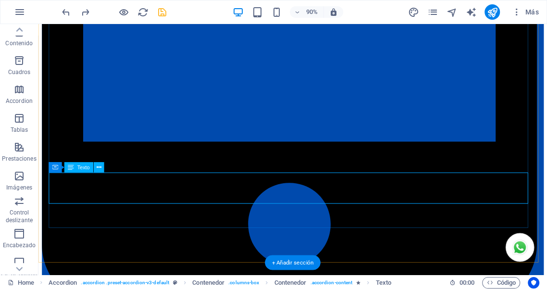
scroll to position [1845, 0]
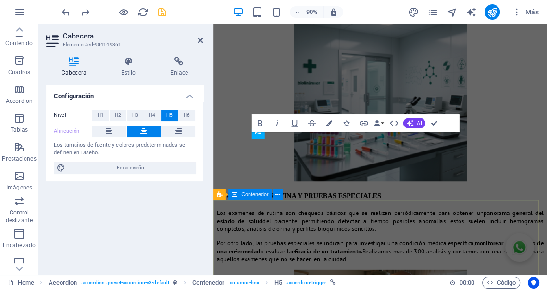
scroll to position [2212, 0]
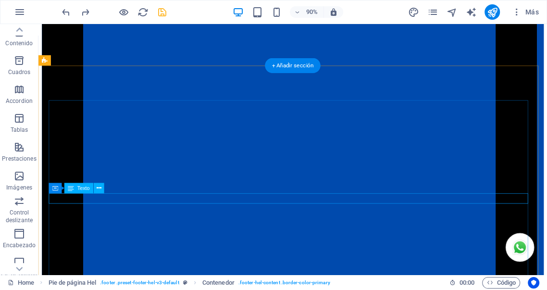
scroll to position [1602, 0]
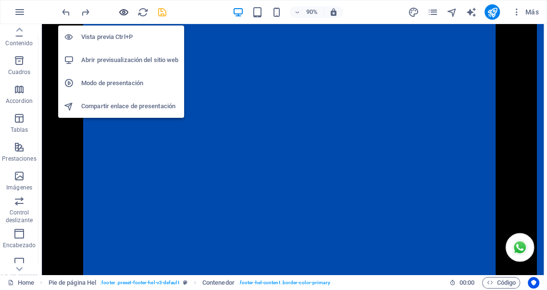
drag, startPoint x: 123, startPoint y: 12, endPoint x: 311, endPoint y: 81, distance: 200.2
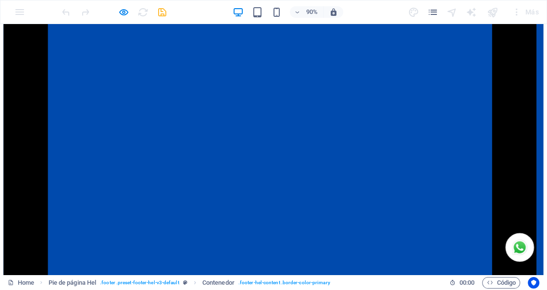
scroll to position [1749, 0]
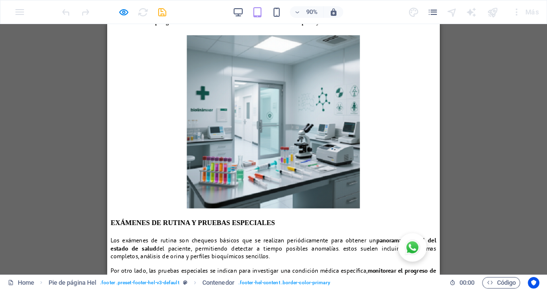
scroll to position [1739, 0]
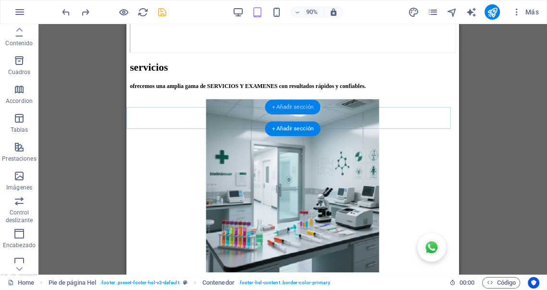
click at [287, 108] on div "+ Añadir sección" at bounding box center [292, 107] width 55 height 15
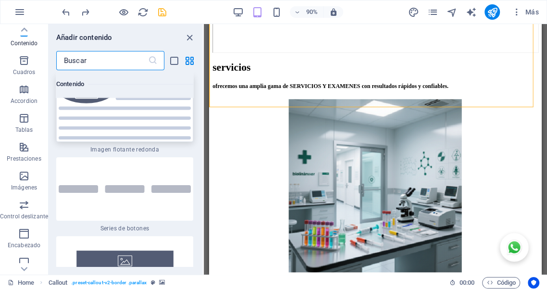
scroll to position [4413, 0]
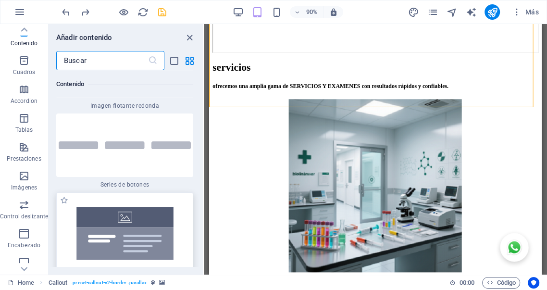
click at [136, 201] on img at bounding box center [125, 233] width 132 height 77
click at [204, 201] on div "Separador Contenedor Barra de menús Banner Contenedor Banner H5 Tarjetas Conten…" at bounding box center [375, 149] width 343 height 250
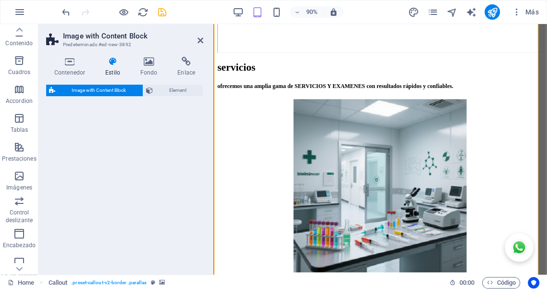
select select "rem"
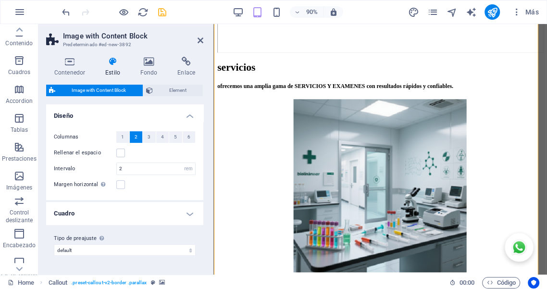
scroll to position [1899, 0]
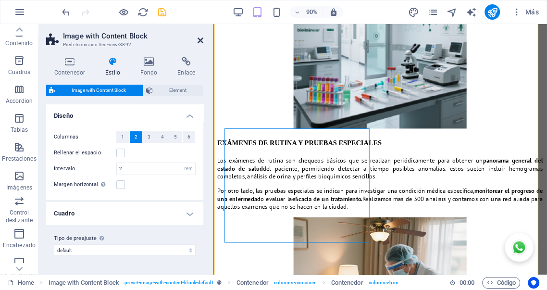
click at [201, 39] on icon at bounding box center [200, 41] width 6 height 8
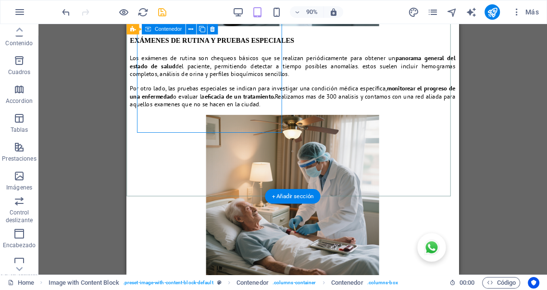
scroll to position [2024, 0]
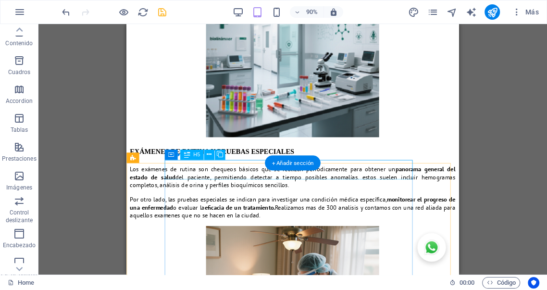
scroll to position [1864, 0]
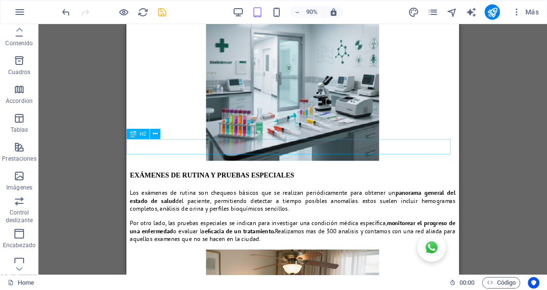
scroll to position [1792, 0]
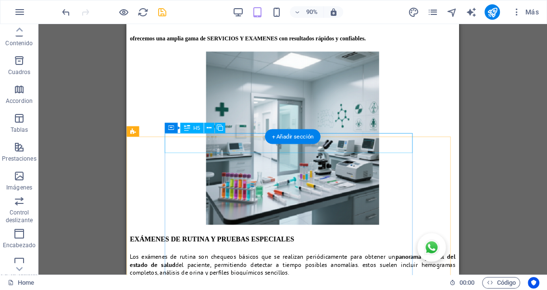
scroll to position [1739, 0]
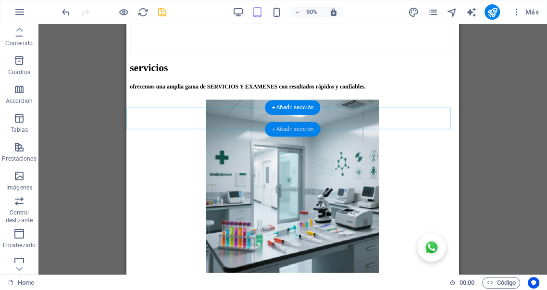
drag, startPoint x: 297, startPoint y: 129, endPoint x: 96, endPoint y: 119, distance: 202.0
click at [297, 129] on div "+ Añadir sección" at bounding box center [292, 129] width 55 height 15
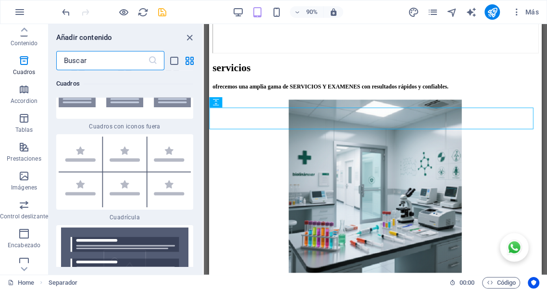
scroll to position [5688, 0]
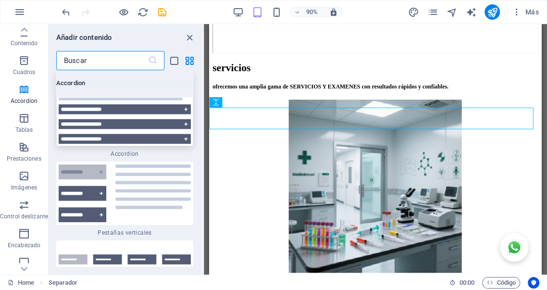
scroll to position [6098, 0]
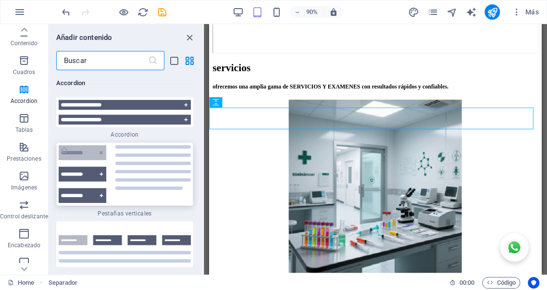
click at [148, 154] on img at bounding box center [125, 174] width 132 height 58
click at [204, 154] on div "Separador Contenedor Barra de menús Banner Contenedor Banner H5 Tarjetas Conten…" at bounding box center [375, 149] width 343 height 250
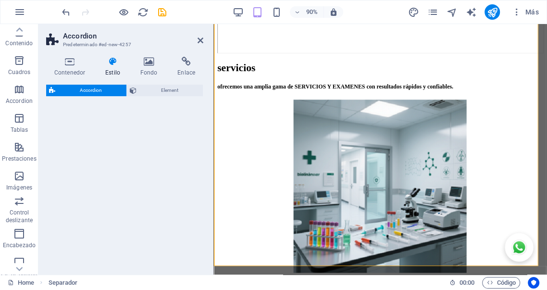
scroll to position [1910, 0]
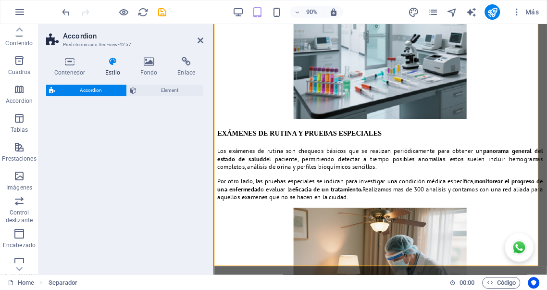
select select "rem"
select select "preset-accordion-v3-list-icon"
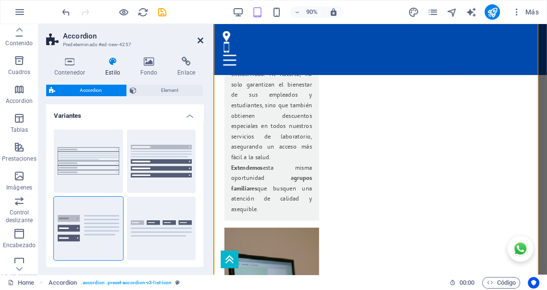
click at [202, 40] on icon at bounding box center [200, 41] width 6 height 8
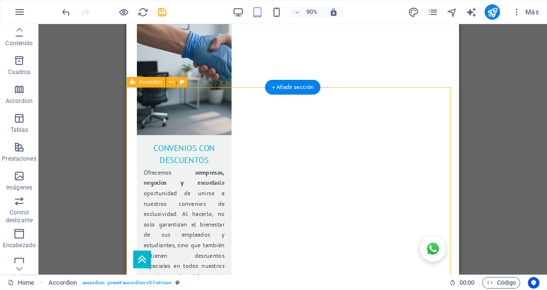
scroll to position [1785, 0]
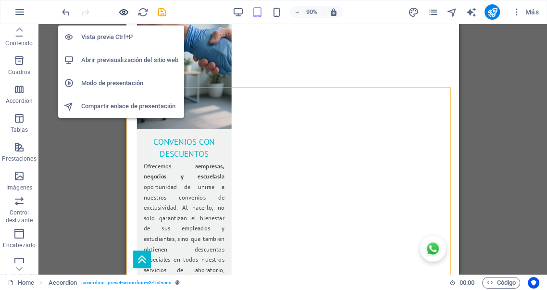
click at [125, 10] on icon "button" at bounding box center [123, 12] width 11 height 11
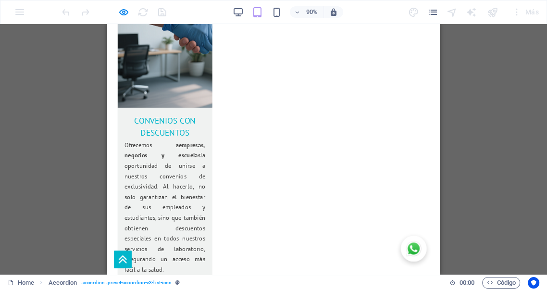
scroll to position [1821, 0]
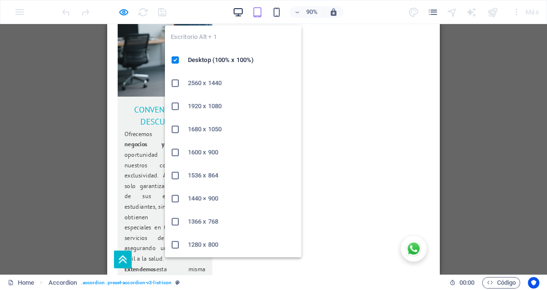
click at [239, 12] on icon "button" at bounding box center [238, 12] width 11 height 11
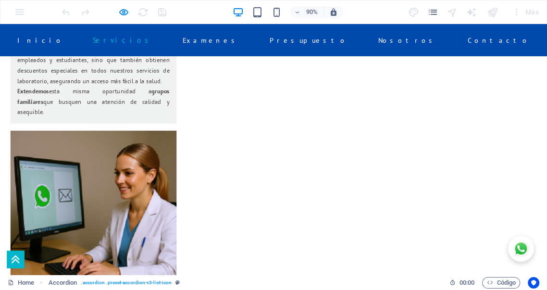
scroll to position [1587, 0]
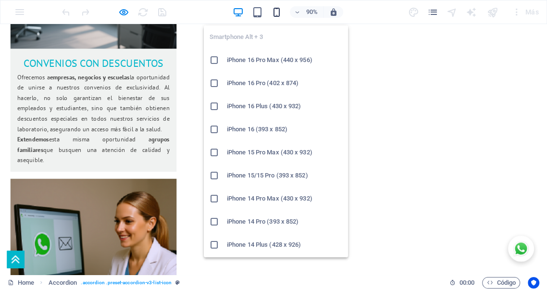
click at [276, 12] on icon "button" at bounding box center [276, 12] width 11 height 11
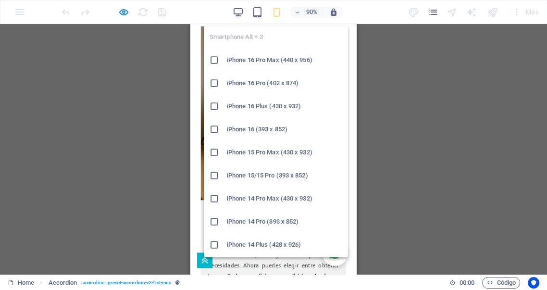
scroll to position [2869, 0]
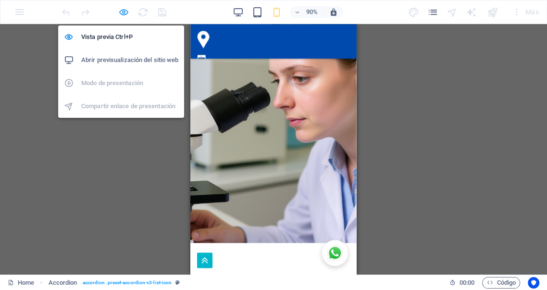
click at [123, 11] on icon "button" at bounding box center [123, 12] width 11 height 11
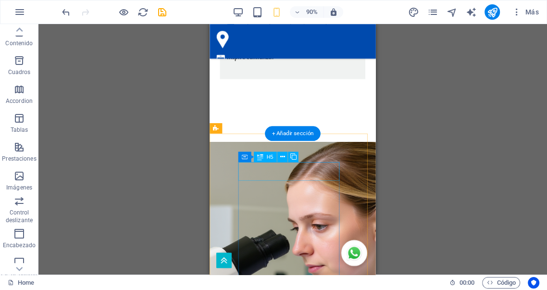
scroll to position [2745, 0]
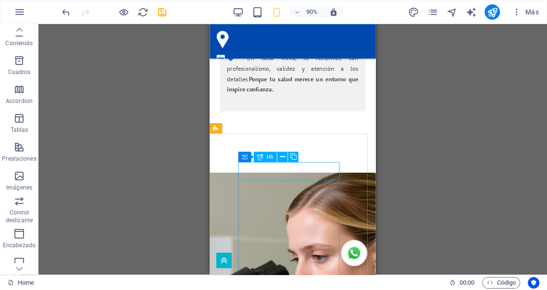
click at [259, 157] on icon at bounding box center [260, 156] width 6 height 11
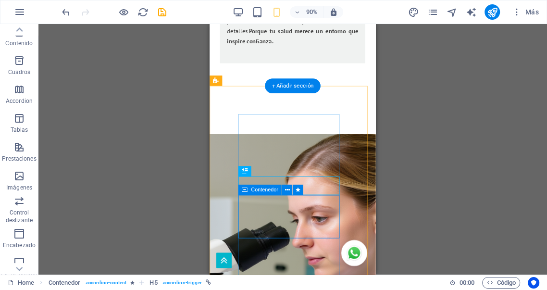
scroll to position [2798, 0]
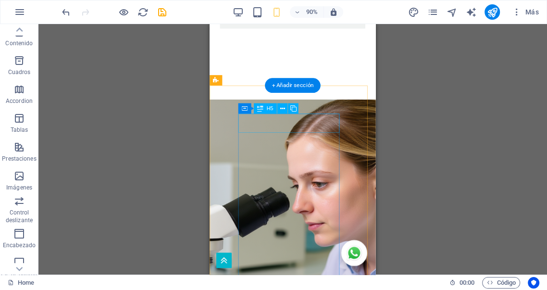
click at [261, 110] on icon at bounding box center [260, 108] width 6 height 11
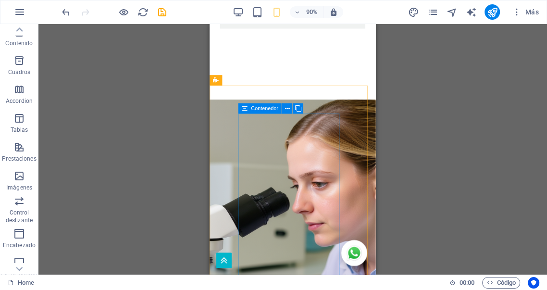
click at [261, 109] on span "Contenedor" at bounding box center [264, 108] width 27 height 5
click at [286, 109] on icon at bounding box center [287, 108] width 5 height 9
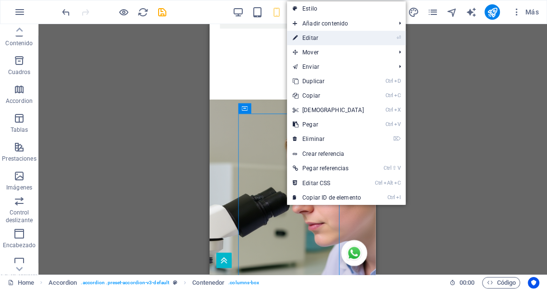
click at [313, 39] on link "⏎ Editar" at bounding box center [328, 38] width 83 height 14
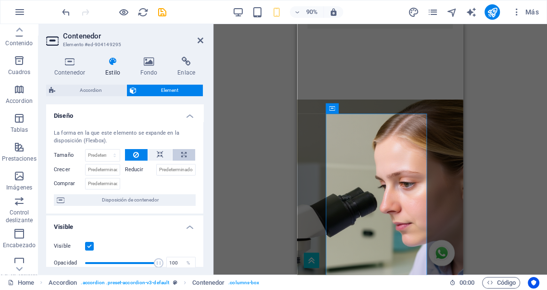
click at [181, 156] on icon at bounding box center [183, 155] width 5 height 12
type input "100"
select select "%"
click at [66, 64] on icon at bounding box center [69, 62] width 47 height 10
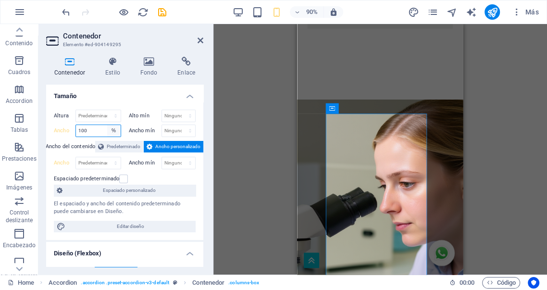
click at [115, 129] on select "Predeterminado px rem % em vh vw" at bounding box center [113, 131] width 13 height 12
select select "default"
click at [107, 125] on select "Predeterminado px rem % em vh vw" at bounding box center [113, 131] width 13 height 12
type input "100"
select select "%"
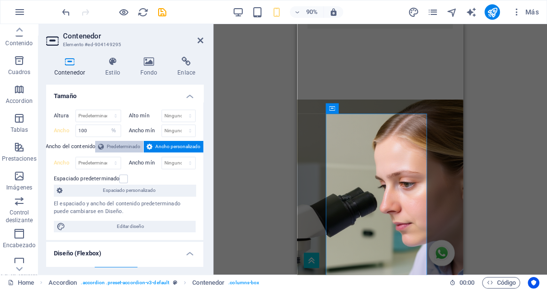
click at [120, 145] on span "Predeterminado" at bounding box center [124, 147] width 34 height 12
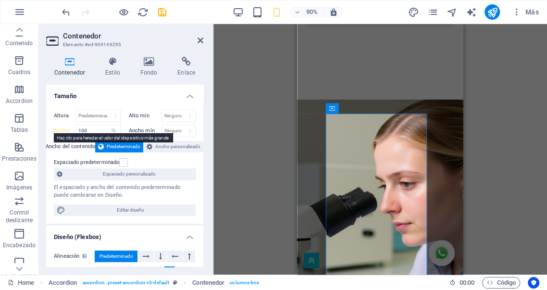
click at [58, 129] on label "Ancho" at bounding box center [65, 130] width 22 height 5
type input "75"
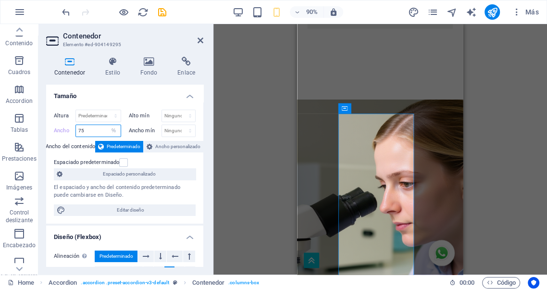
click at [92, 129] on input "75" at bounding box center [98, 131] width 45 height 12
click at [115, 131] on select "Predeterminado px rem % em vh vw" at bounding box center [113, 131] width 13 height 12
select select "default"
click at [107, 125] on select "Predeterminado px rem % em vh vw" at bounding box center [113, 131] width 13 height 12
type input "75"
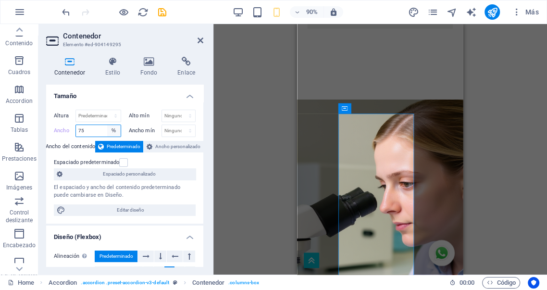
click at [111, 131] on select "Predeterminado px rem % em vh vw" at bounding box center [113, 131] width 13 height 12
select select "vh"
click at [107, 125] on select "Predeterminado px rem % em vh vw" at bounding box center [113, 131] width 13 height 12
type input "30.3"
click at [112, 131] on select "Predeterminado px rem % em vh vw" at bounding box center [113, 131] width 13 height 12
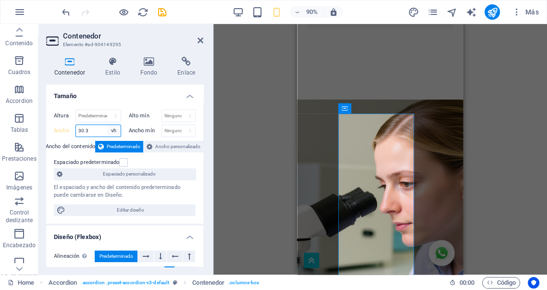
select select "default"
click at [107, 125] on select "Predeterminado px rem % em vh vw" at bounding box center [113, 131] width 13 height 12
type input "30.3"
click at [123, 163] on label at bounding box center [123, 162] width 9 height 9
click at [0, 0] on input "Espaciado predeterminado" at bounding box center [0, 0] width 0 height 0
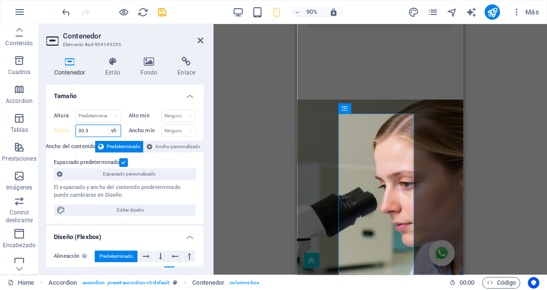
click at [111, 131] on select "Predeterminado px rem % em vh vw" at bounding box center [113, 131] width 13 height 12
select select "default"
click at [107, 125] on select "Predeterminado px rem % em vh vw" at bounding box center [113, 131] width 13 height 12
type input "30.3"
click at [164, 148] on span "Ancho personalizado" at bounding box center [177, 147] width 45 height 12
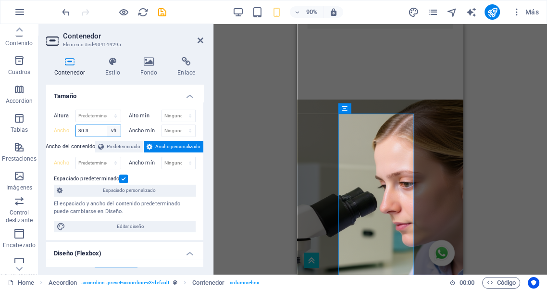
click at [112, 130] on select "Predeterminado px rem % em vh vw" at bounding box center [113, 131] width 13 height 12
select select "px"
click at [107, 125] on select "Predeterminado px rem % em vh vw" at bounding box center [113, 131] width 13 height 12
type input "175"
click at [114, 130] on select "Predeterminado px rem % em vh vw" at bounding box center [113, 131] width 13 height 12
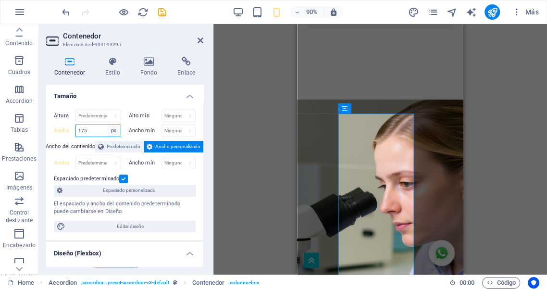
select select "default"
click at [107, 125] on select "Predeterminado px rem % em vh vw" at bounding box center [113, 131] width 13 height 12
type input "175"
click at [112, 130] on select "Predeterminado px rem % em vh vw" at bounding box center [113, 131] width 13 height 12
select select "%"
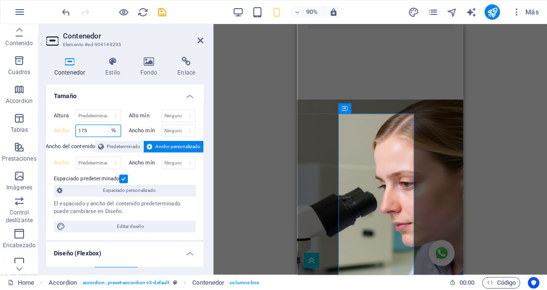
click at [107, 125] on select "Predeterminado px rem % em vh vw" at bounding box center [113, 131] width 13 height 12
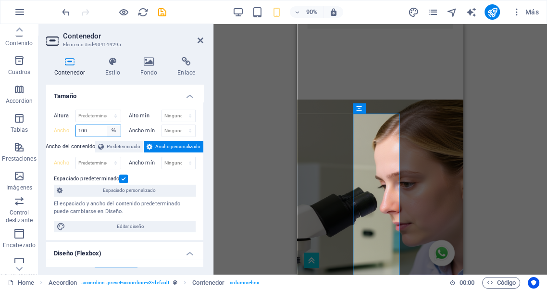
type input "100"
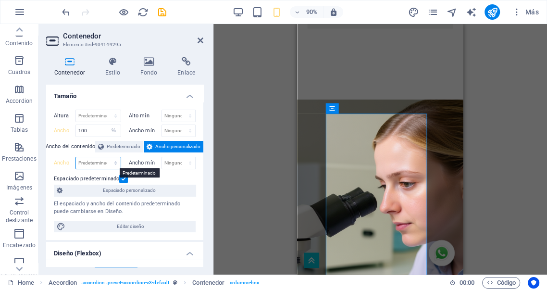
click at [114, 162] on select "Predeterminado px rem % em vh vw" at bounding box center [98, 163] width 45 height 12
click at [130, 147] on span "Predeterminado" at bounding box center [124, 147] width 34 height 12
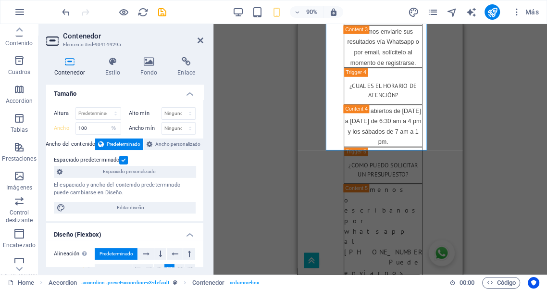
scroll to position [0, 0]
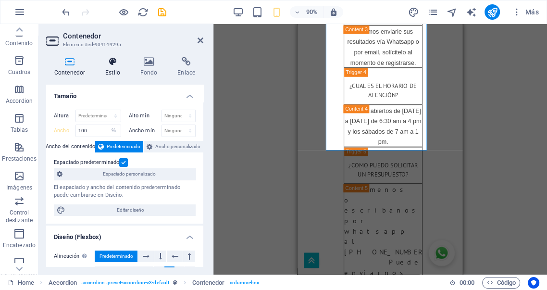
click at [113, 64] on icon at bounding box center [112, 62] width 31 height 10
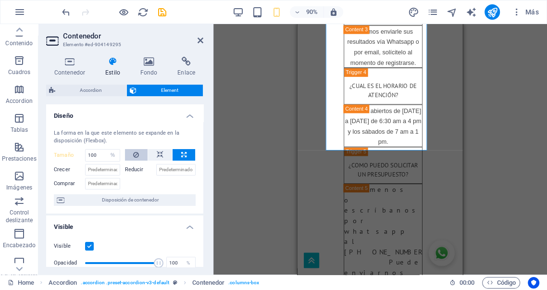
click at [135, 156] on icon at bounding box center [136, 155] width 6 height 12
select select "DISABLED_OPTION_VALUE"
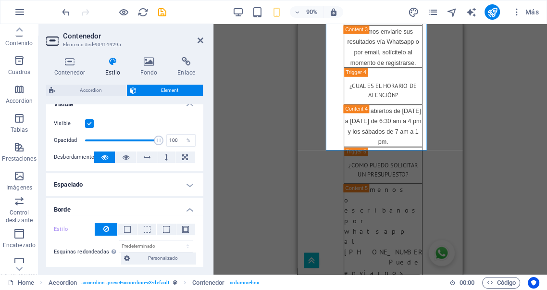
scroll to position [124, 0]
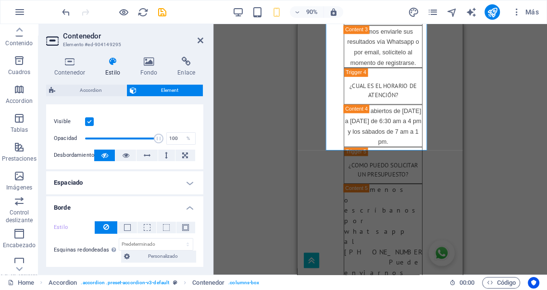
click at [133, 185] on h4 "Espaciado" at bounding box center [124, 182] width 157 height 23
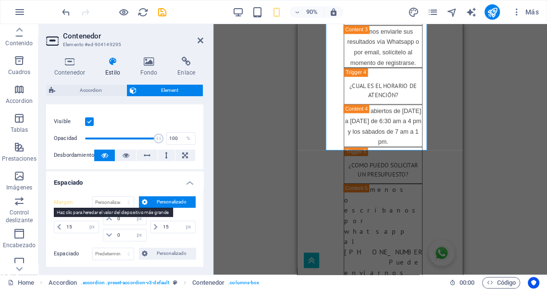
click at [60, 200] on label "Margen" at bounding box center [73, 203] width 38 height 12
type input "0"
select select "px"
type input "0"
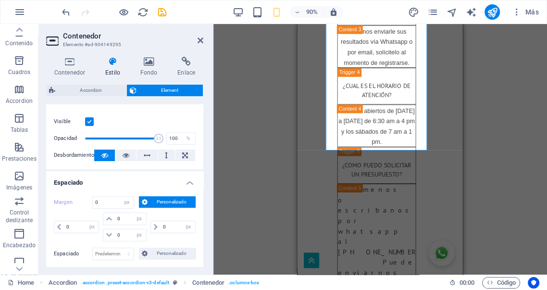
click at [152, 202] on span "Personalizado" at bounding box center [171, 202] width 42 height 12
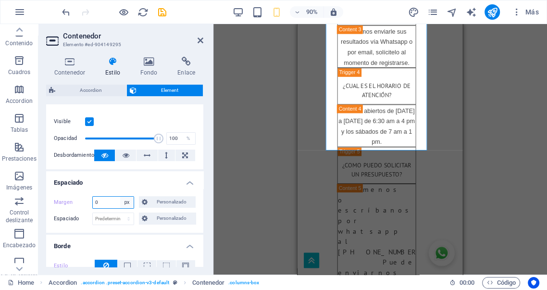
click at [126, 202] on select "Predeterminado automático px % rem vw vh Personalizado" at bounding box center [126, 203] width 13 height 12
select select "default"
click at [120, 197] on select "Predeterminado automático px % rem vw vh Personalizado" at bounding box center [126, 203] width 13 height 12
type input "0"
click at [161, 199] on span "Personalizado" at bounding box center [171, 202] width 42 height 12
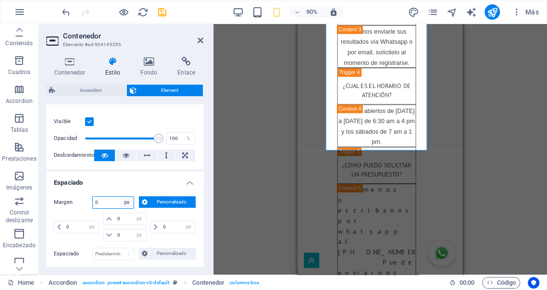
click at [125, 202] on select "Predeterminado automático px % rem vw vh Personalizado" at bounding box center [126, 203] width 13 height 12
select select "default"
click at [120, 197] on select "Predeterminado automático px % rem vw vh Personalizado" at bounding box center [126, 203] width 13 height 12
type input "0"
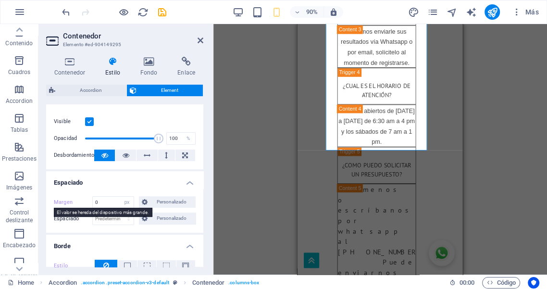
click at [66, 200] on label "Margen" at bounding box center [73, 203] width 38 height 12
click at [68, 202] on label "Margen" at bounding box center [73, 203] width 38 height 12
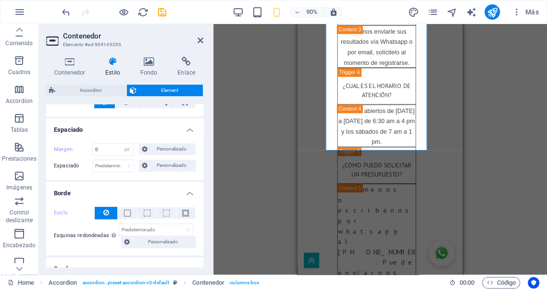
scroll to position [178, 0]
click at [165, 163] on span "Personalizado" at bounding box center [171, 165] width 42 height 12
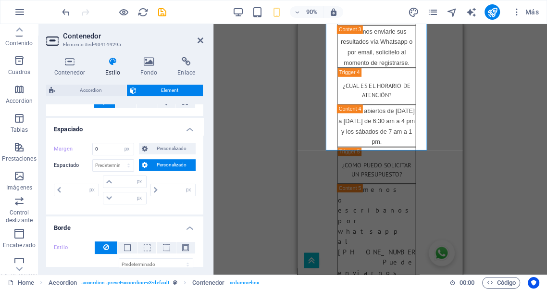
click at [165, 163] on span "Personalizado" at bounding box center [171, 165] width 42 height 12
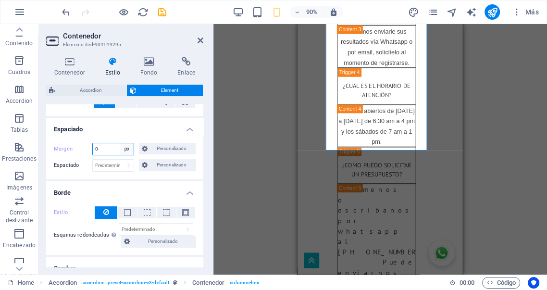
click at [126, 148] on select "Predeterminado automático px % rem vw vh Personalizado" at bounding box center [126, 149] width 13 height 12
select select "%"
click at [120, 143] on select "Predeterminado automático px % rem vw vh Personalizado" at bounding box center [126, 149] width 13 height 12
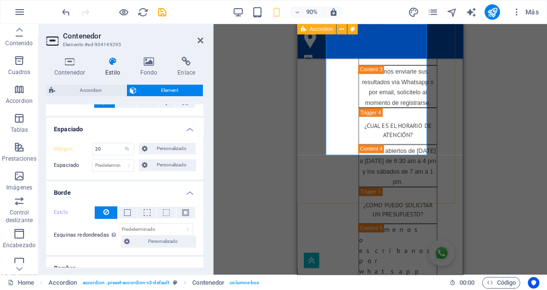
scroll to position [3741, 0]
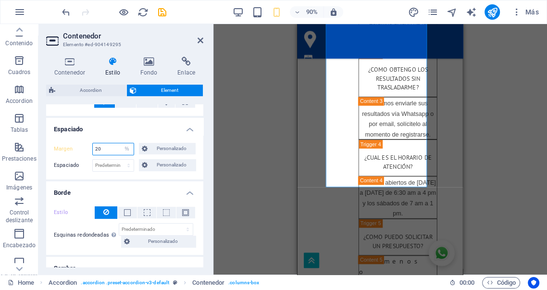
drag, startPoint x: 110, startPoint y: 149, endPoint x: 81, endPoint y: 144, distance: 28.8
click at [81, 144] on div "Margen 20 Predeterminado automático px % rem vw vh Personalizado Personalizado" at bounding box center [125, 149] width 142 height 12
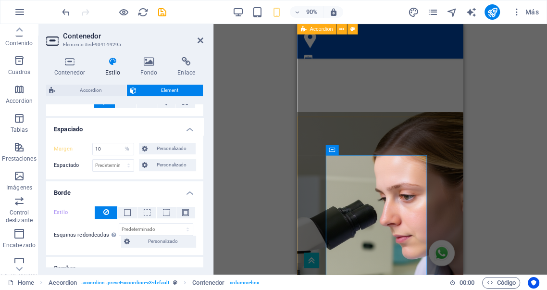
scroll to position [2763, 0]
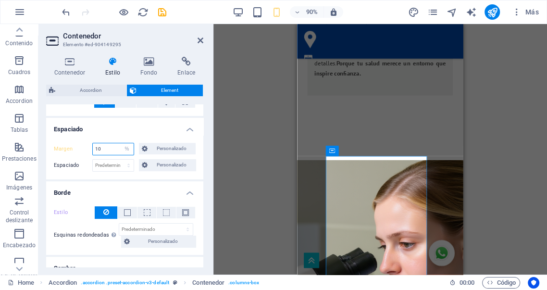
drag, startPoint x: 110, startPoint y: 148, endPoint x: 70, endPoint y: 145, distance: 39.6
click at [70, 145] on div "Margen 10 Predeterminado automático px % rem vw vh Personalizado Personalizado" at bounding box center [125, 149] width 142 height 12
type input "0"
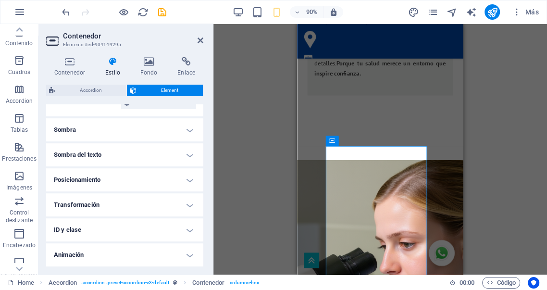
scroll to position [340, 0]
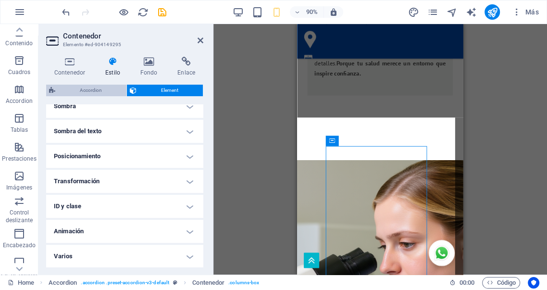
click at [103, 90] on span "Accordion" at bounding box center [90, 91] width 65 height 12
select select "px"
select select "preset-accordion-v3-default"
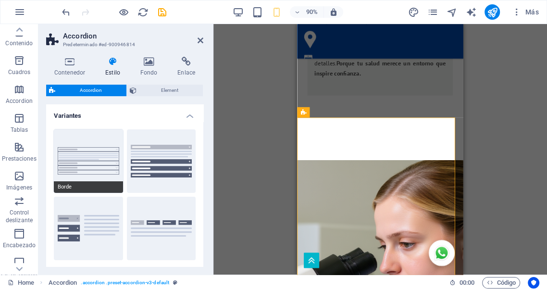
click at [91, 157] on button "Borde" at bounding box center [88, 160] width 69 height 63
type input "0"
select select "rem"
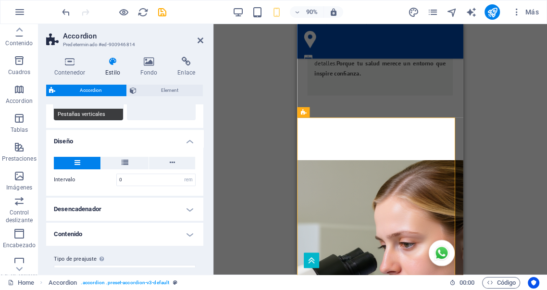
scroll to position [142, 0]
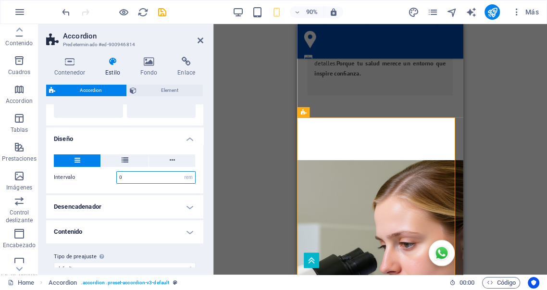
drag, startPoint x: 114, startPoint y: 171, endPoint x: 59, endPoint y: 159, distance: 56.6
click at [60, 159] on div "Intervalo 0 px rem % vh vw Ancho 100 % Rellenar el espacio Solo para el modo es…" at bounding box center [124, 169] width 161 height 49
type input "1"
drag, startPoint x: 132, startPoint y: 175, endPoint x: 74, endPoint y: 174, distance: 58.6
click at [74, 174] on div "Intervalo 1 px rem % vh vw" at bounding box center [125, 177] width 142 height 12
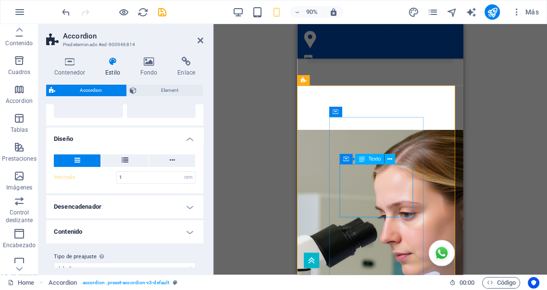
scroll to position [2745, 0]
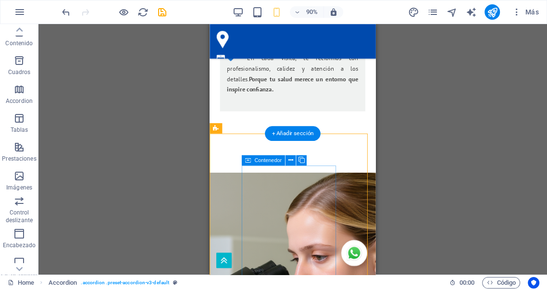
select select "%"
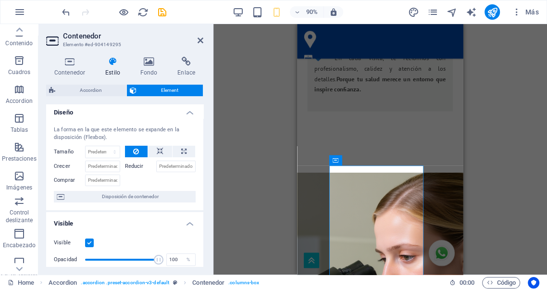
scroll to position [0, 0]
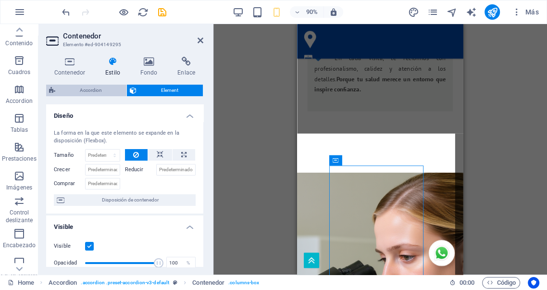
click at [88, 91] on span "Accordion" at bounding box center [90, 91] width 65 height 12
select select "rem"
select select "preset-accordion-v3-default"
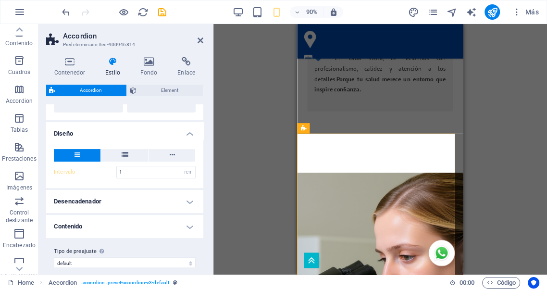
scroll to position [157, 0]
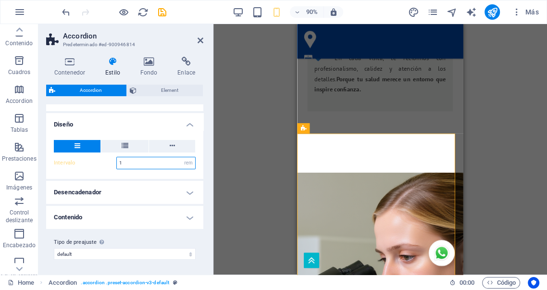
drag, startPoint x: 132, startPoint y: 162, endPoint x: 86, endPoint y: 162, distance: 45.6
click at [86, 162] on div "Intervalo 1 px rem % vh vw" at bounding box center [125, 163] width 142 height 12
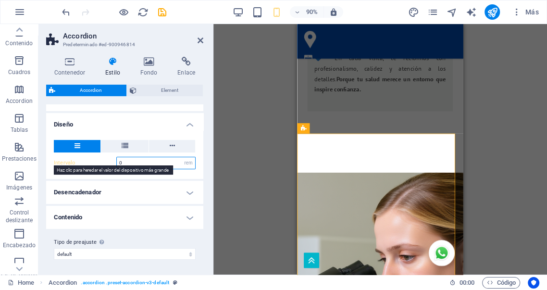
type input "0"
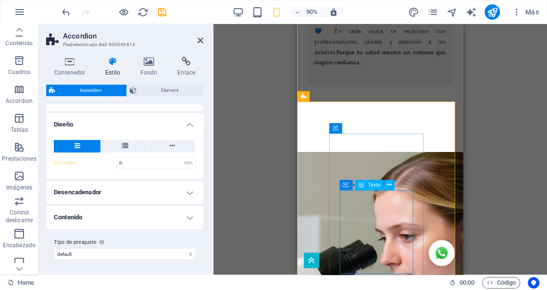
scroll to position [2780, 0]
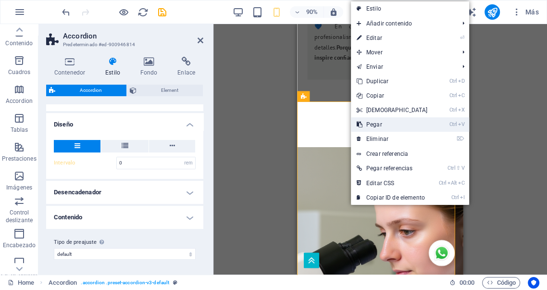
click at [377, 121] on link "Ctrl V Pegar" at bounding box center [392, 124] width 83 height 14
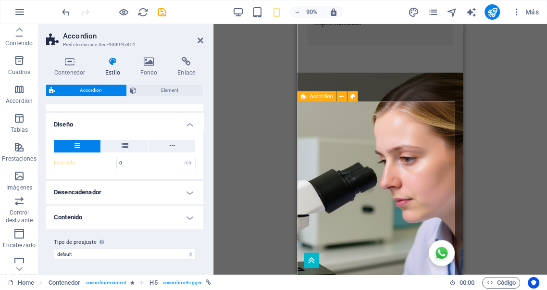
scroll to position [3835, 0]
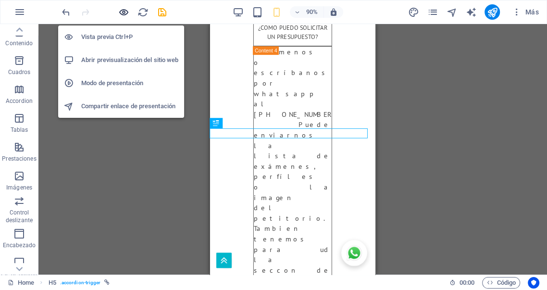
drag, startPoint x: 123, startPoint y: 12, endPoint x: 0, endPoint y: 35, distance: 124.5
click at [123, 12] on icon "button" at bounding box center [123, 12] width 11 height 11
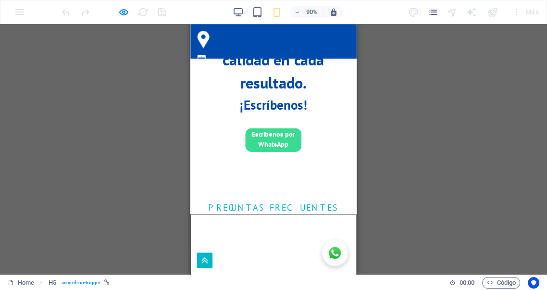
scroll to position [3194, 0]
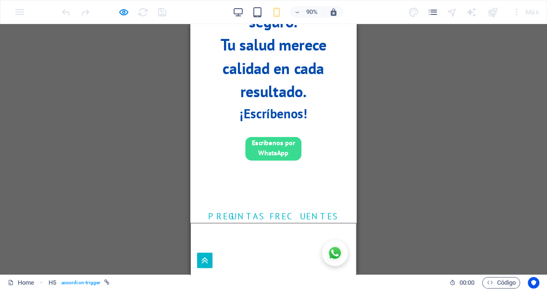
scroll to position [3192, 0]
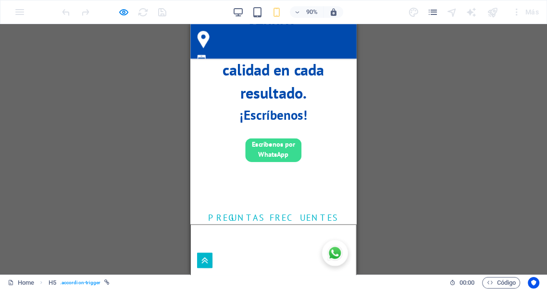
scroll to position [3067, 0]
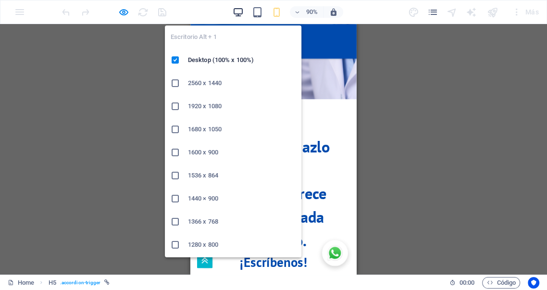
click at [242, 14] on icon "button" at bounding box center [238, 12] width 11 height 11
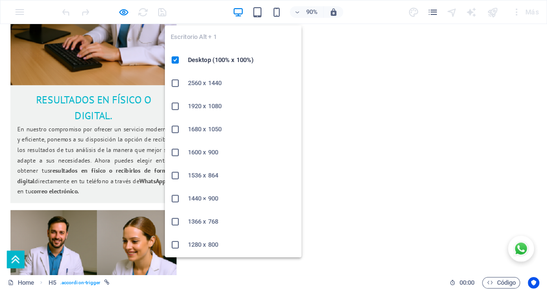
scroll to position [1884, 0]
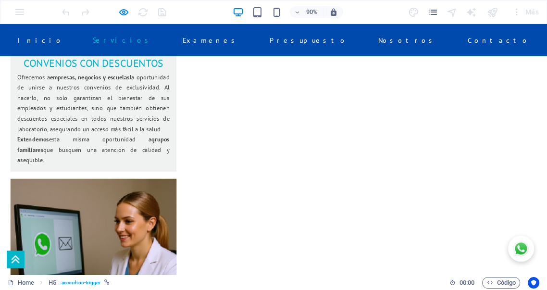
scroll to position [1582, 0]
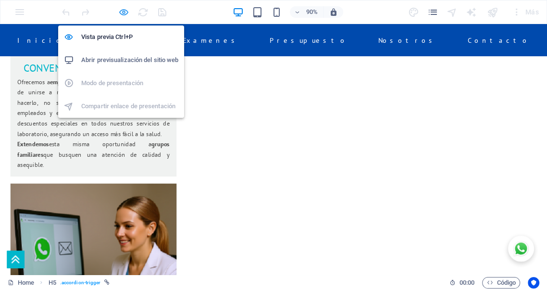
click at [125, 9] on icon "button" at bounding box center [123, 12] width 11 height 11
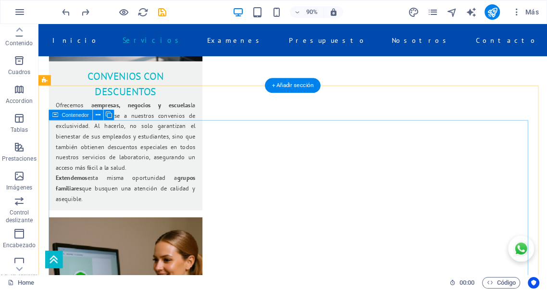
scroll to position [1580, 0]
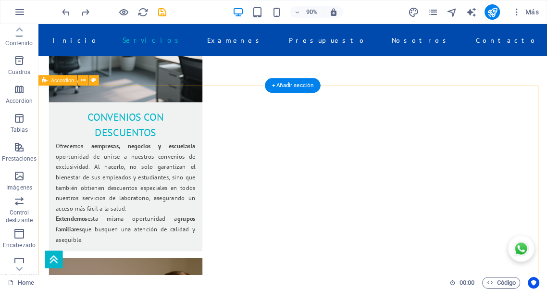
select select "rem"
select select "preset-accordion-v3-default"
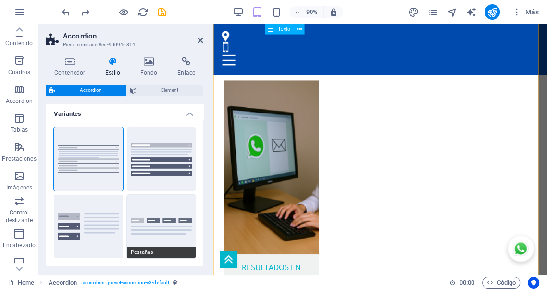
scroll to position [0, 0]
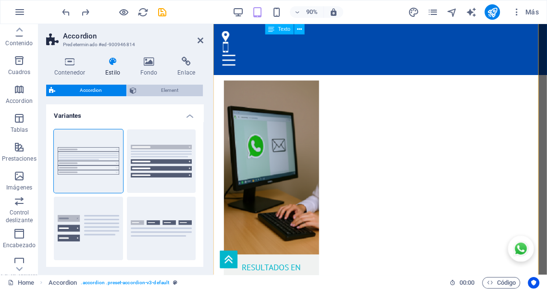
click at [154, 91] on span "Element" at bounding box center [169, 91] width 61 height 12
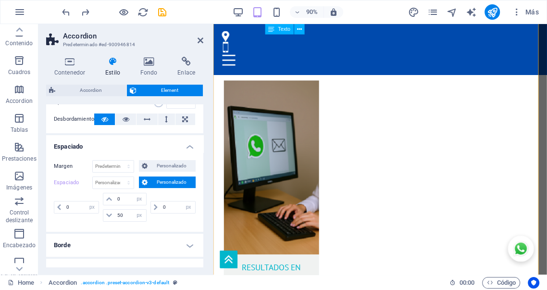
scroll to position [53, 0]
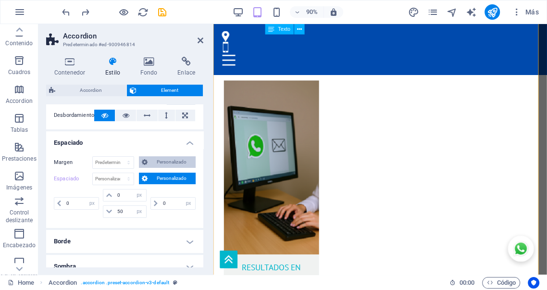
click at [164, 160] on span "Personalizado" at bounding box center [171, 162] width 42 height 12
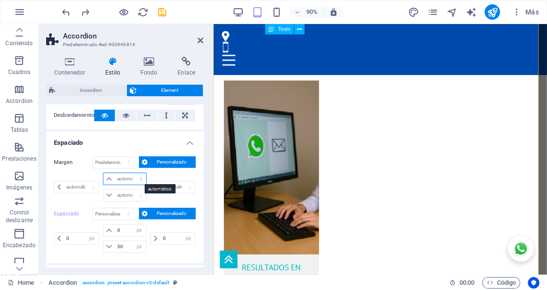
click at [132, 179] on select "automático px % rem vw vh" at bounding box center [124, 179] width 42 height 12
select select "px"
click at [131, 173] on select "automático px % rem vw vh" at bounding box center [124, 179] width 42 height 12
type input "0"
select select "px"
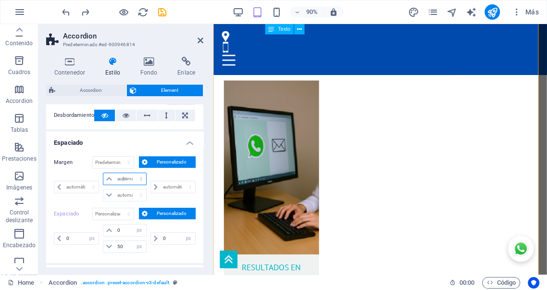
type input "0"
select select "px"
type input "0"
select select "px"
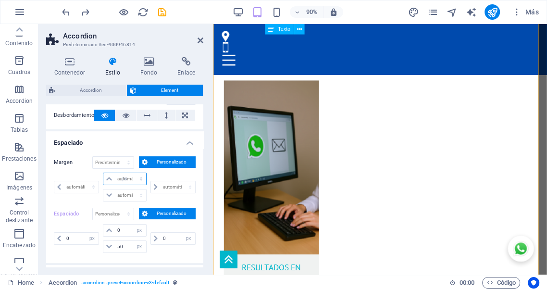
type input "0"
select select "px"
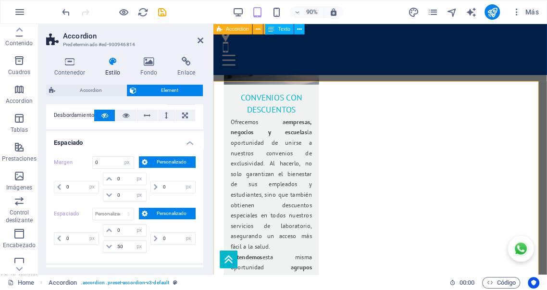
scroll to position [1753, 0]
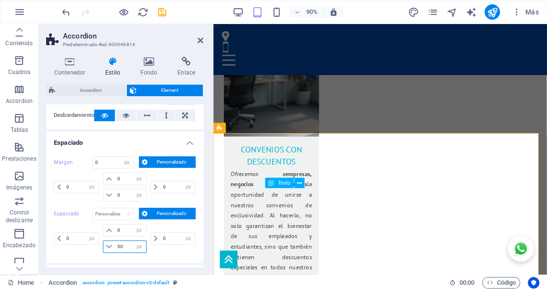
click at [100, 242] on div "0 px rem % vh vw 0 px rem % vh vw 50 px rem % vh vw 0 px rem % vh vw" at bounding box center [125, 238] width 142 height 29
type input "0"
select select "px"
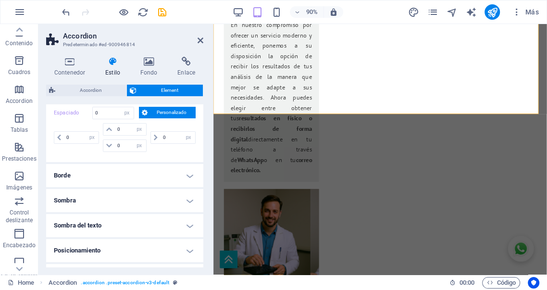
scroll to position [160, 0]
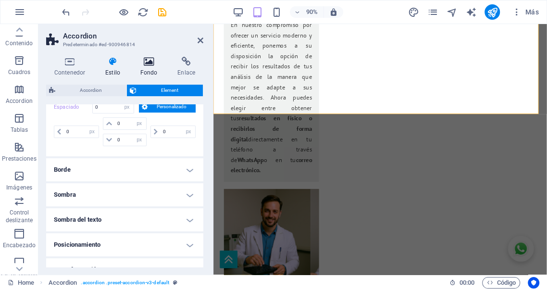
click at [146, 63] on icon at bounding box center [149, 62] width 34 height 10
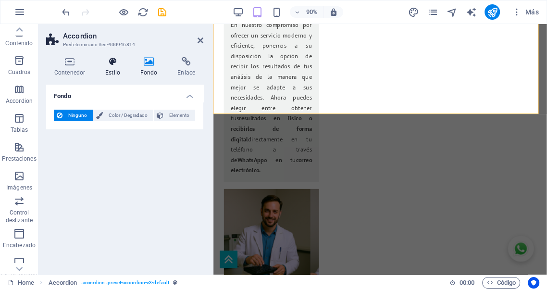
click at [114, 66] on icon at bounding box center [112, 62] width 31 height 10
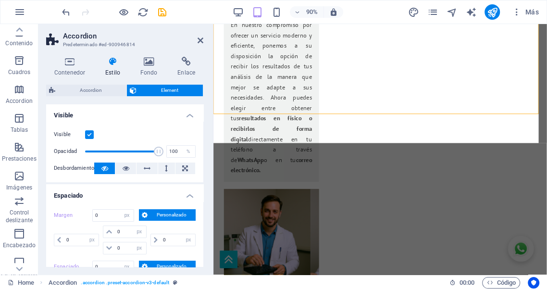
scroll to position [0, 0]
click at [64, 67] on h4 "Contenedor" at bounding box center [71, 67] width 51 height 20
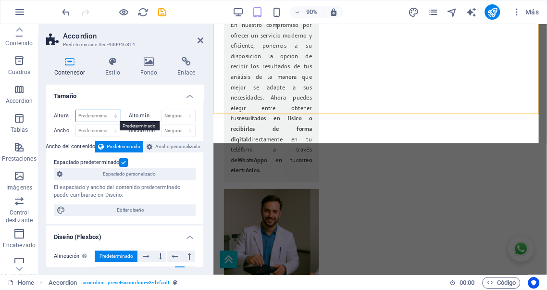
click at [111, 115] on select "Predeterminado px rem % vh vw" at bounding box center [98, 116] width 45 height 12
select select "%"
click at [106, 110] on select "Predeterminado px rem % vh vw" at bounding box center [98, 116] width 45 height 12
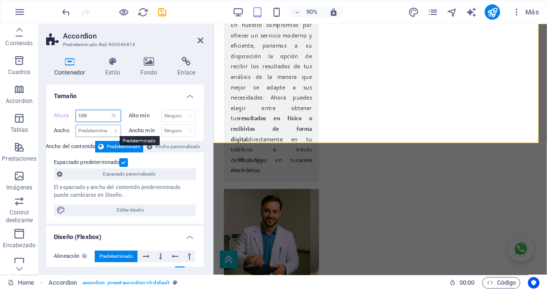
type input "100"
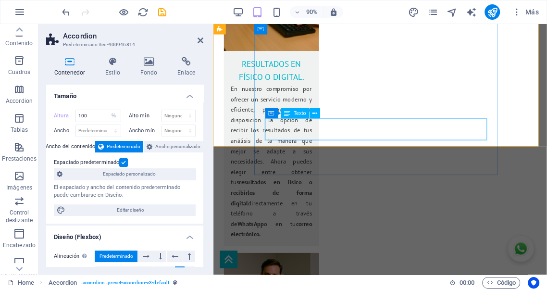
scroll to position [2358, 0]
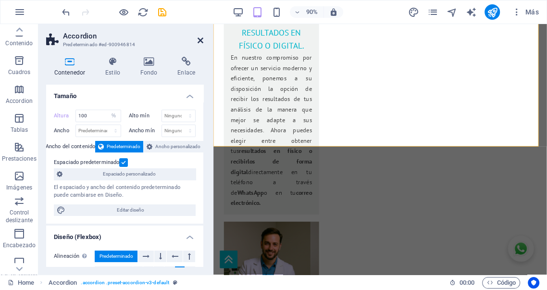
drag, startPoint x: 200, startPoint y: 40, endPoint x: 222, endPoint y: 53, distance: 25.2
click at [200, 40] on icon at bounding box center [200, 41] width 6 height 8
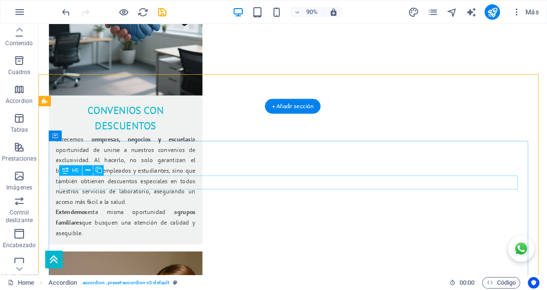
scroll to position [1592, 0]
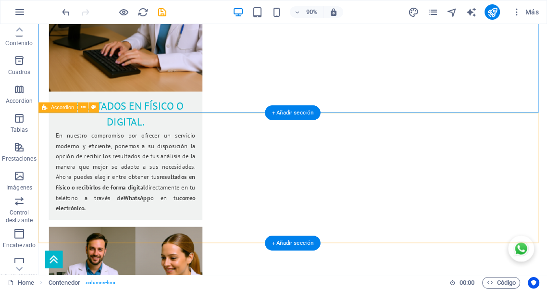
scroll to position [2019, 0]
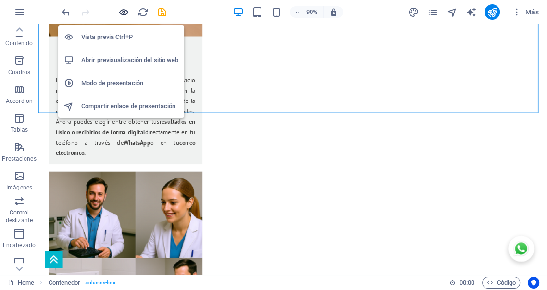
click at [123, 12] on icon "button" at bounding box center [123, 12] width 11 height 11
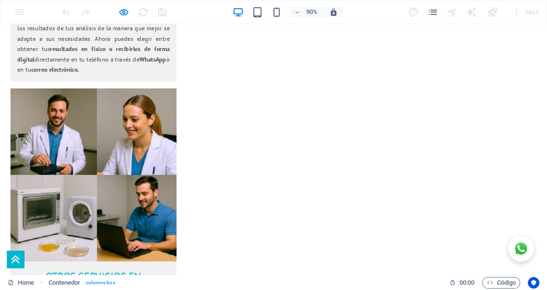
scroll to position [1697, 0]
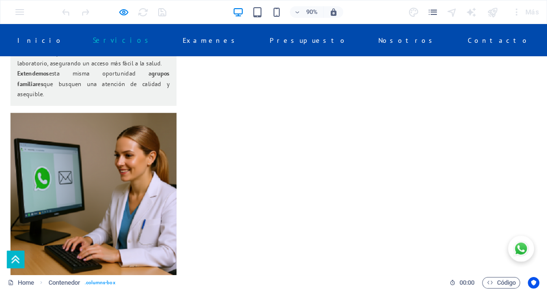
scroll to position [1572, 0]
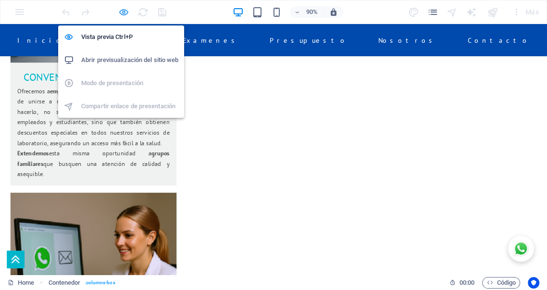
drag, startPoint x: 124, startPoint y: 11, endPoint x: 110, endPoint y: 135, distance: 124.3
click at [123, 11] on icon "button" at bounding box center [123, 12] width 11 height 11
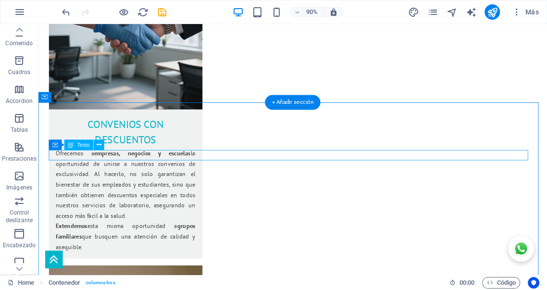
scroll to position [1608, 0]
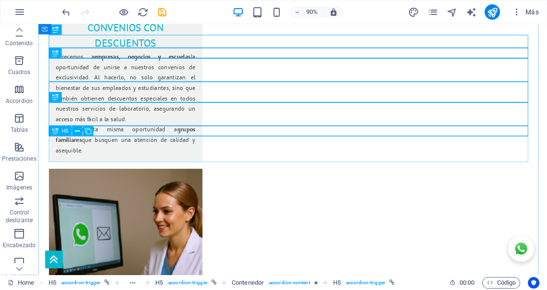
scroll to position [1714, 0]
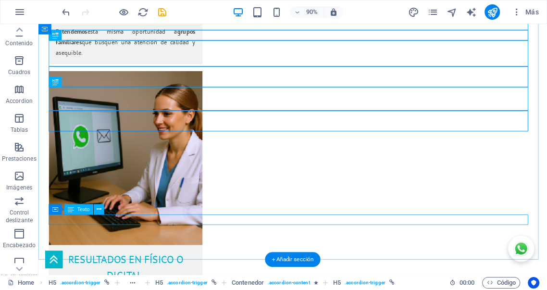
scroll to position [1857, 0]
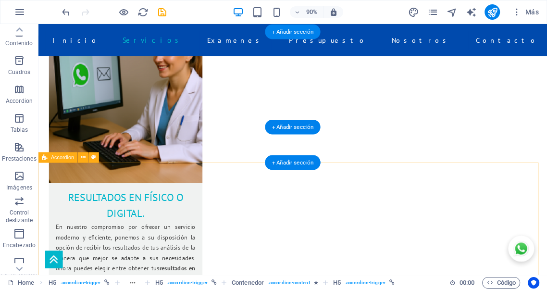
scroll to position [1675, 0]
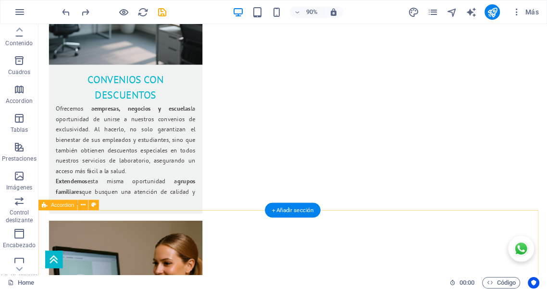
scroll to position [1657, 0]
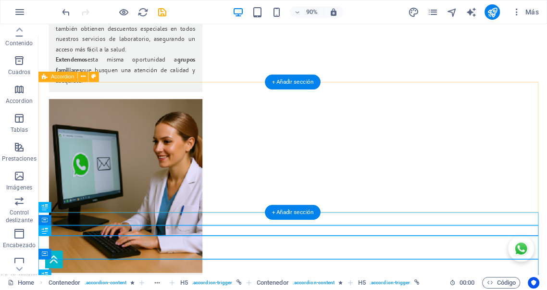
scroll to position [1764, 0]
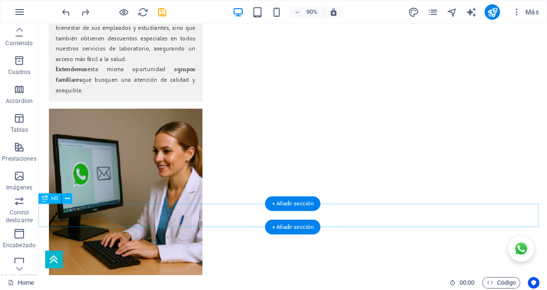
scroll to position [1799, 0]
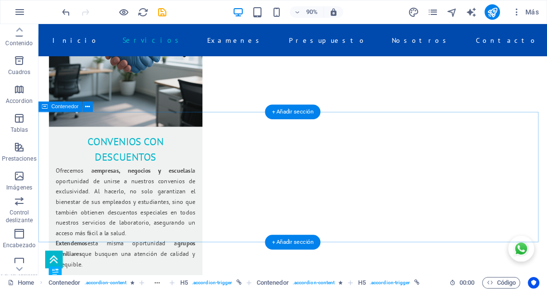
scroll to position [1550, 0]
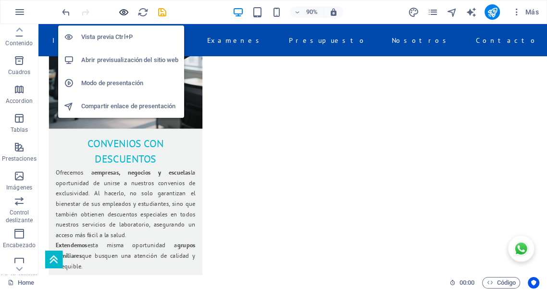
click at [123, 12] on icon "button" at bounding box center [123, 12] width 11 height 11
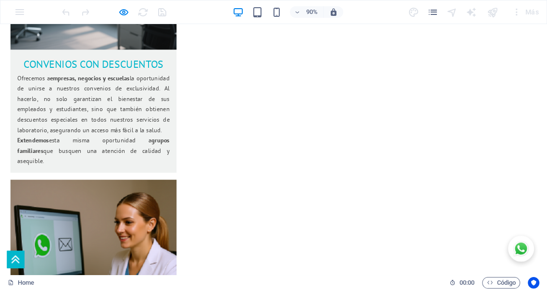
scroll to position [1639, 0]
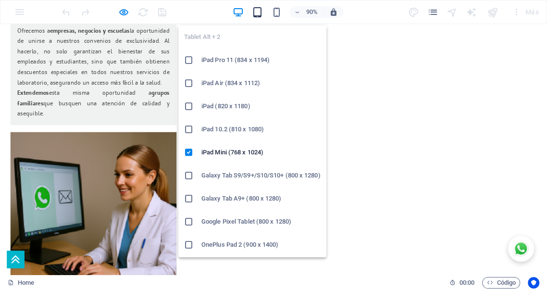
click at [256, 7] on icon "button" at bounding box center [257, 12] width 11 height 11
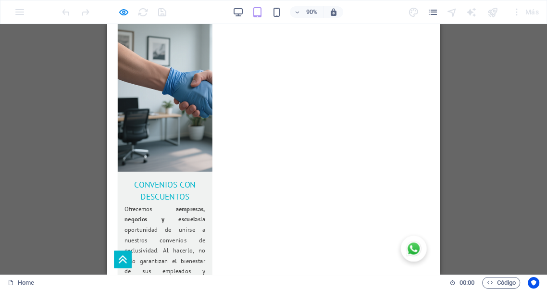
scroll to position [1782, 0]
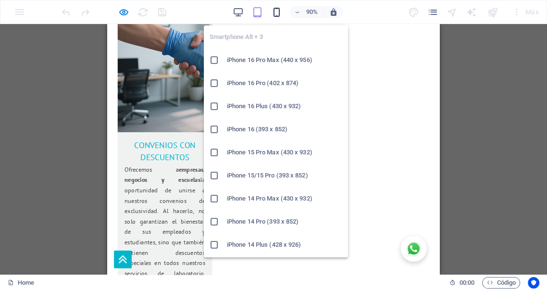
click at [276, 12] on icon "button" at bounding box center [276, 12] width 11 height 11
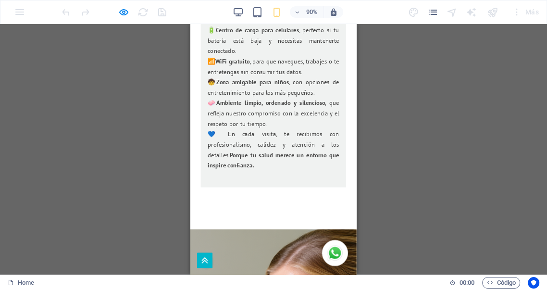
scroll to position [2890, 0]
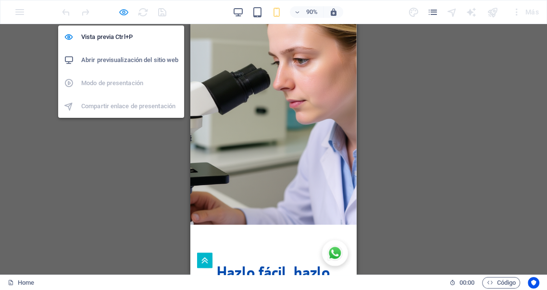
click at [123, 13] on icon "button" at bounding box center [123, 12] width 11 height 11
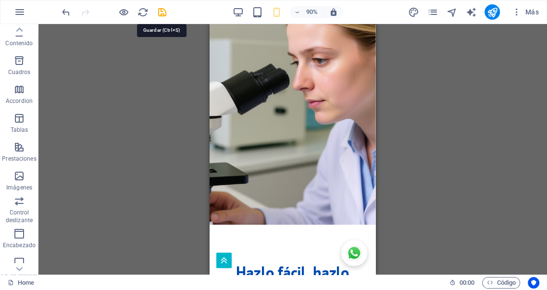
drag, startPoint x: 47, startPoint y: 272, endPoint x: 158, endPoint y: 13, distance: 281.8
click at [160, 13] on icon "save" at bounding box center [162, 12] width 11 height 11
